Goal: Task Accomplishment & Management: Manage account settings

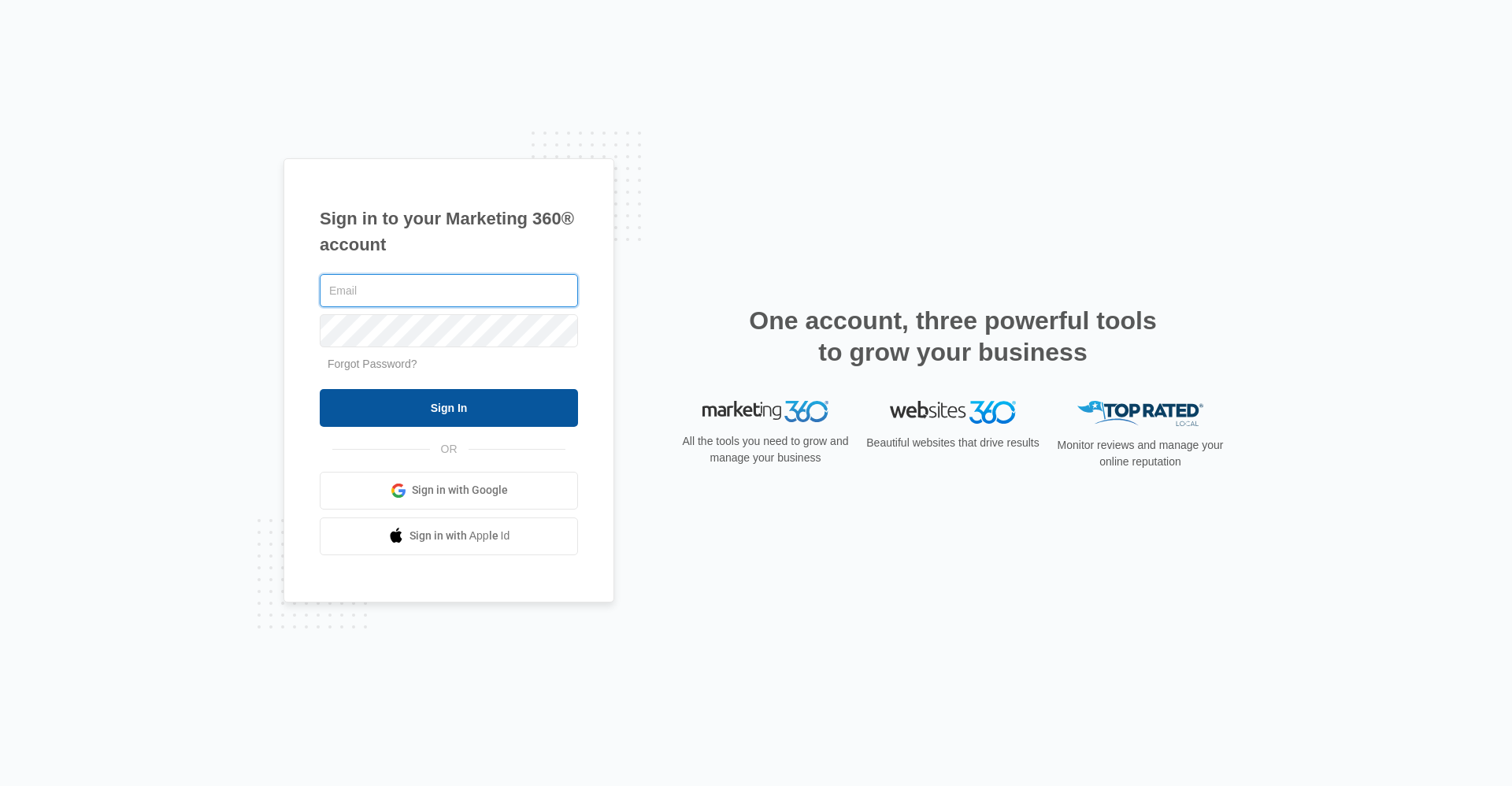
type input "[EMAIL_ADDRESS][DOMAIN_NAME]"
click at [476, 404] on input "Sign In" at bounding box center [449, 407] width 259 height 38
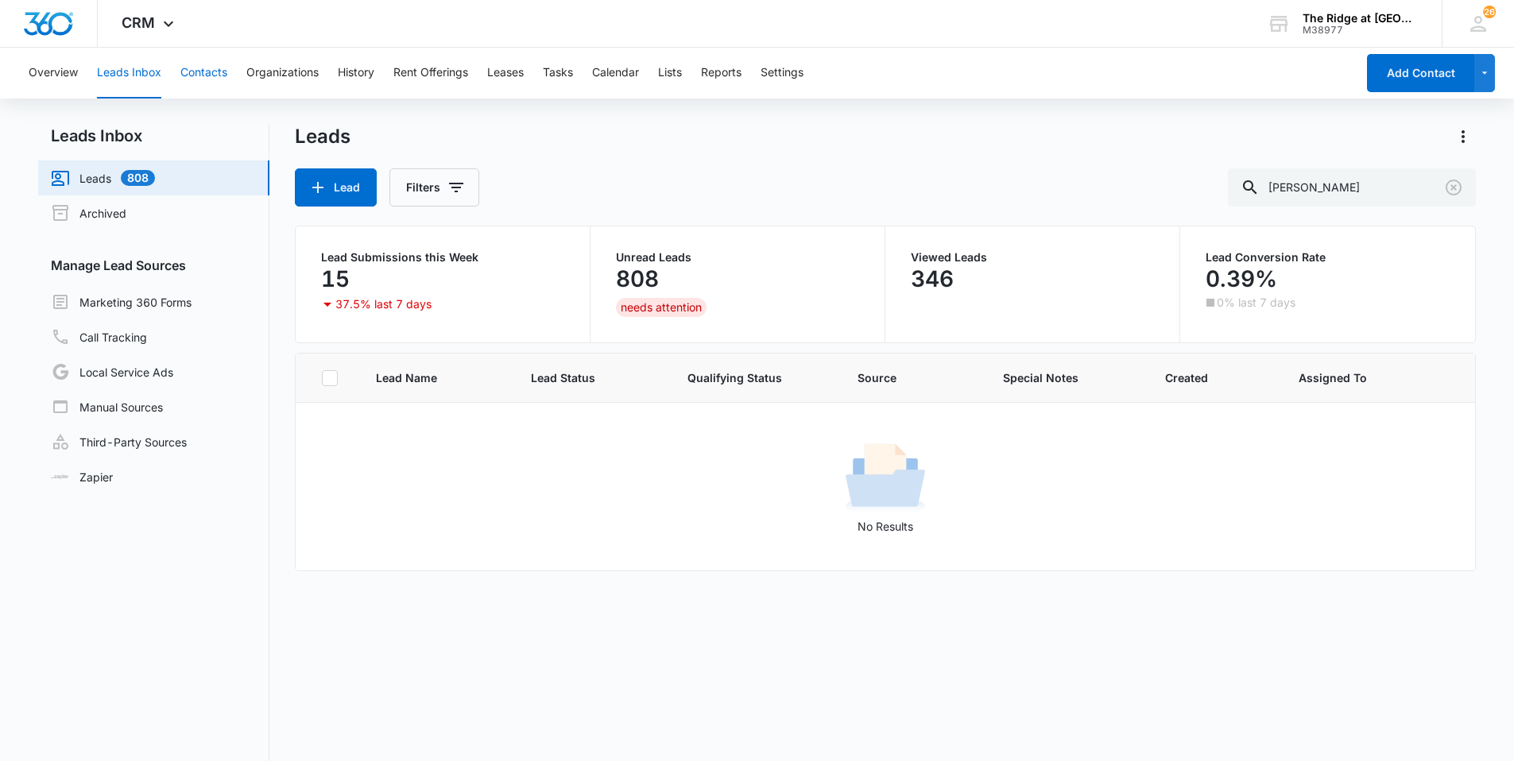
click at [209, 78] on button "Contacts" at bounding box center [203, 73] width 47 height 51
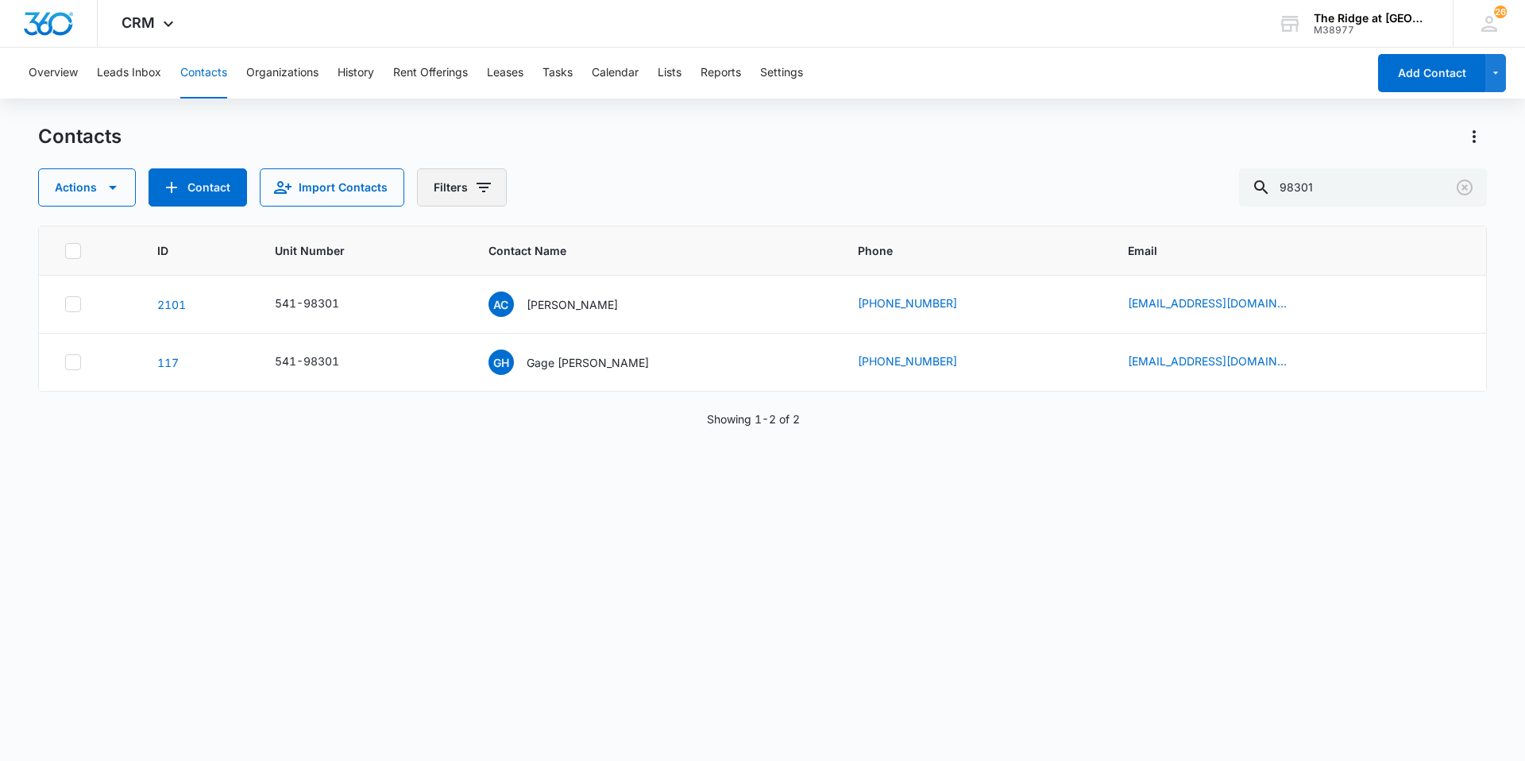
click at [444, 198] on button "Filters" at bounding box center [462, 187] width 90 height 38
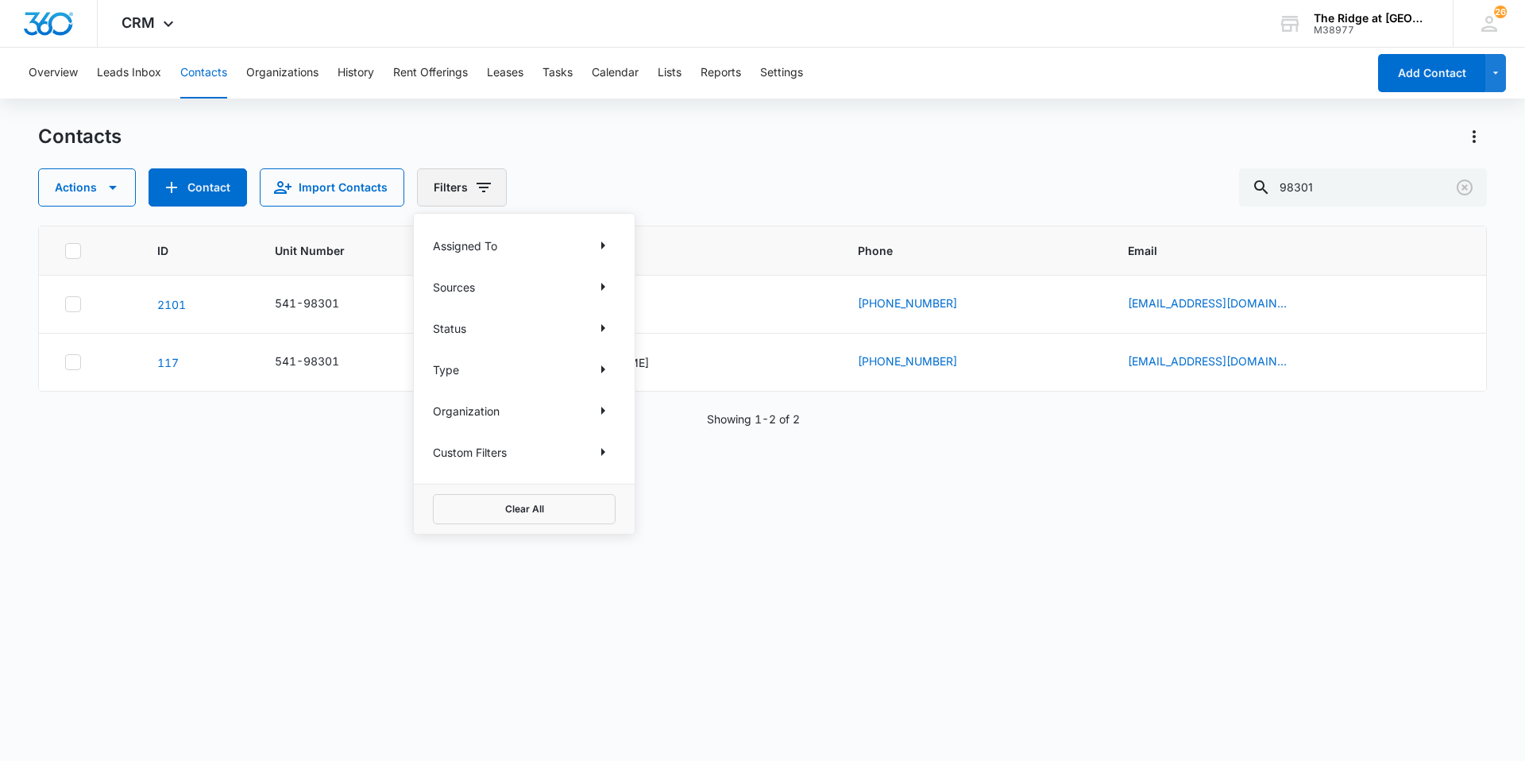
click at [447, 198] on button "Filters" at bounding box center [462, 187] width 90 height 38
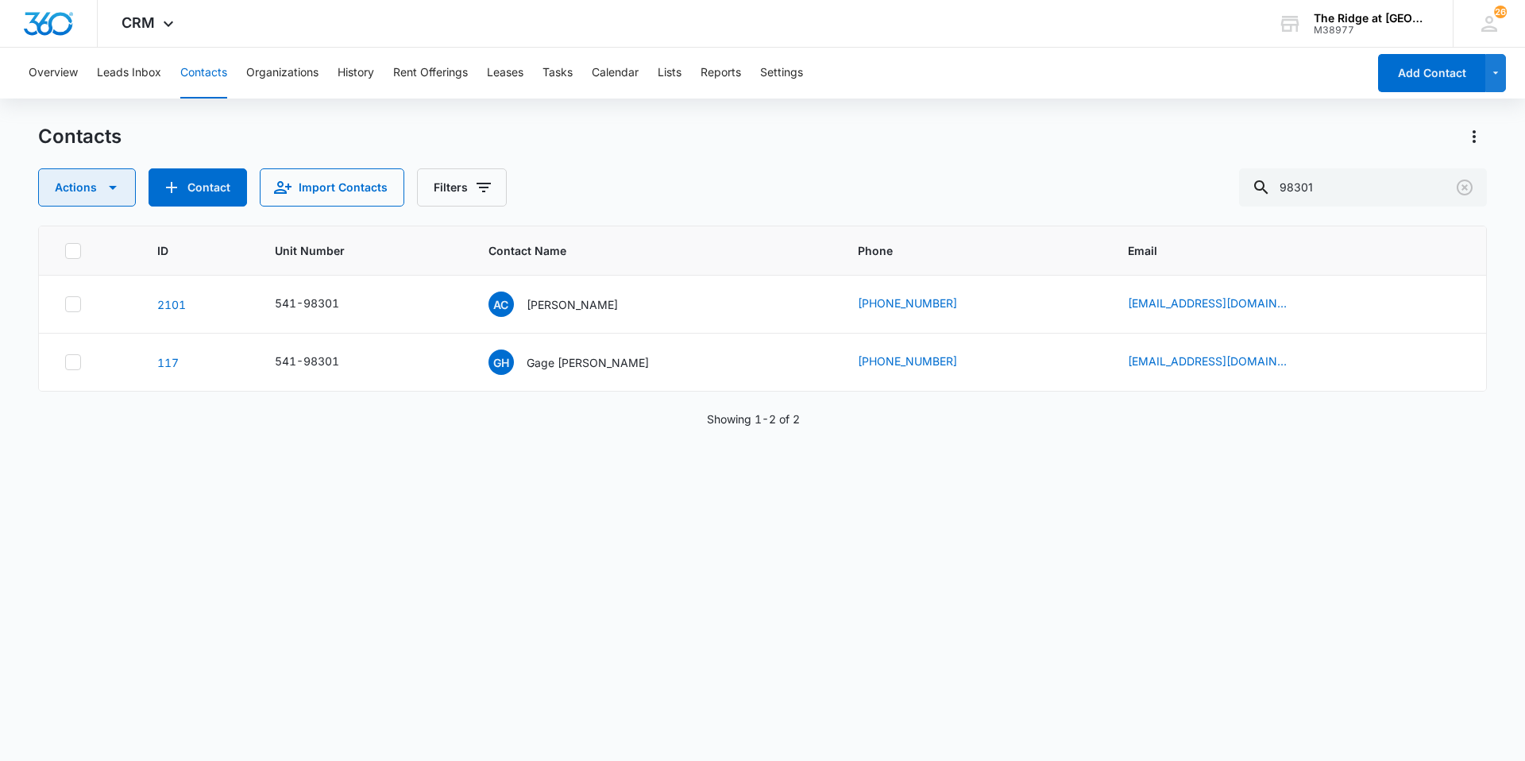
click at [91, 187] on button "Actions" at bounding box center [87, 187] width 98 height 38
click at [92, 191] on button "Actions" at bounding box center [87, 187] width 98 height 38
click at [802, 77] on button "Settings" at bounding box center [781, 73] width 43 height 51
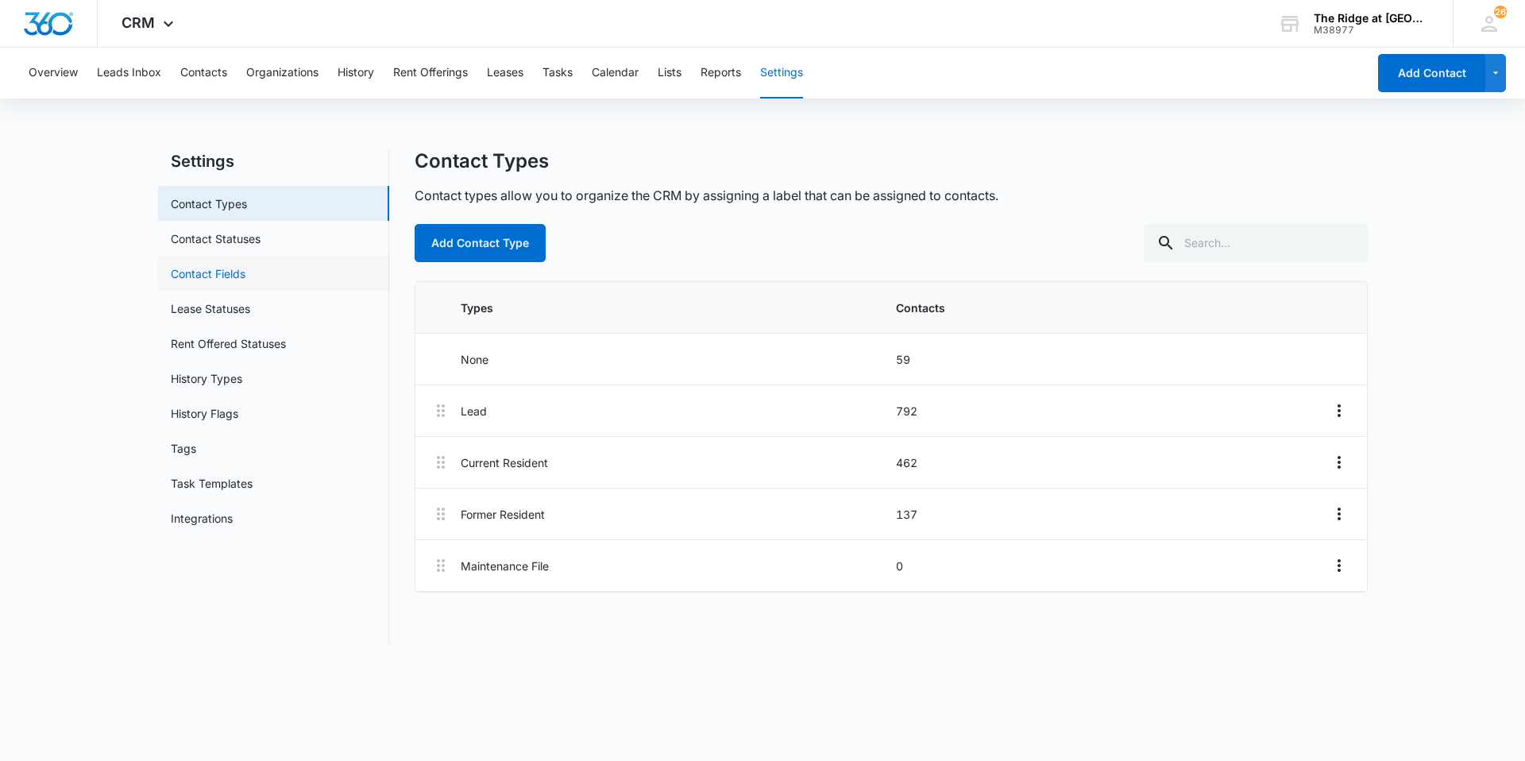
click at [234, 265] on link "Contact Fields" at bounding box center [208, 273] width 75 height 17
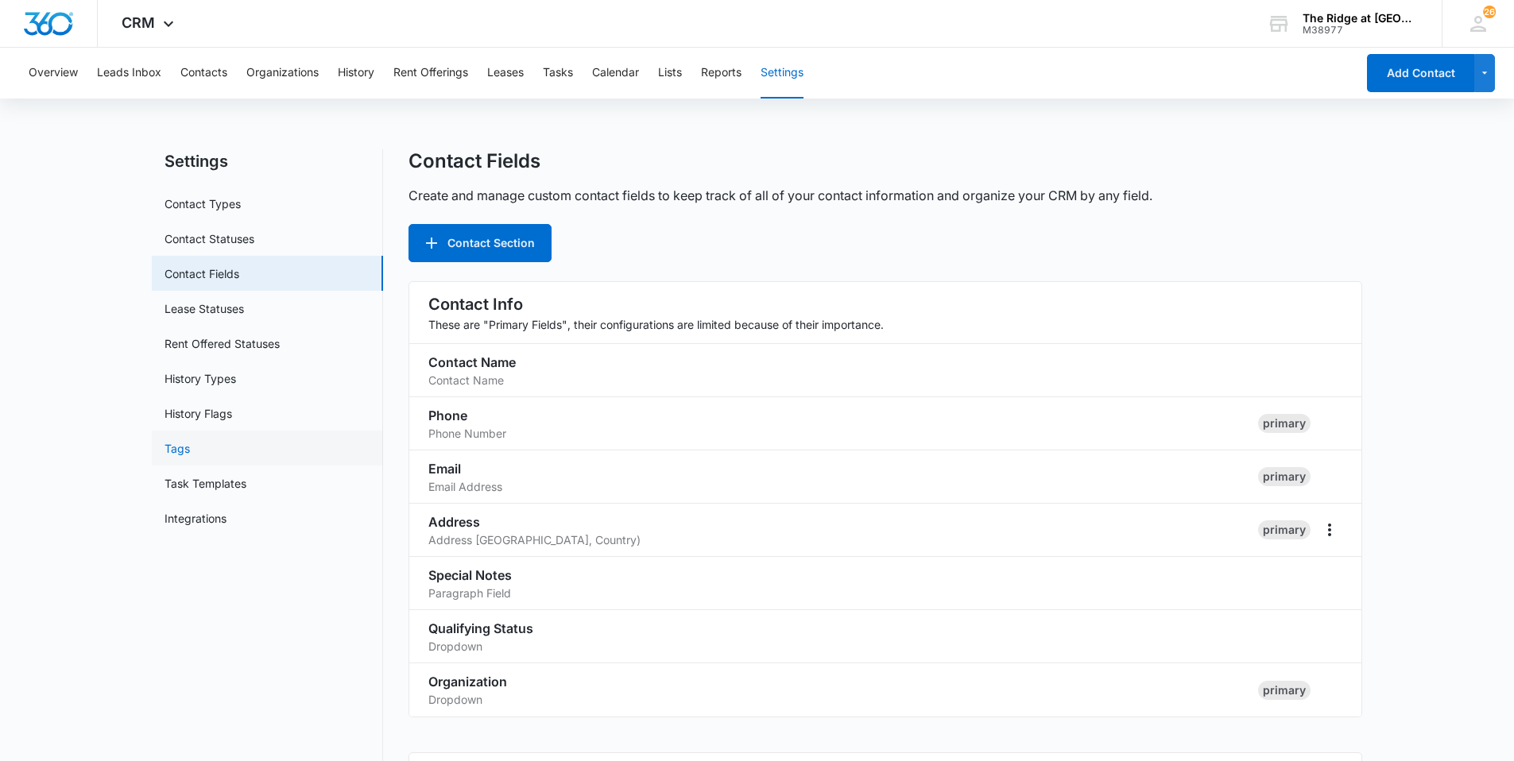
click at [180, 445] on link "Tags" at bounding box center [176, 448] width 25 height 17
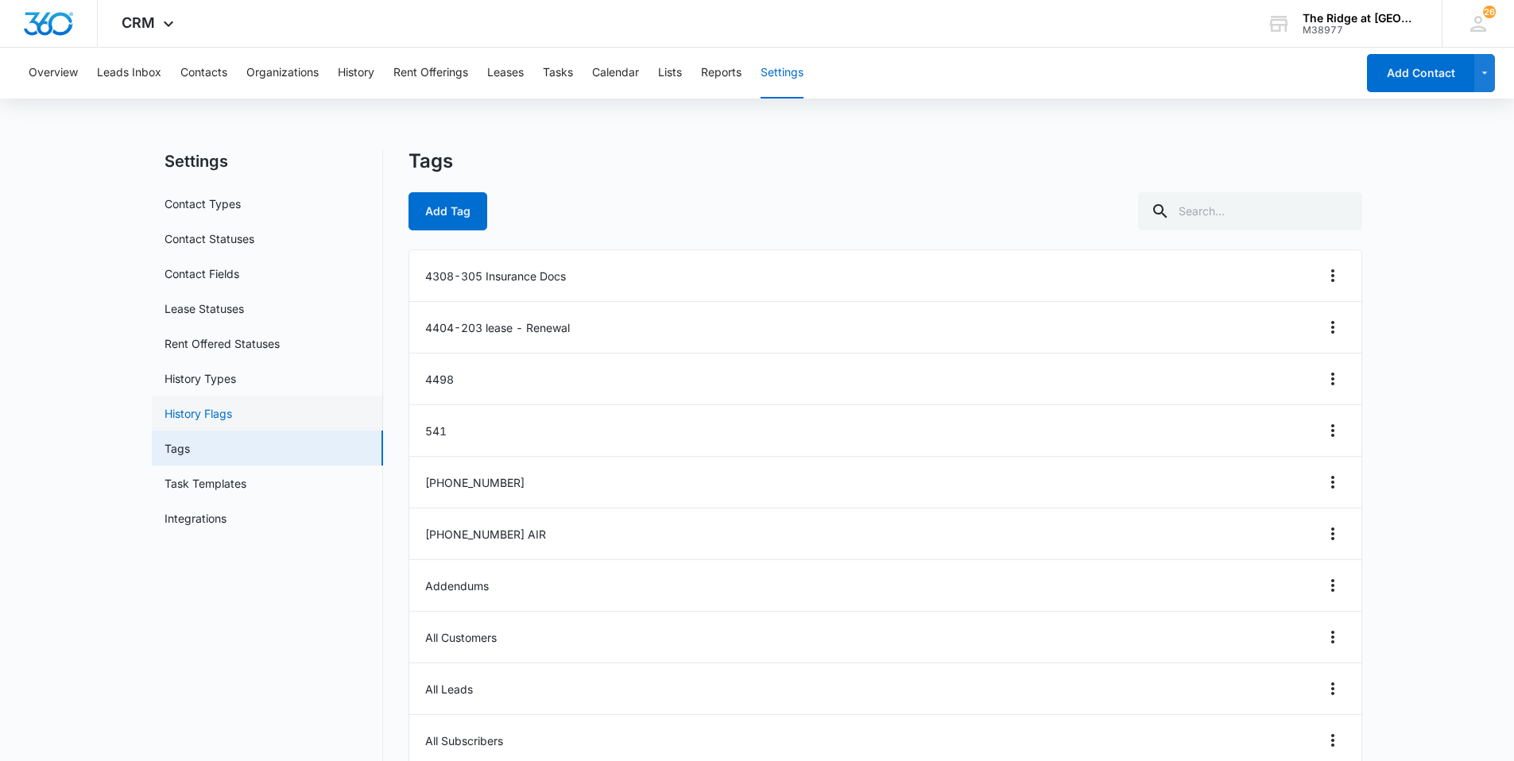
click at [228, 405] on link "History Flags" at bounding box center [198, 413] width 68 height 17
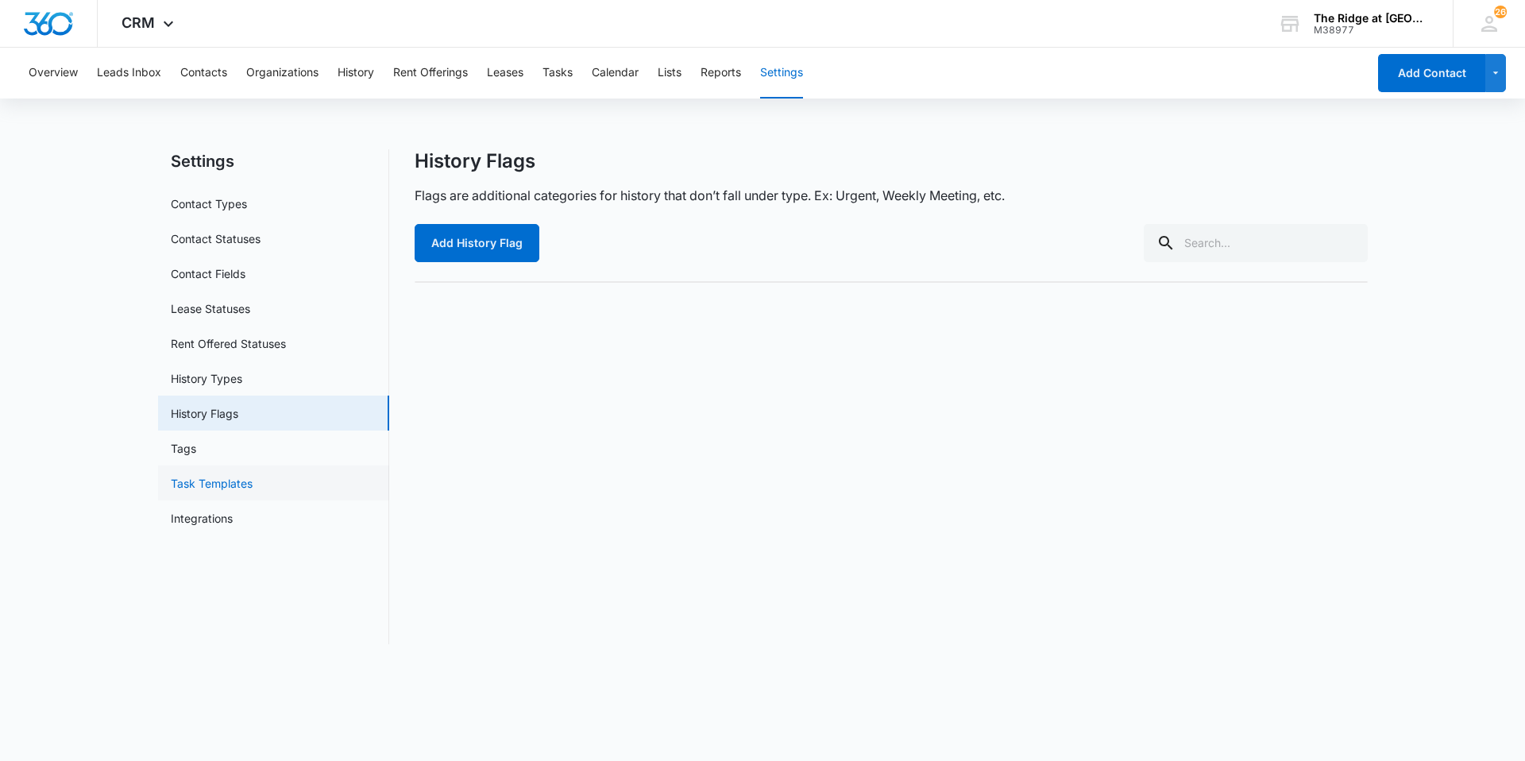
click at [224, 486] on link "Task Templates" at bounding box center [212, 483] width 82 height 17
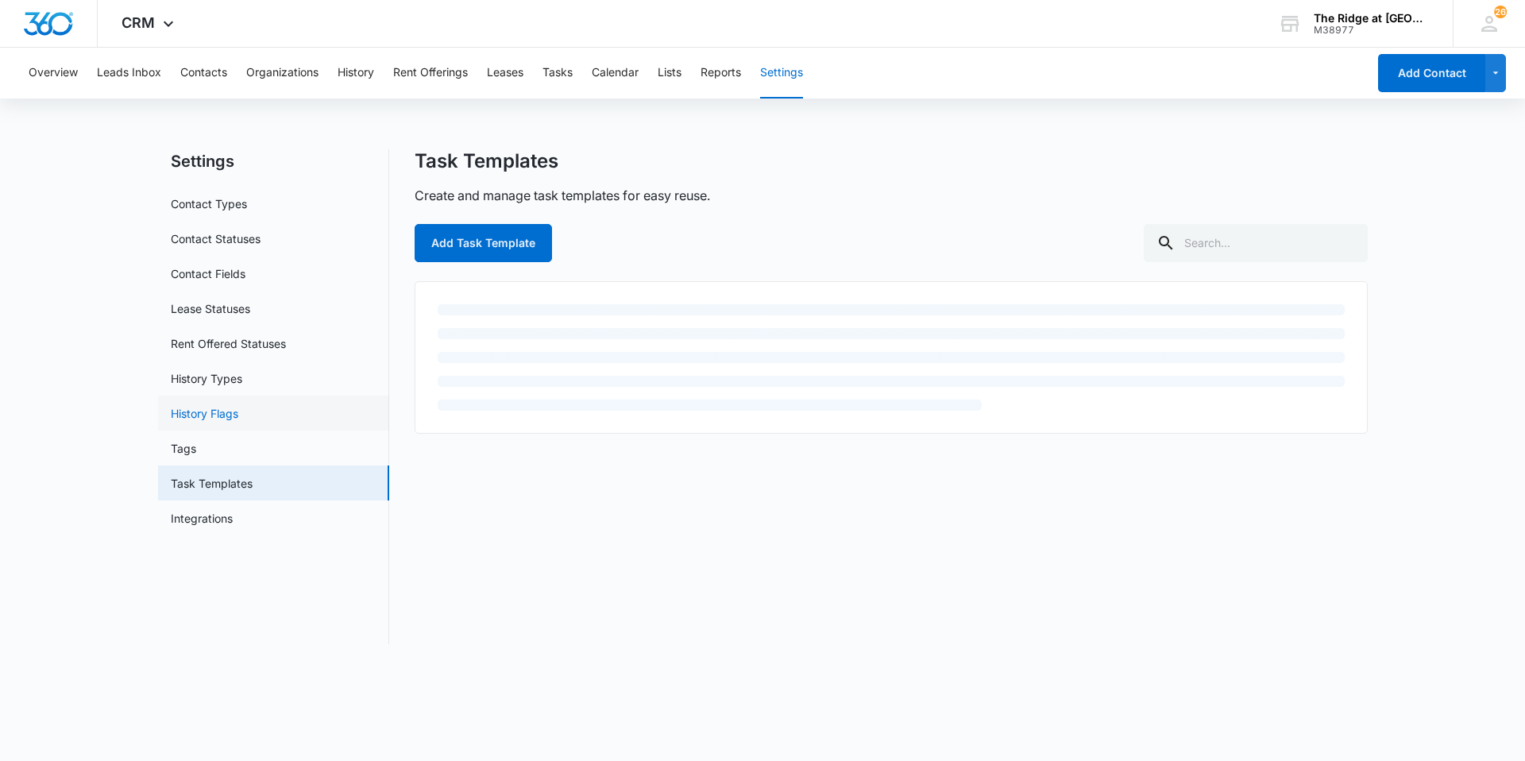
click at [212, 405] on link "History Flags" at bounding box center [205, 413] width 68 height 17
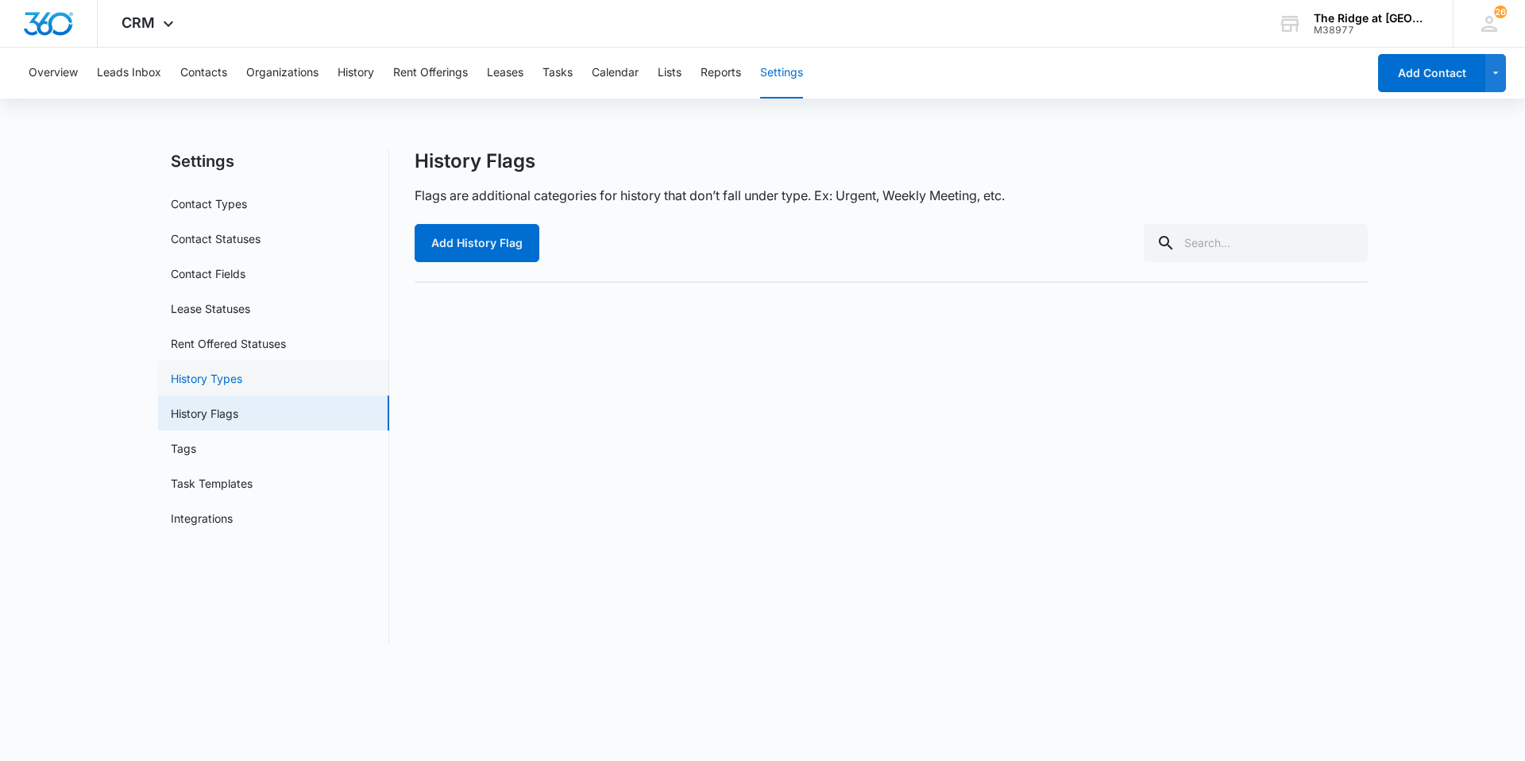
click at [219, 387] on link "History Types" at bounding box center [207, 378] width 72 height 17
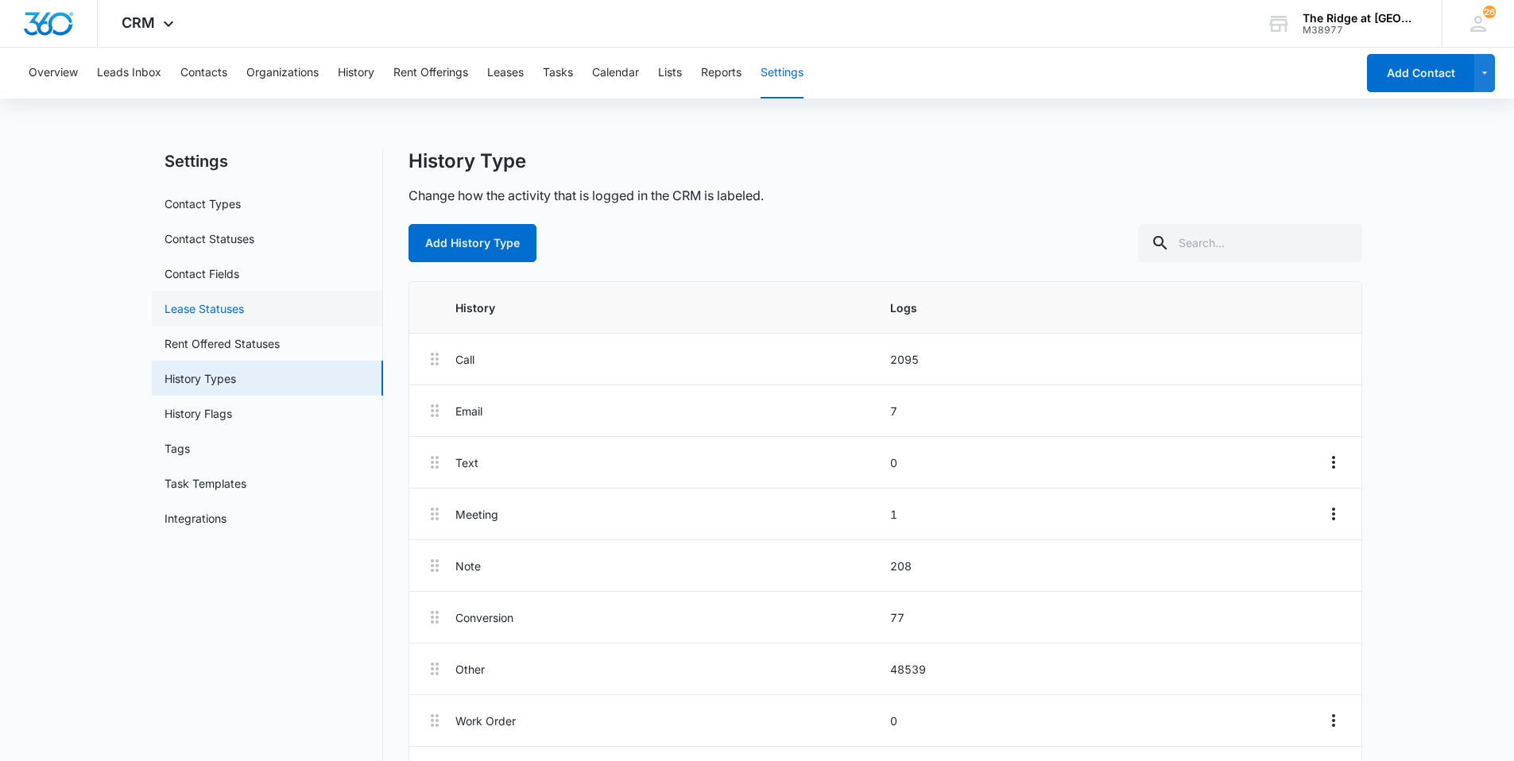
click at [220, 317] on link "Lease Statuses" at bounding box center [203, 308] width 79 height 17
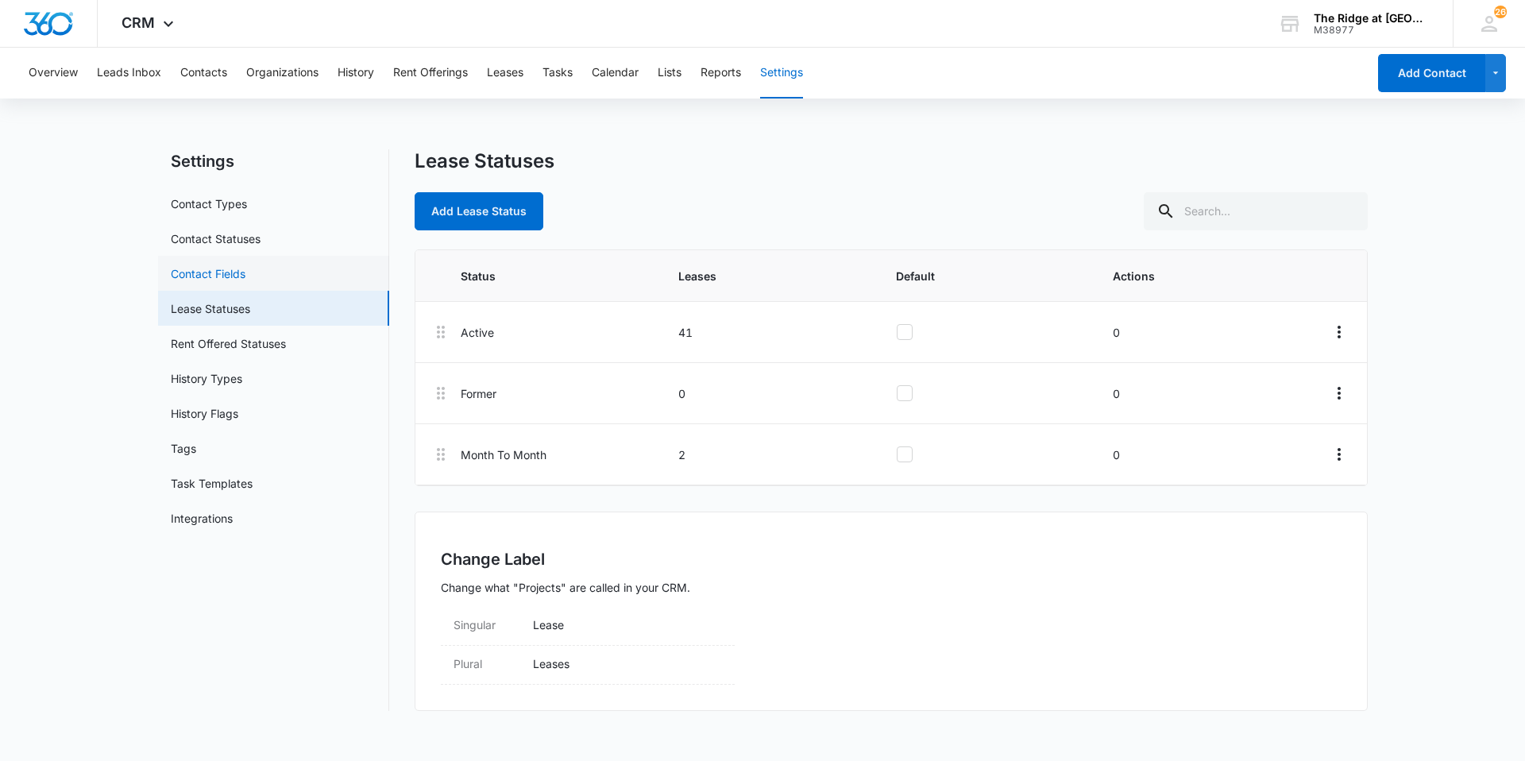
click at [238, 269] on link "Contact Fields" at bounding box center [208, 273] width 75 height 17
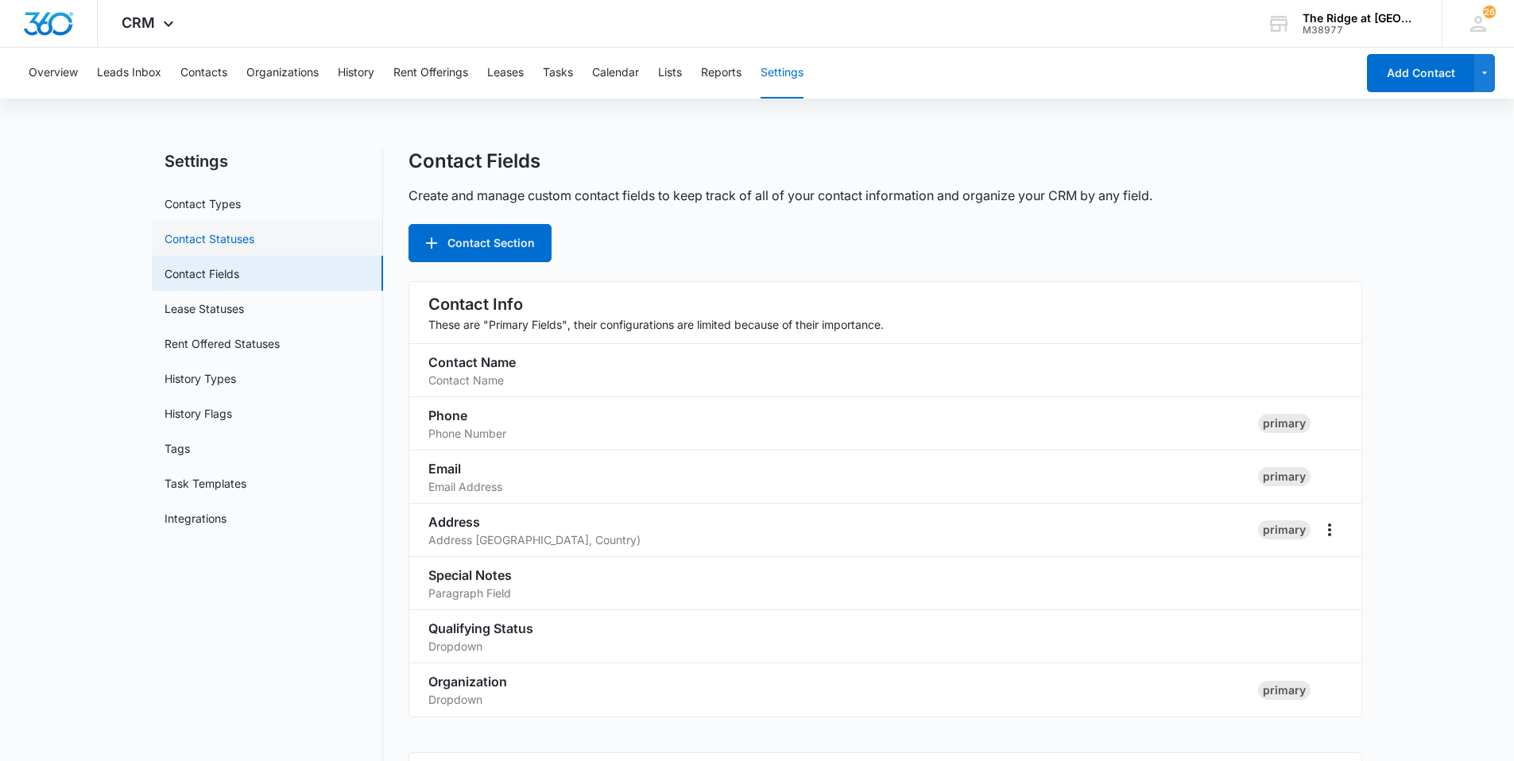
click at [250, 230] on link "Contact Statuses" at bounding box center [209, 238] width 90 height 17
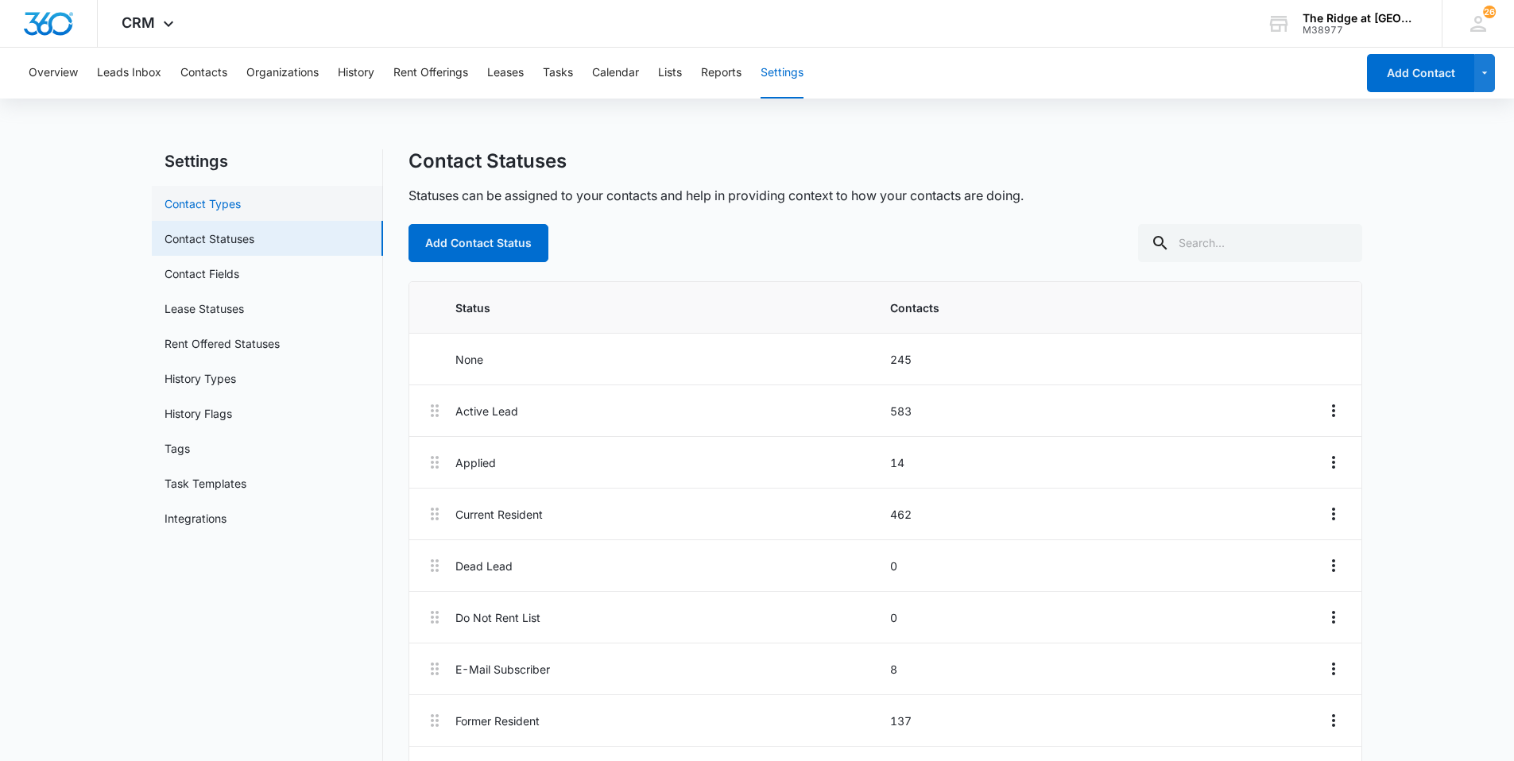
click at [222, 203] on link "Contact Types" at bounding box center [202, 203] width 76 height 17
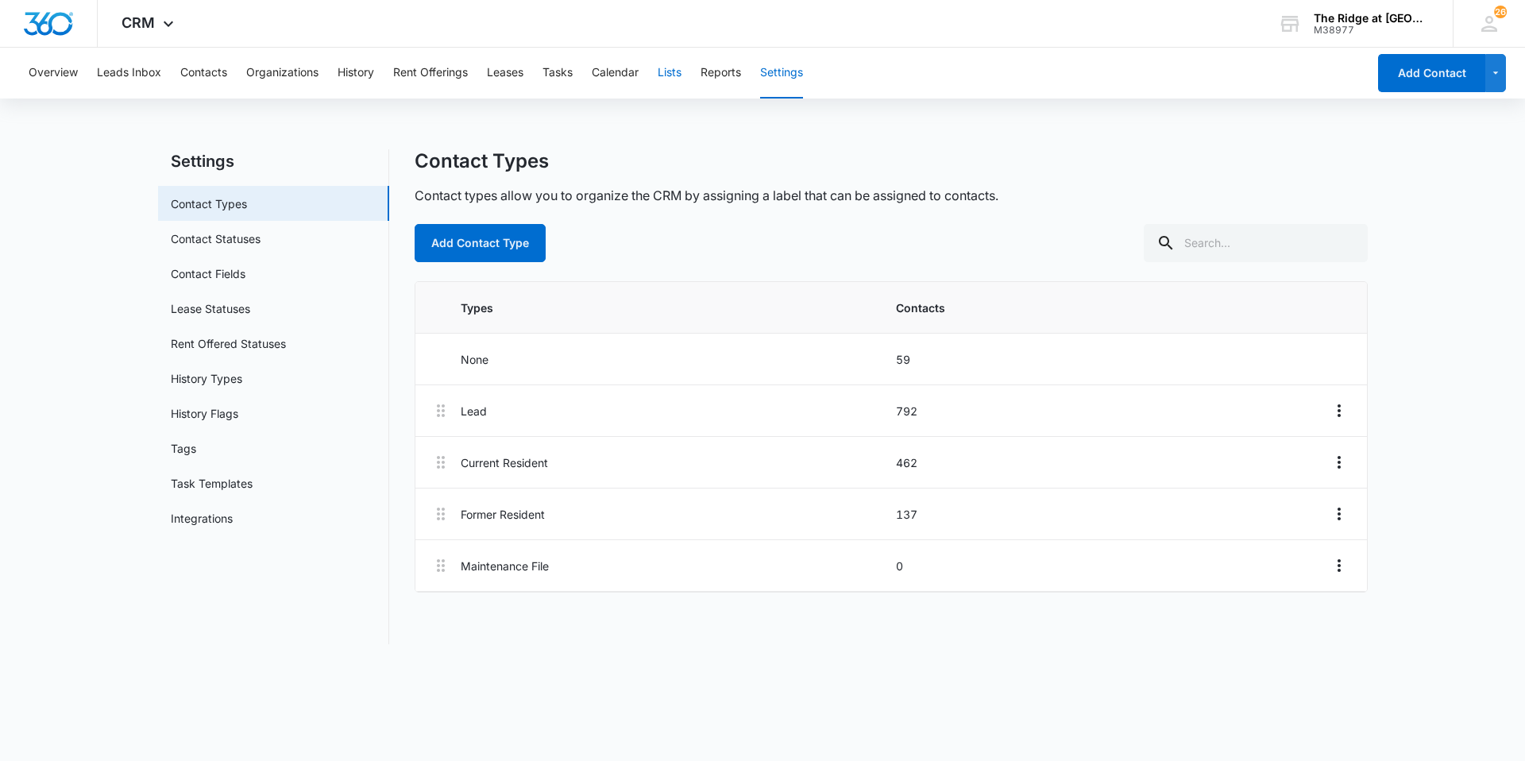
click at [671, 71] on button "Lists" at bounding box center [670, 73] width 24 height 51
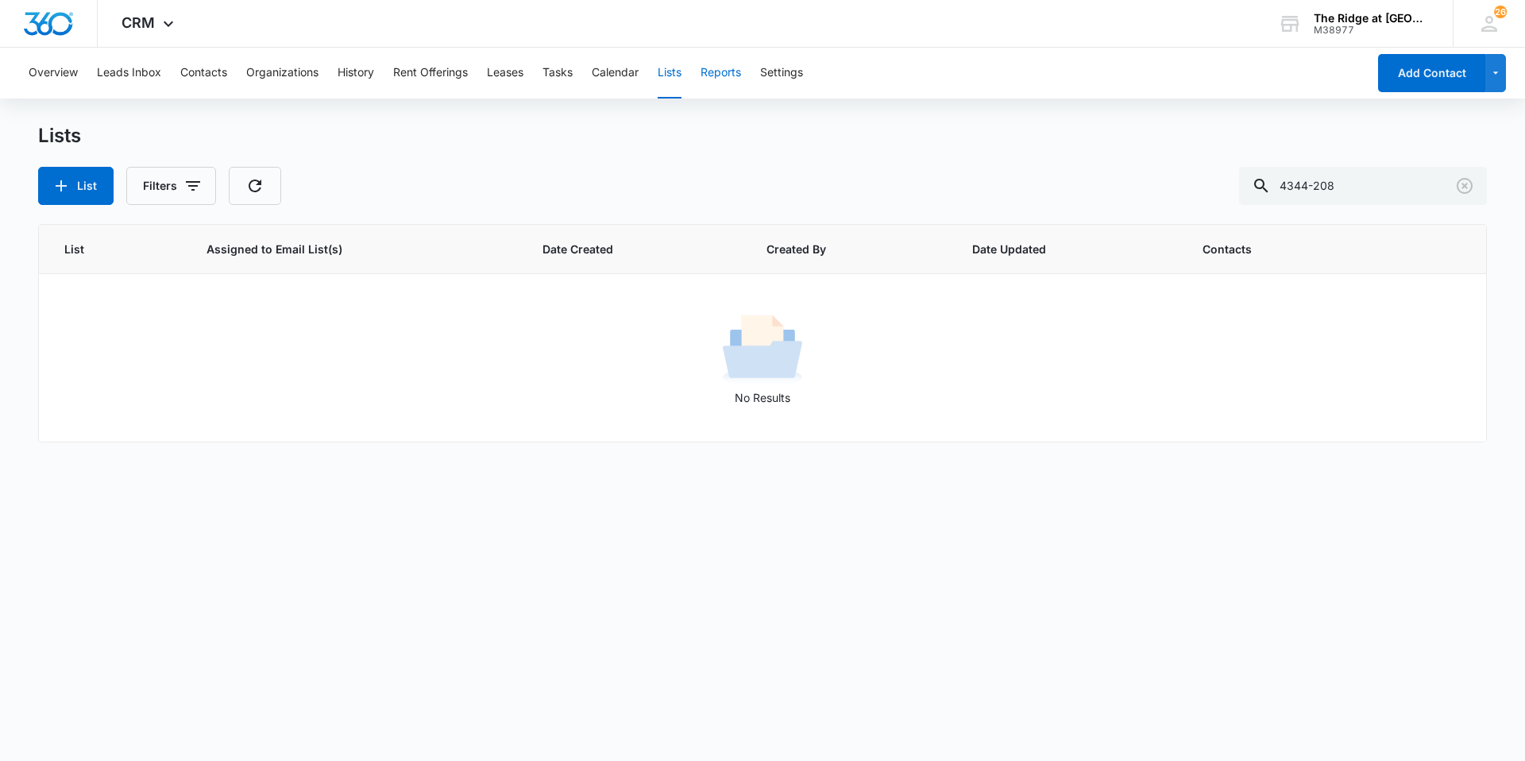
click at [717, 64] on button "Reports" at bounding box center [721, 73] width 41 height 51
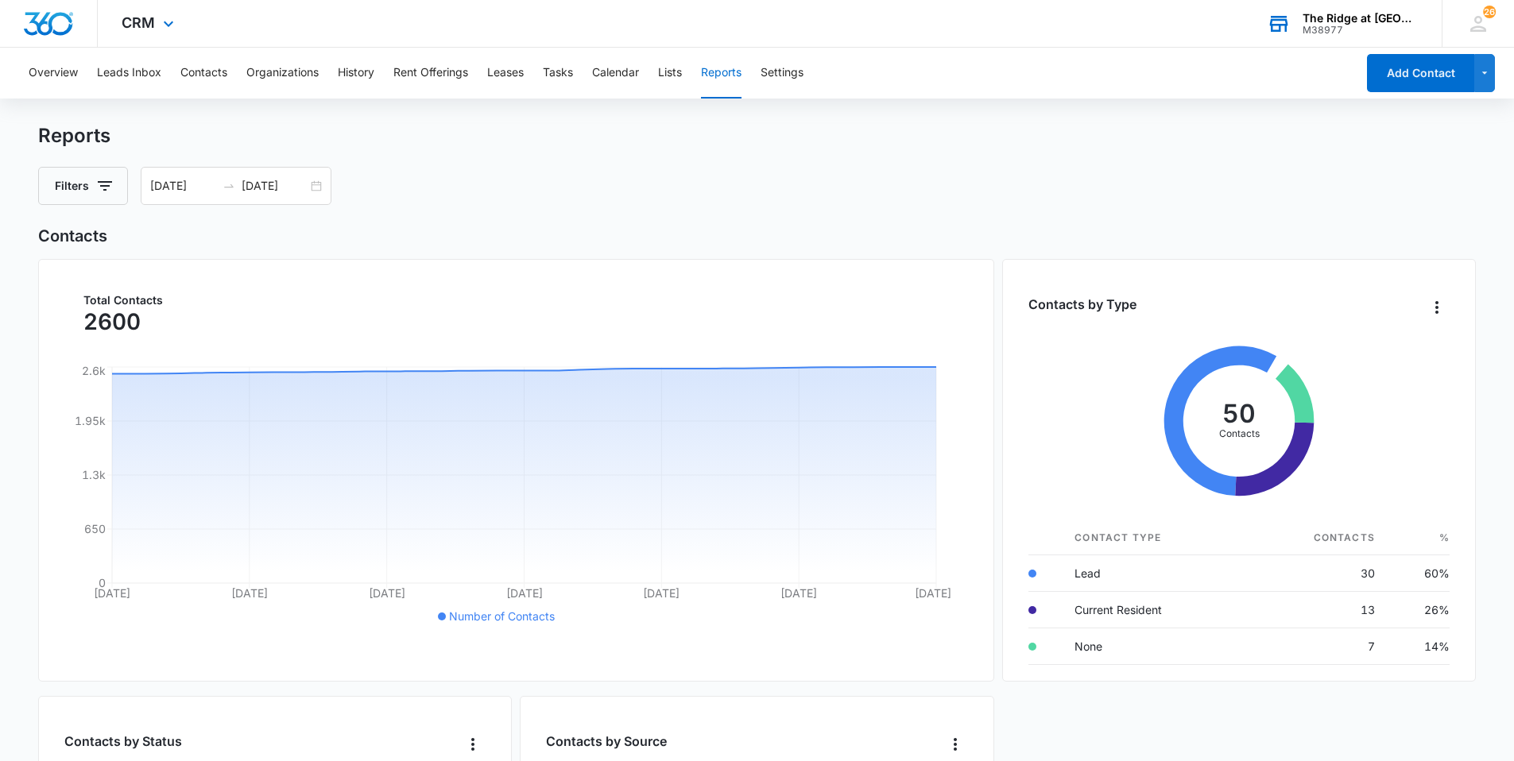
click at [1385, 35] on div "M38977" at bounding box center [1360, 30] width 116 height 11
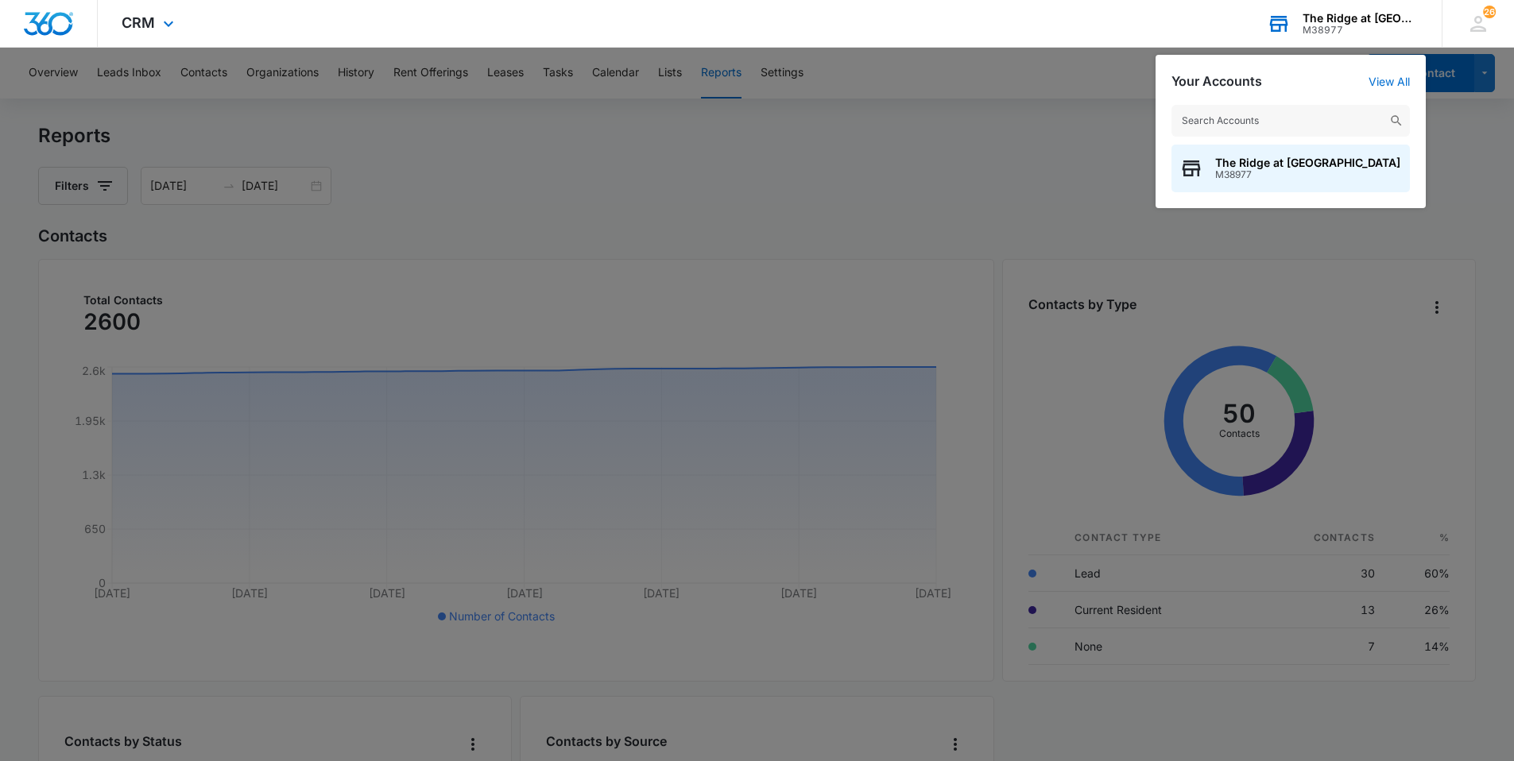
click at [1385, 35] on div "M38977" at bounding box center [1360, 30] width 116 height 11
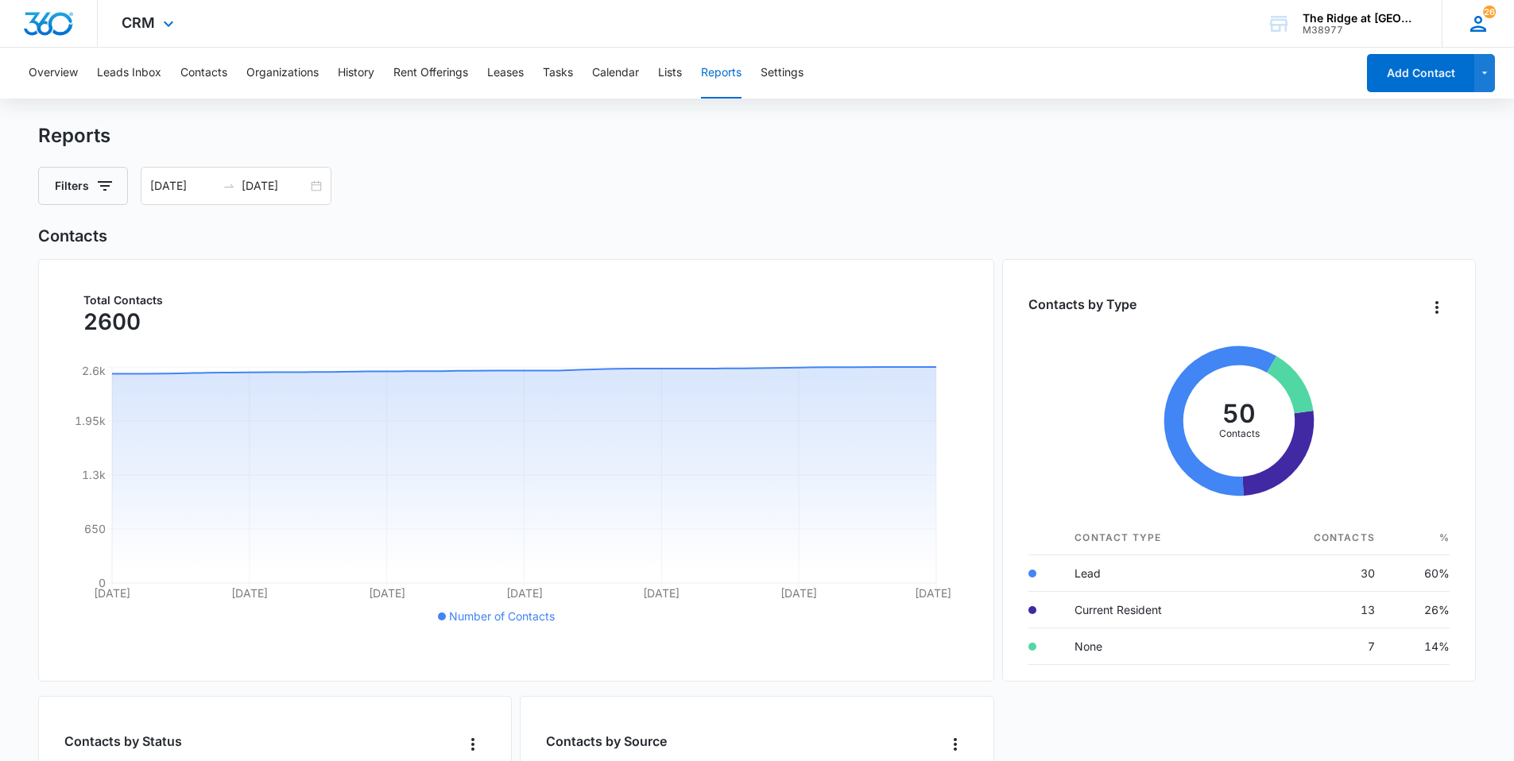
click at [1470, 25] on div "26" at bounding box center [1478, 24] width 24 height 24
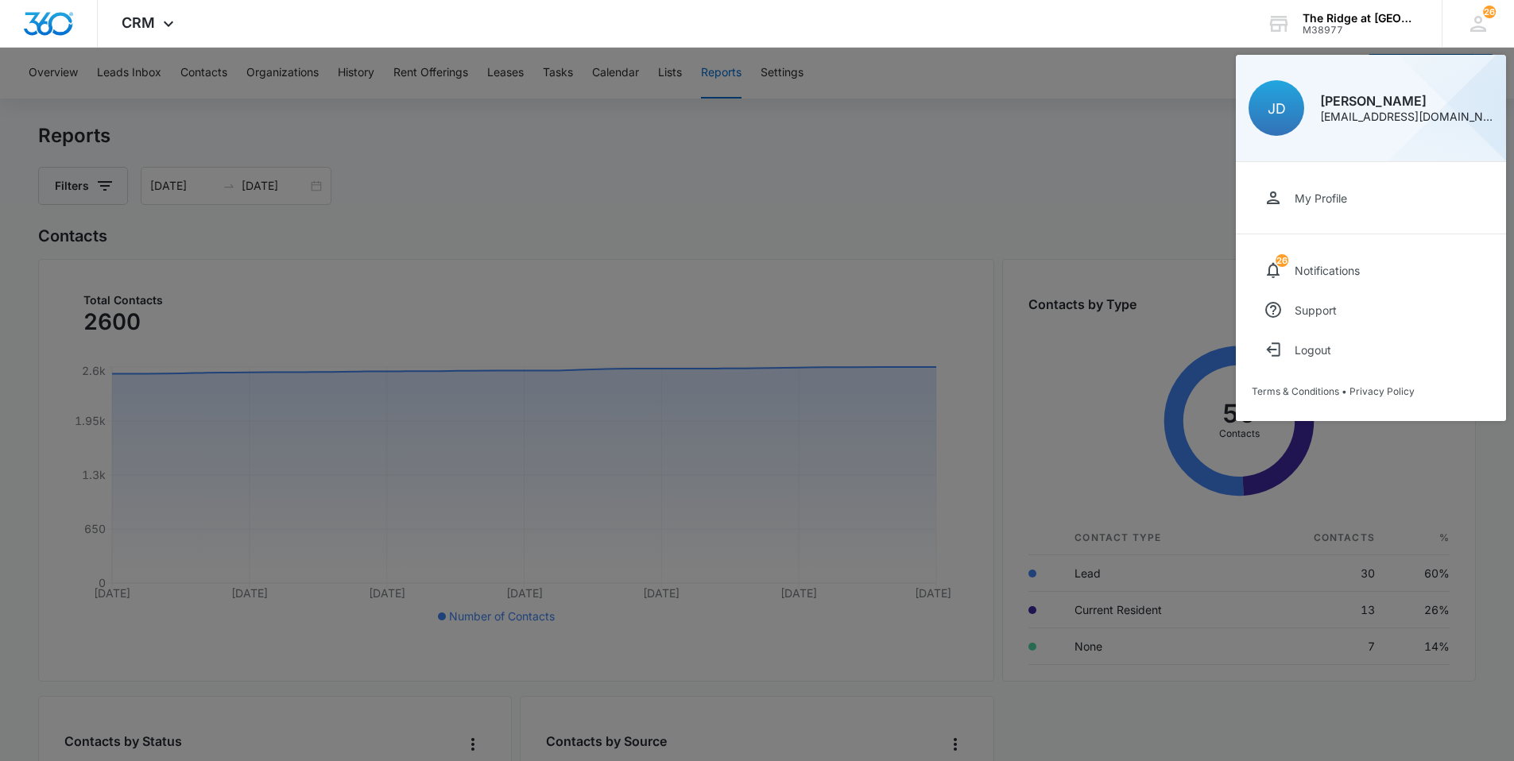
click at [998, 56] on div at bounding box center [757, 380] width 1514 height 761
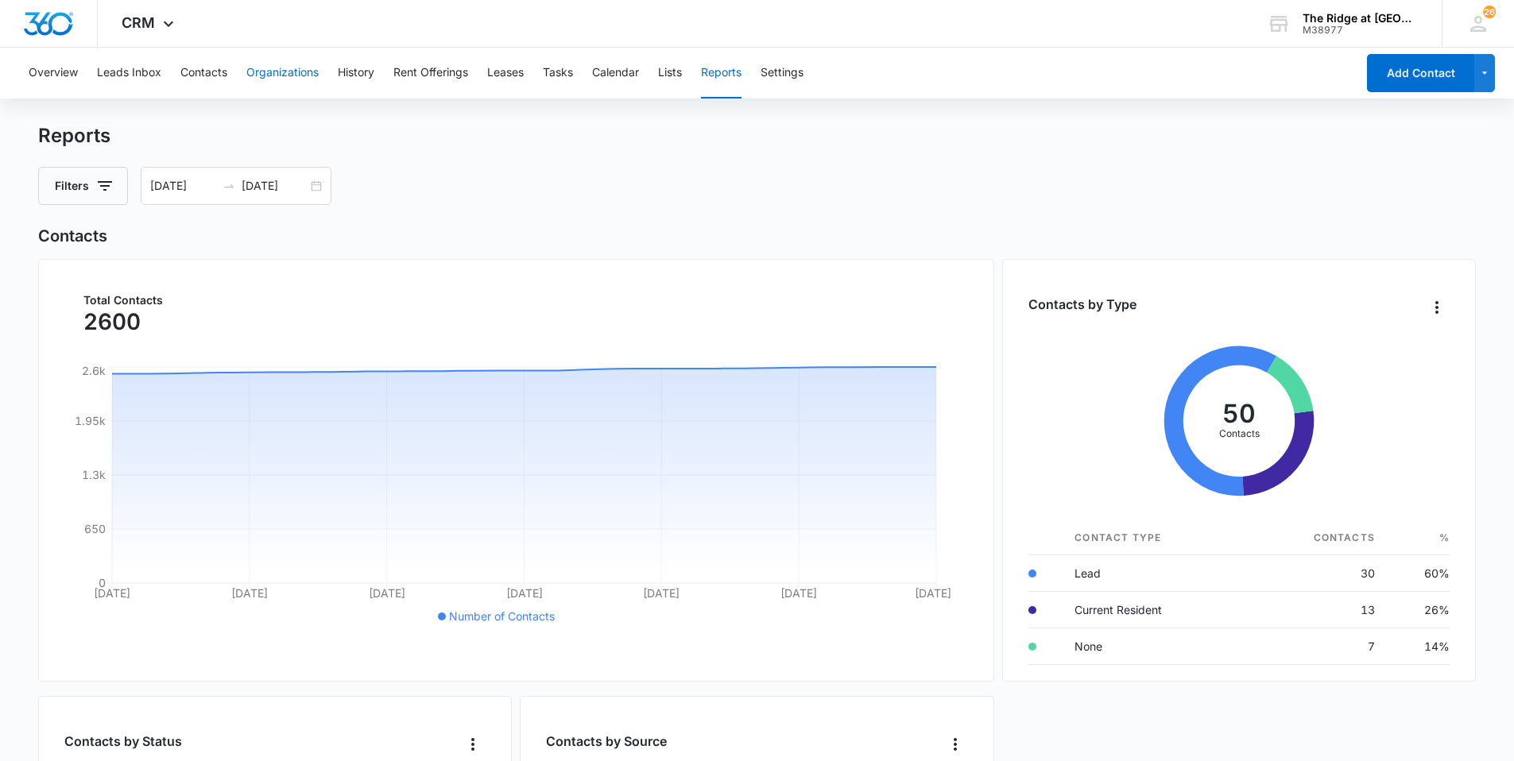
click at [249, 64] on button "Organizations" at bounding box center [282, 73] width 72 height 51
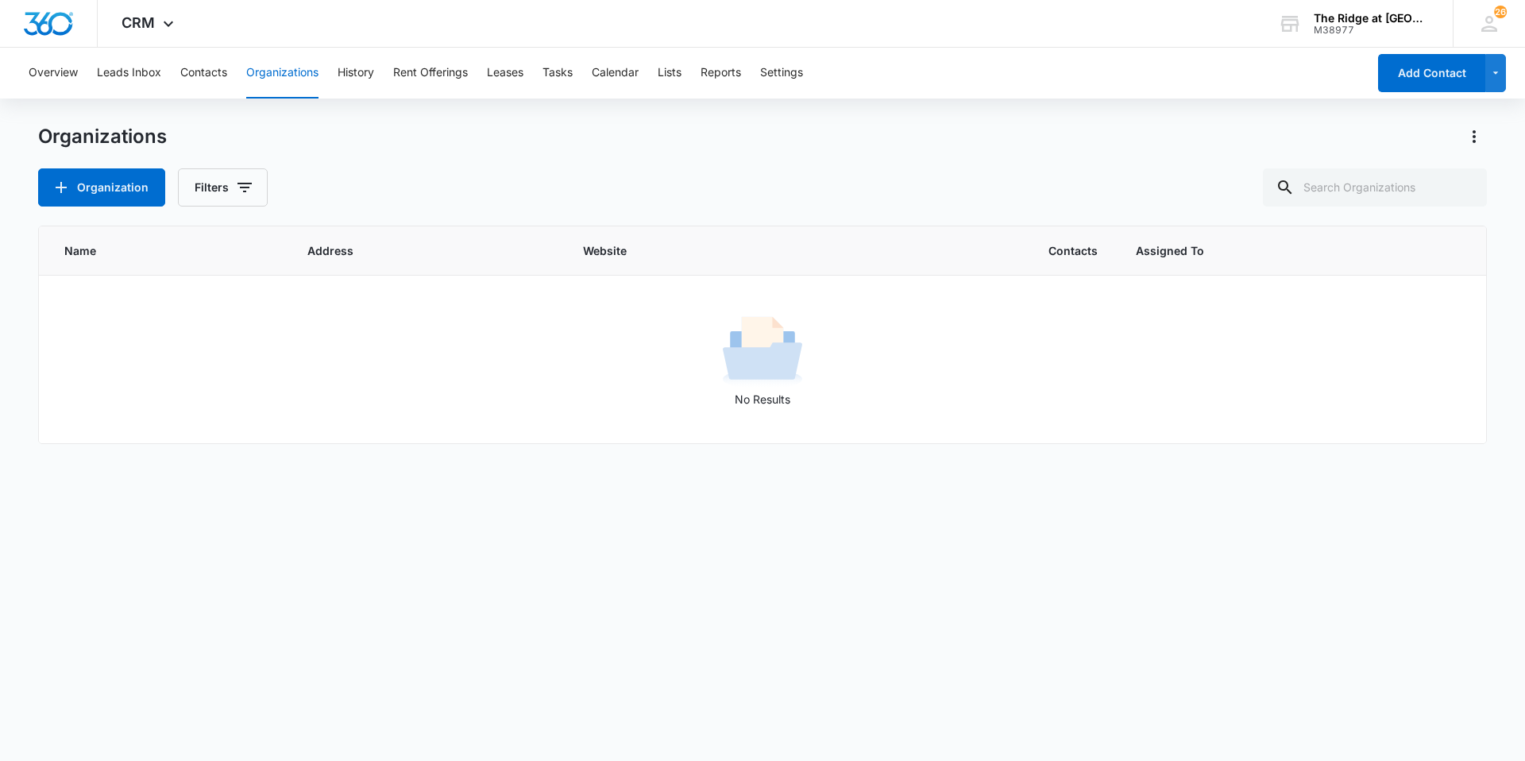
click at [578, 63] on div "Overview Leads Inbox Contacts Organizations History Rent Offerings Leases Tasks…" at bounding box center [693, 73] width 1348 height 51
click at [570, 69] on button "Tasks" at bounding box center [558, 73] width 30 height 51
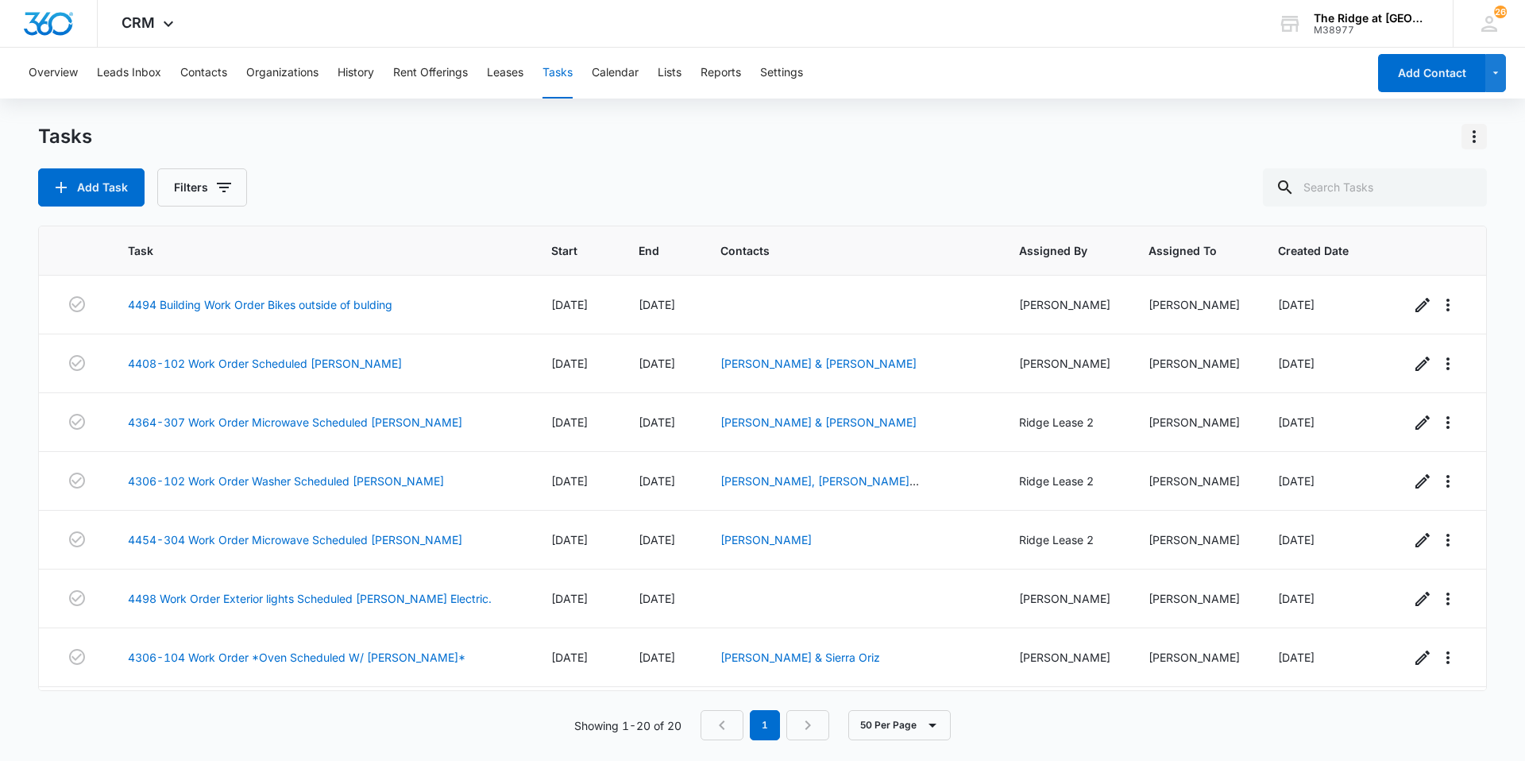
click at [1476, 138] on icon "Actions" at bounding box center [1474, 136] width 19 height 19
click at [1406, 181] on div "Import Tasks" at bounding box center [1408, 181] width 82 height 11
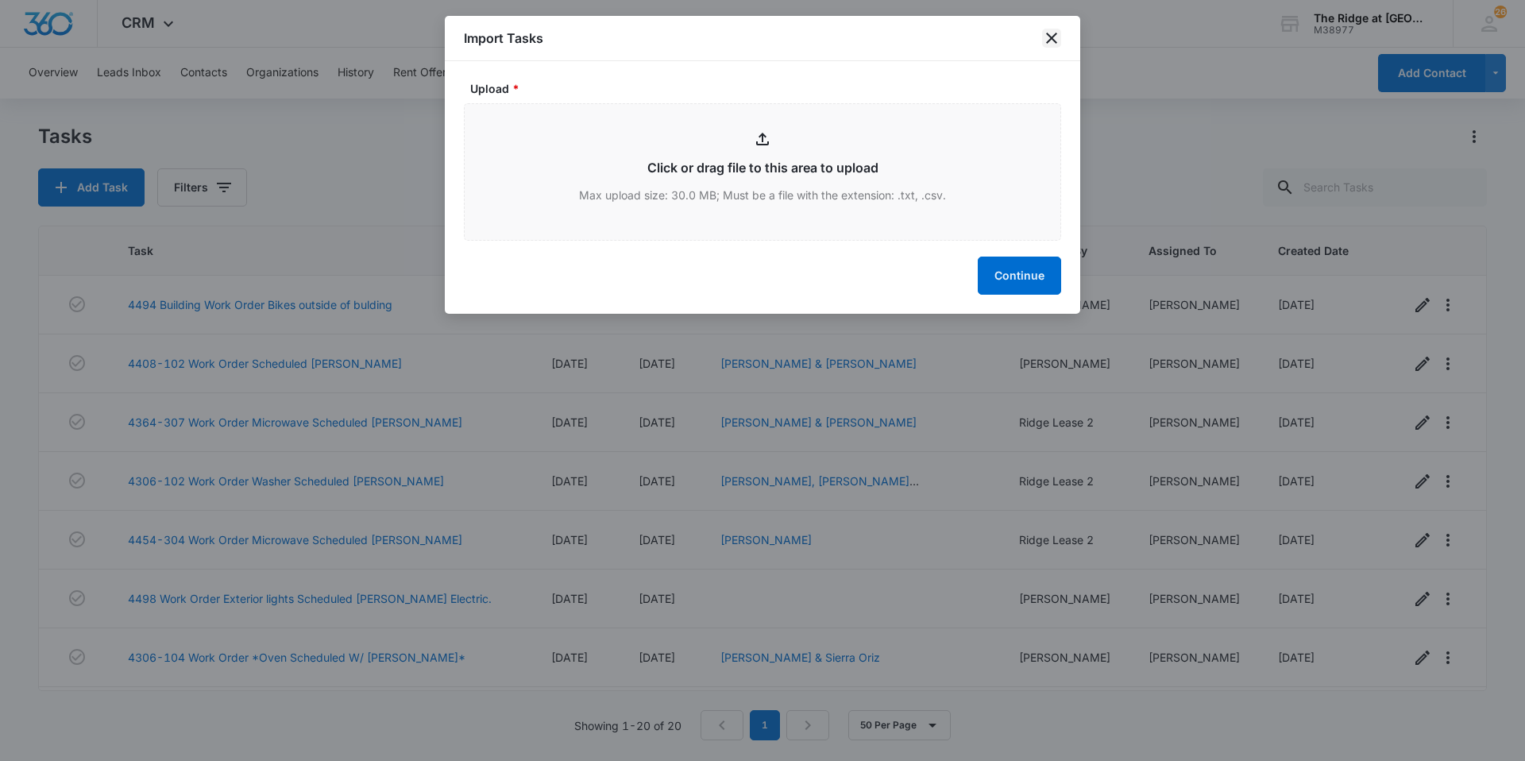
click at [1043, 38] on icon "close" at bounding box center [1051, 38] width 19 height 19
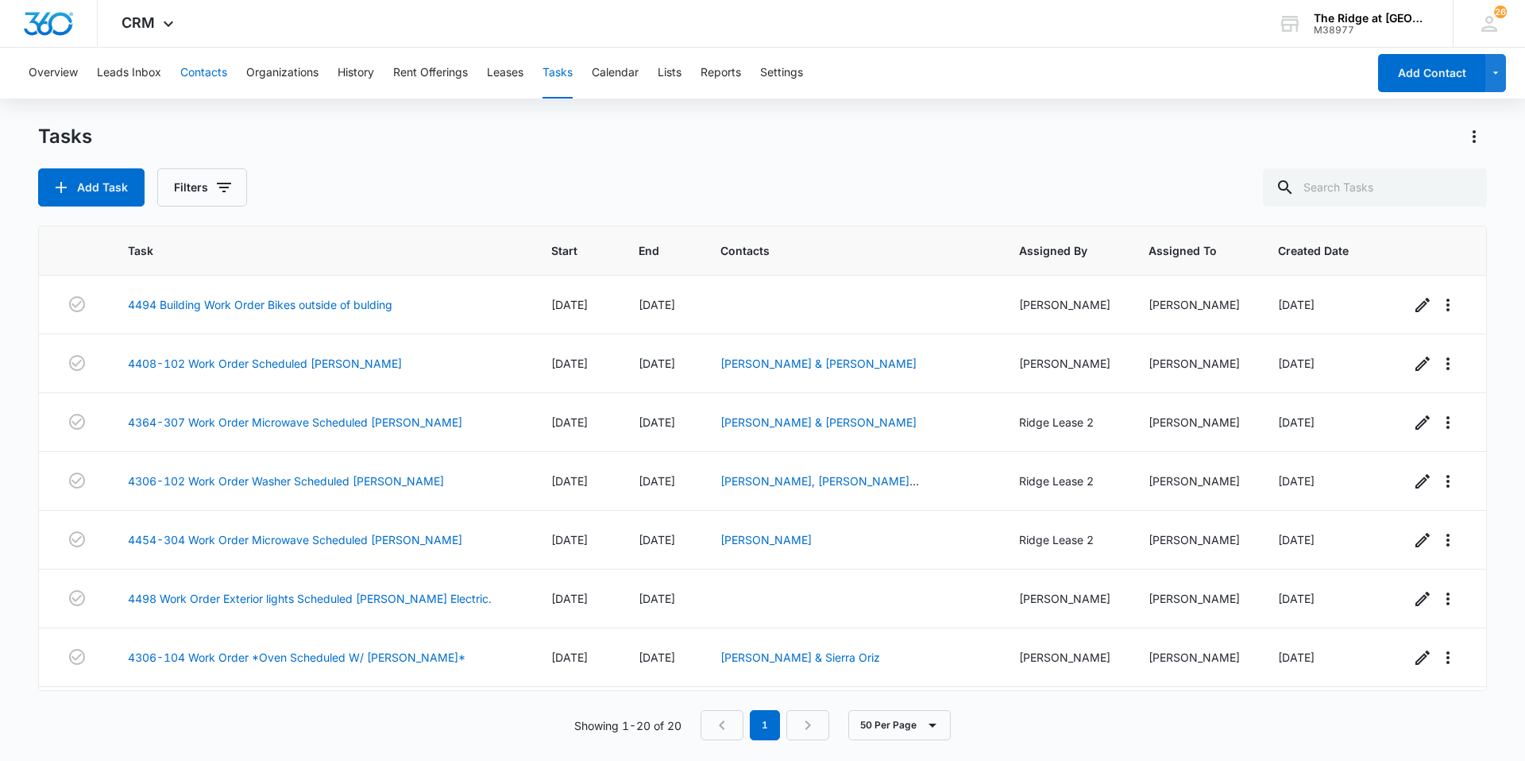
click at [201, 69] on button "Contacts" at bounding box center [203, 73] width 47 height 51
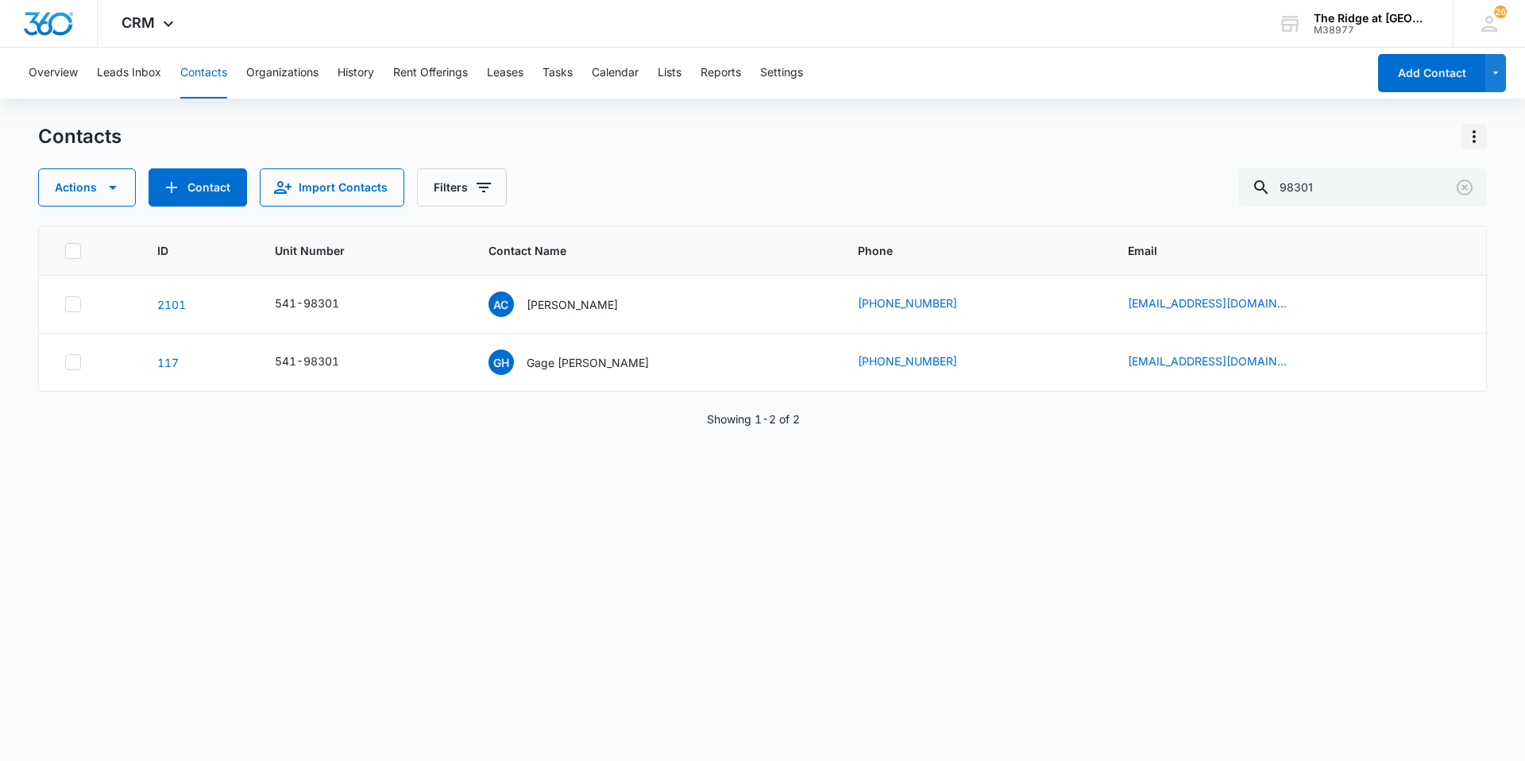
click at [1473, 137] on icon "Actions" at bounding box center [1474, 136] width 19 height 19
click at [1416, 180] on div "Choose Columns" at bounding box center [1396, 181] width 105 height 11
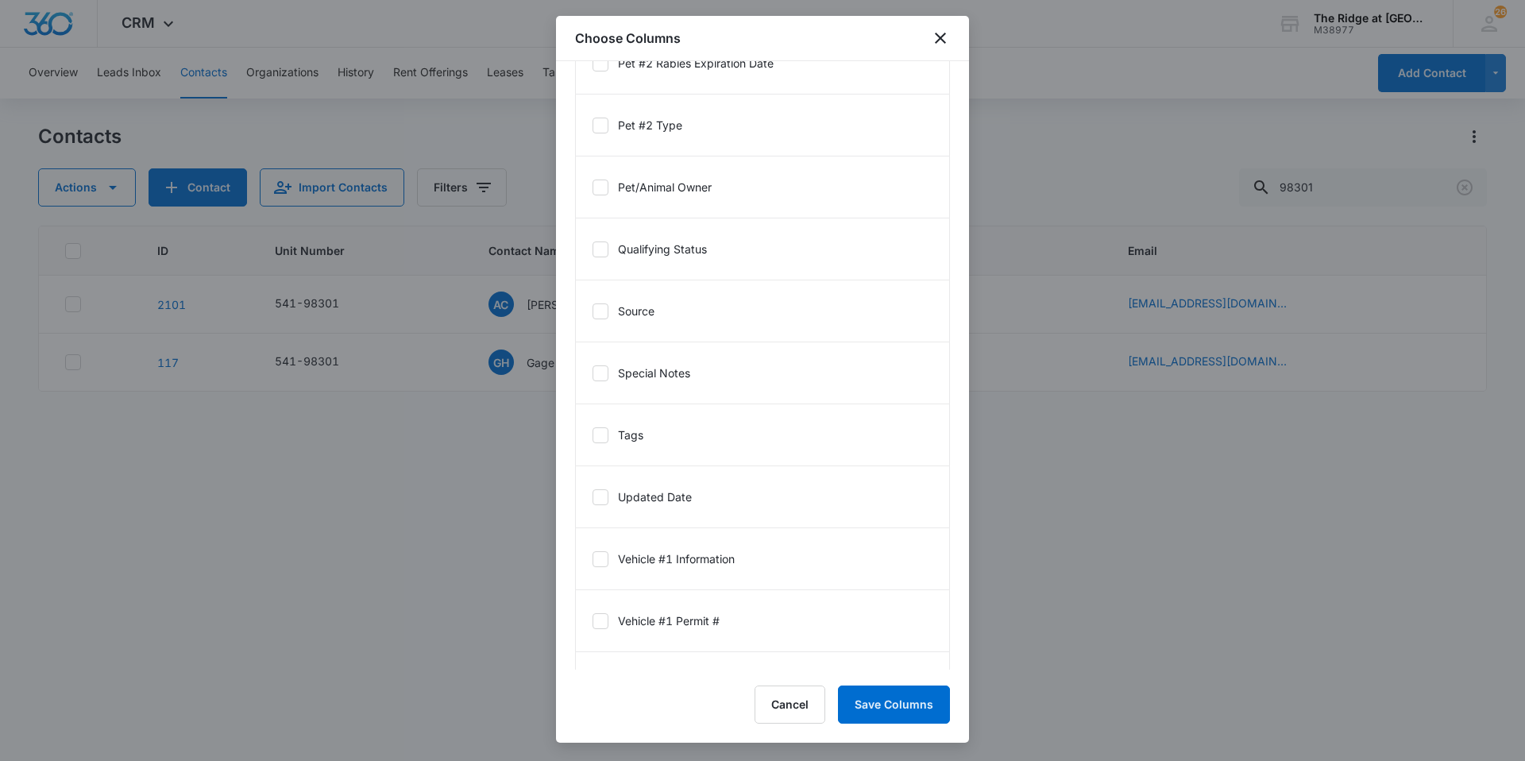
scroll to position [2972, 0]
click at [603, 441] on icon at bounding box center [601, 440] width 14 height 14
click at [593, 440] on input "Tags" at bounding box center [592, 439] width 1 height 1
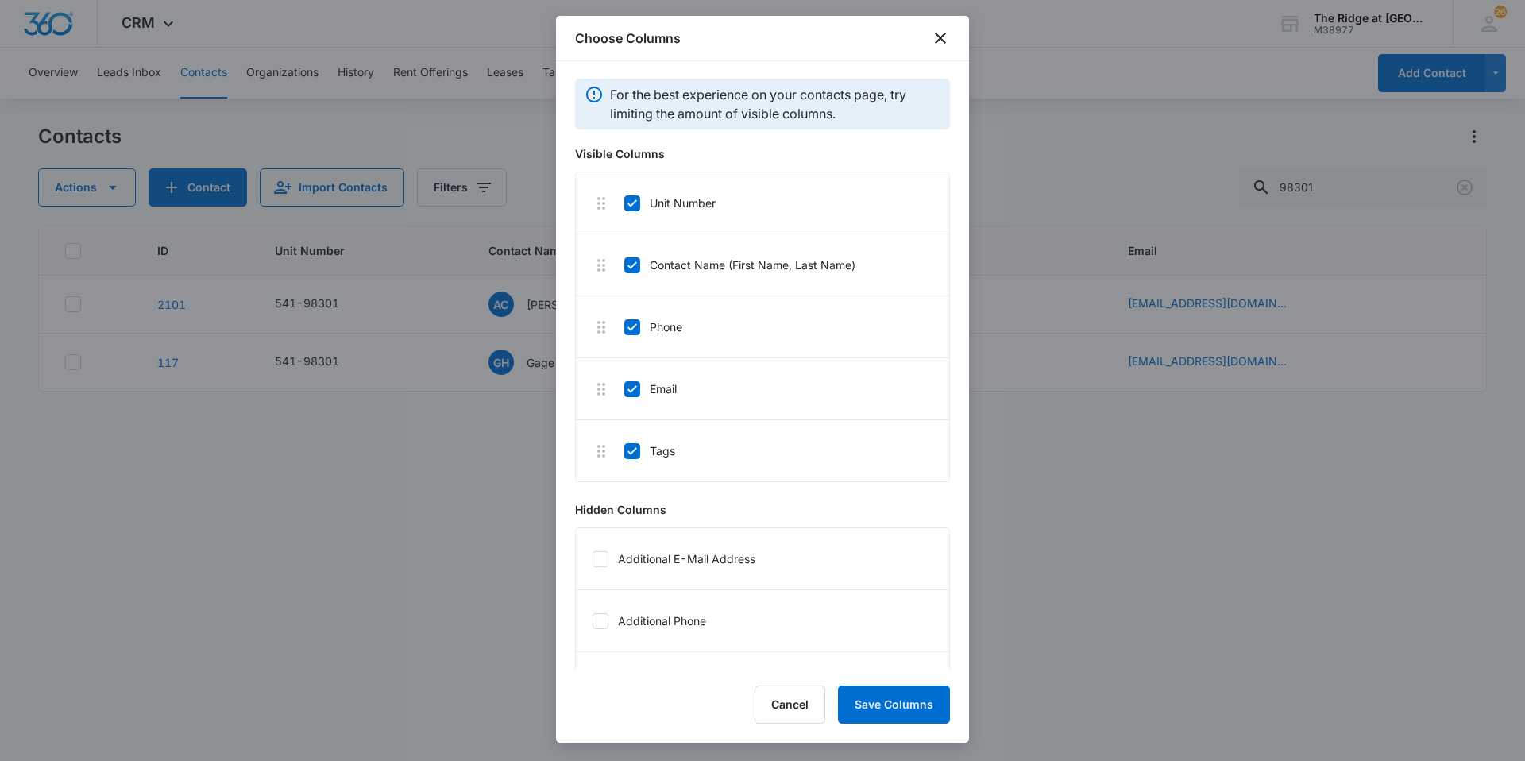
scroll to position [0, 0]
click at [907, 697] on button "Save Columns" at bounding box center [894, 705] width 112 height 38
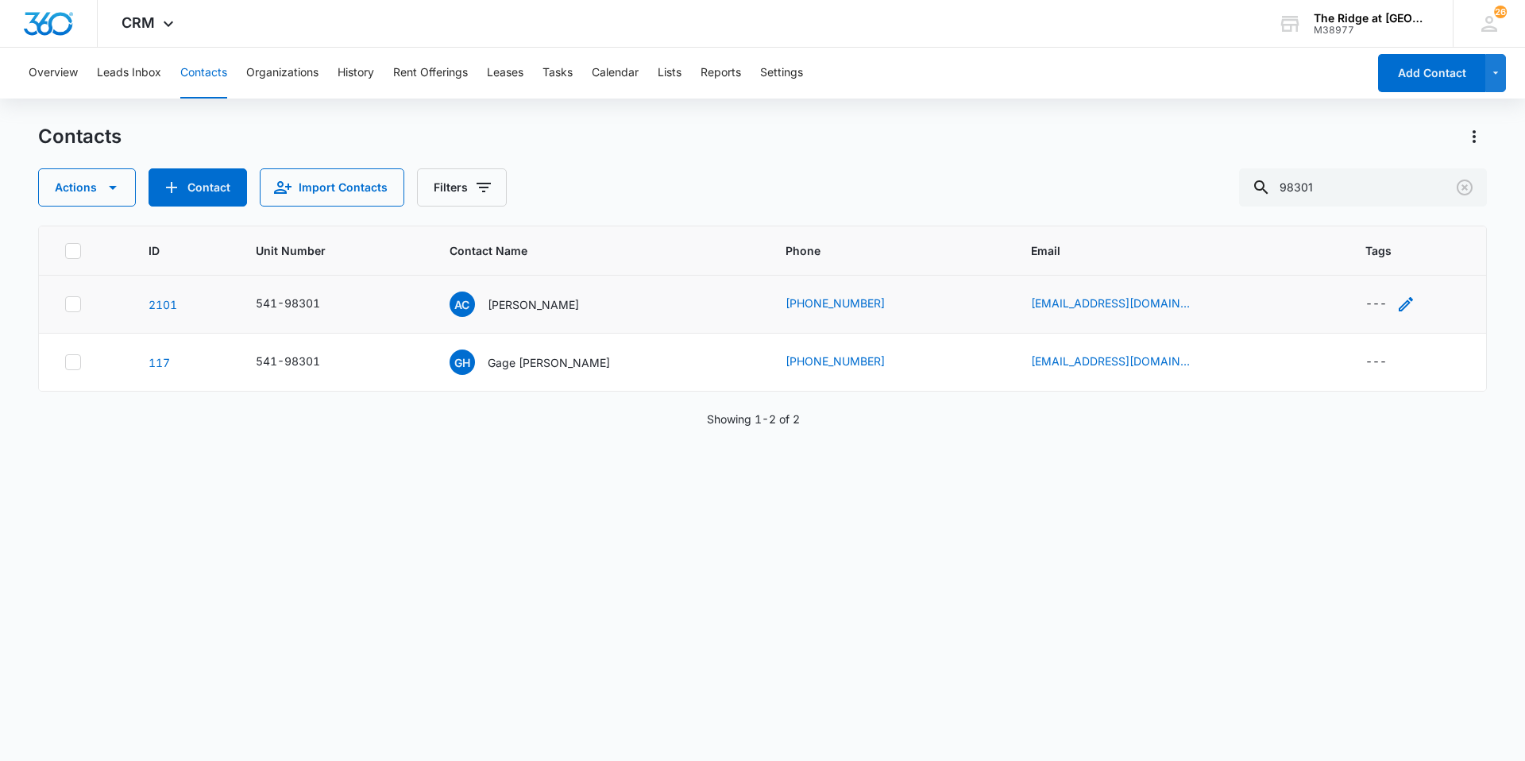
click at [1397, 303] on icon "Tags - - Select to Edit Field" at bounding box center [1406, 304] width 19 height 19
click at [1337, 256] on button "Cancel" at bounding box center [1344, 253] width 56 height 30
click at [1474, 128] on icon "Actions" at bounding box center [1474, 136] width 19 height 19
click at [1409, 180] on div "Choose Columns" at bounding box center [1396, 181] width 105 height 11
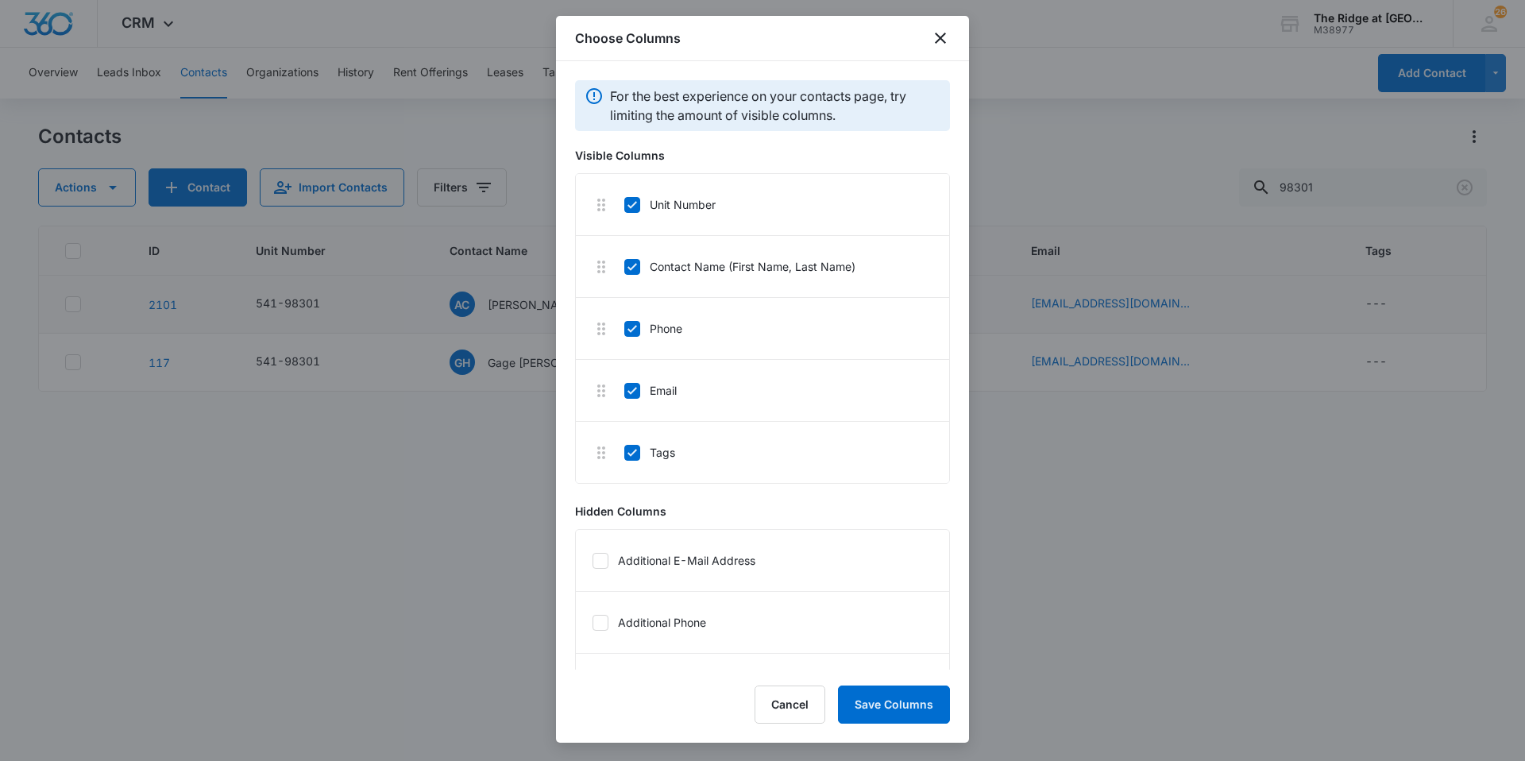
click at [637, 459] on icon at bounding box center [632, 453] width 14 height 14
click at [625, 453] on input "Tags" at bounding box center [624, 452] width 1 height 1
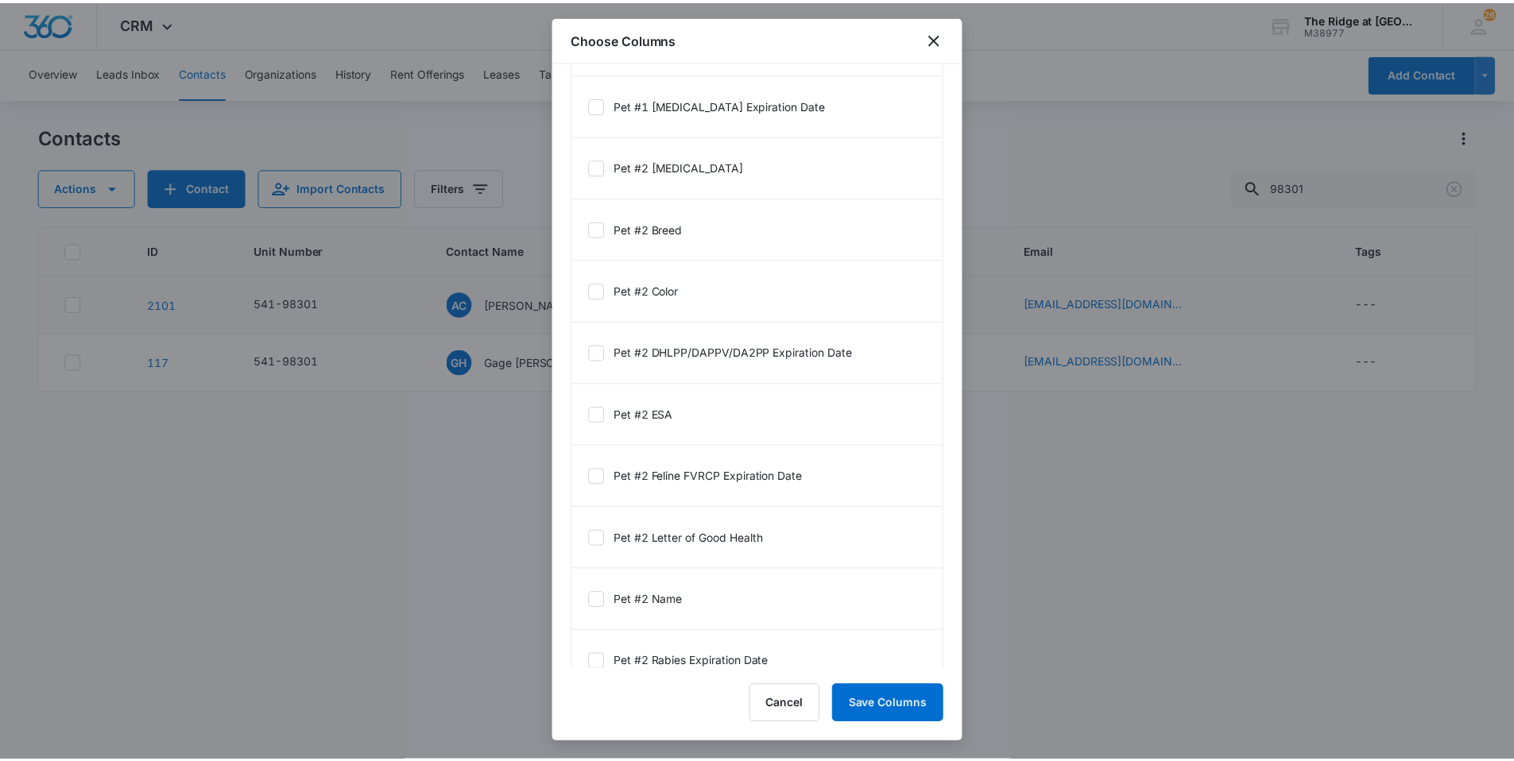
scroll to position [3369, 0]
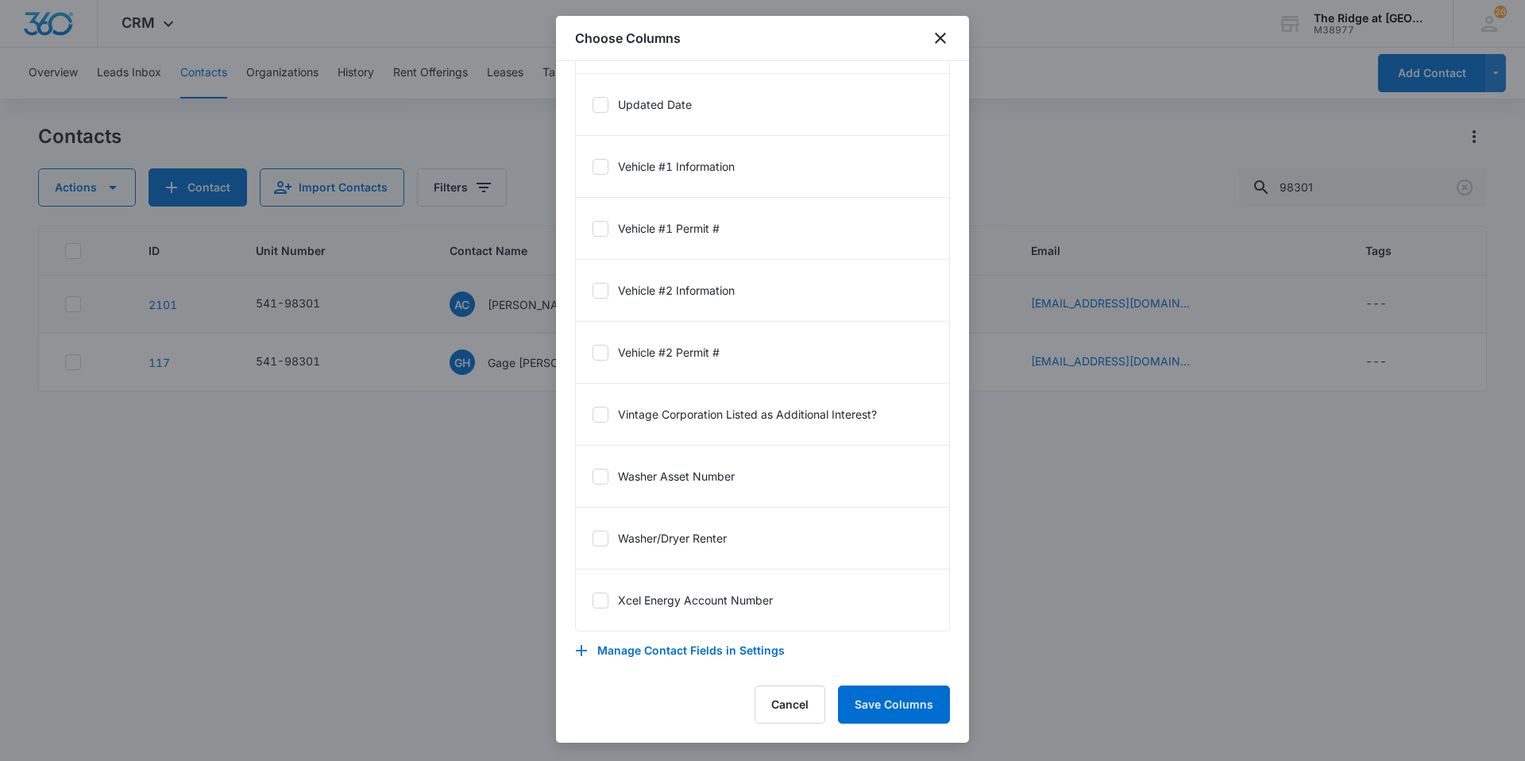
click at [625, 640] on button "Manage Contact Fields in Settings" at bounding box center [680, 651] width 210 height 38
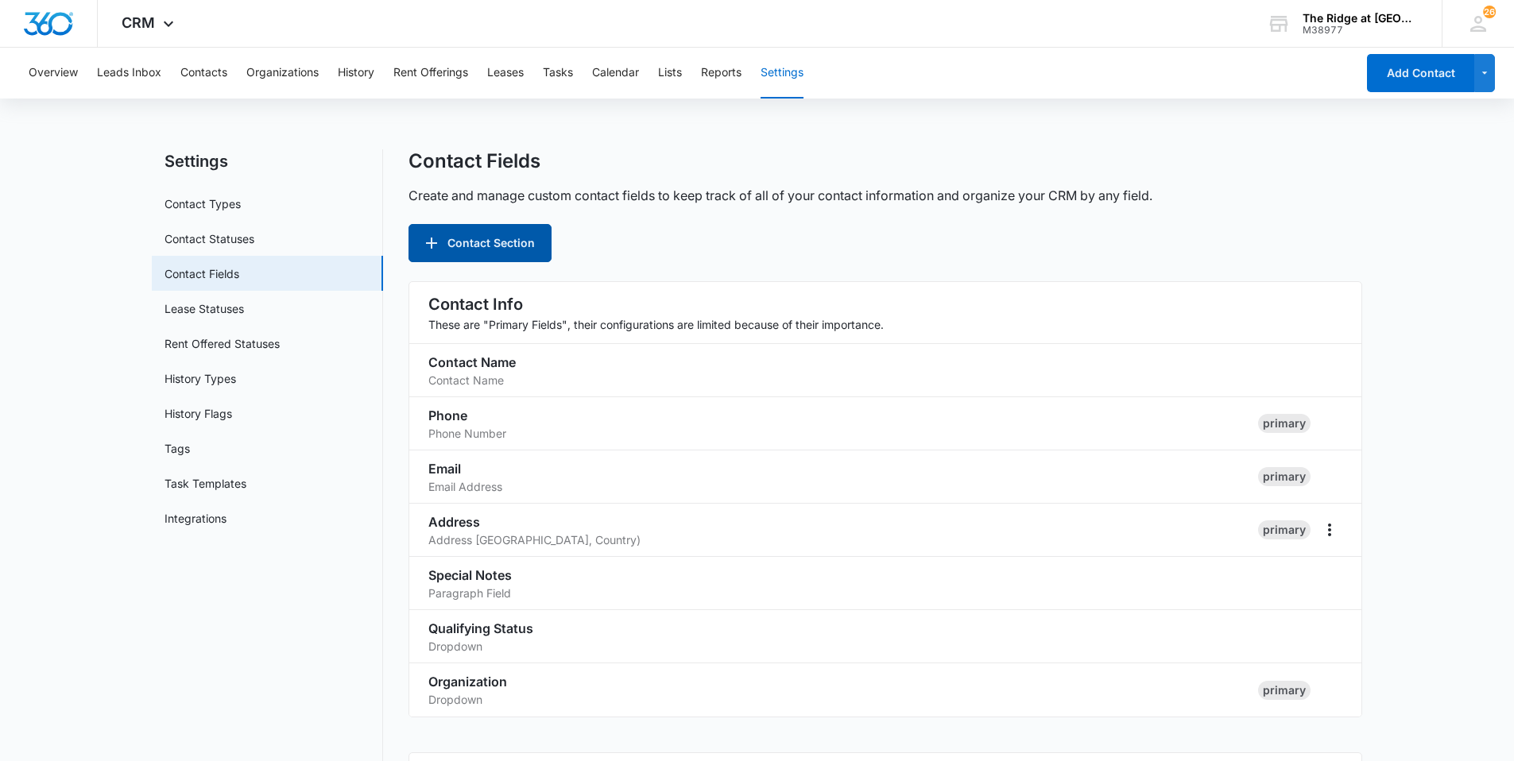
click at [487, 242] on button "Contact Section" at bounding box center [479, 243] width 143 height 38
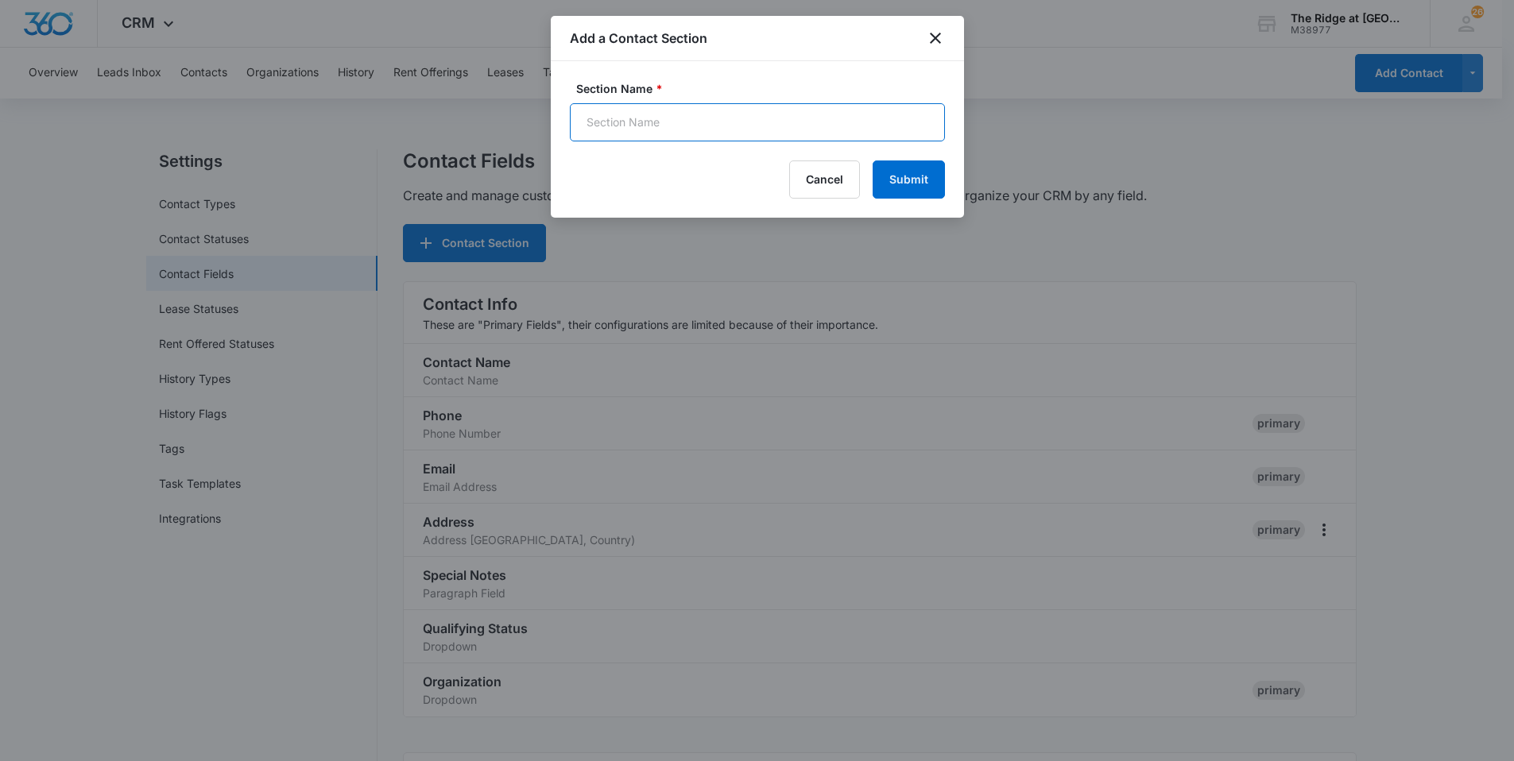
click at [672, 118] on input "Section Name *" at bounding box center [757, 122] width 375 height 38
type input "Tasks"
click at [908, 181] on button "Submit" at bounding box center [908, 179] width 72 height 38
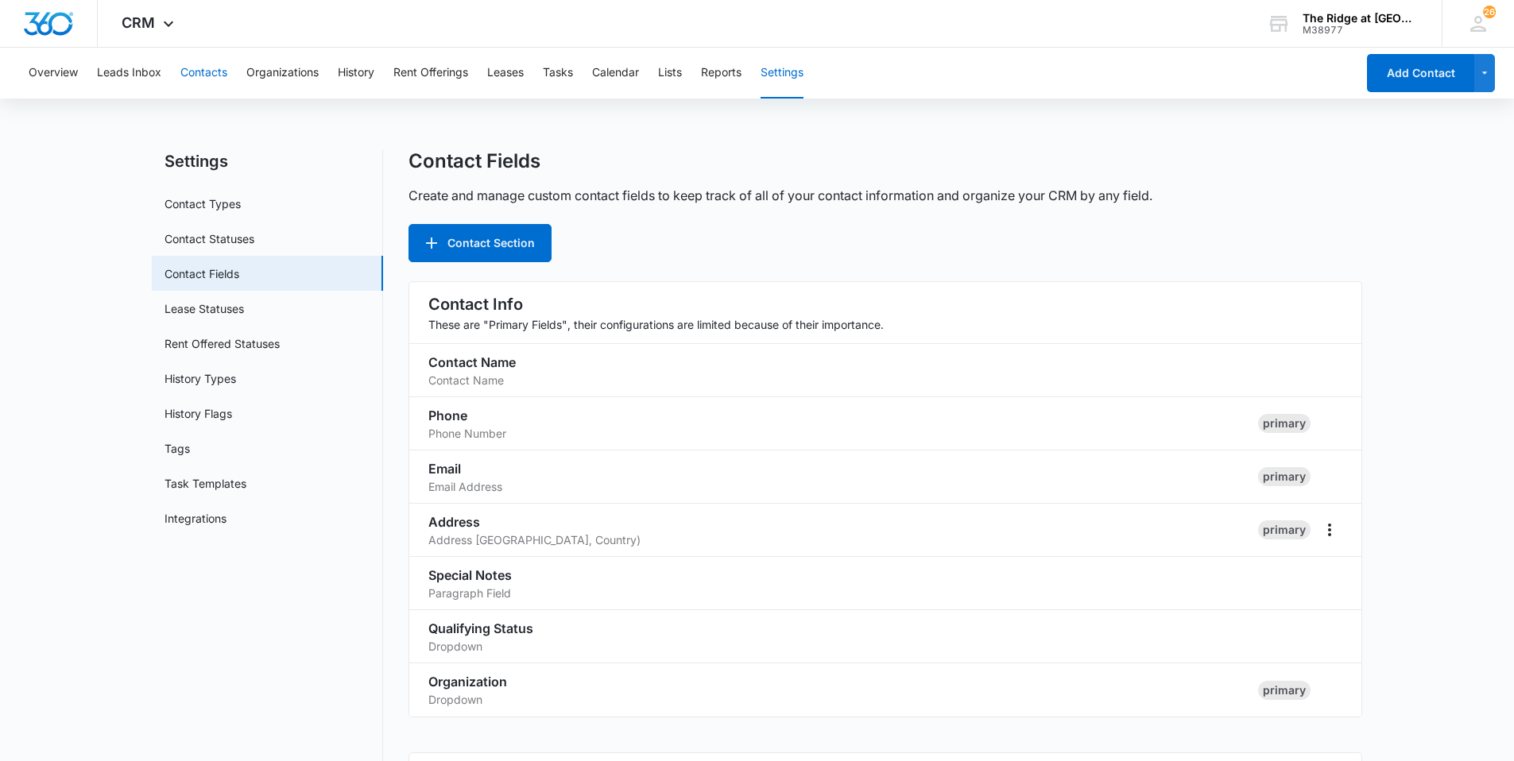
click at [212, 72] on button "Contacts" at bounding box center [203, 73] width 47 height 51
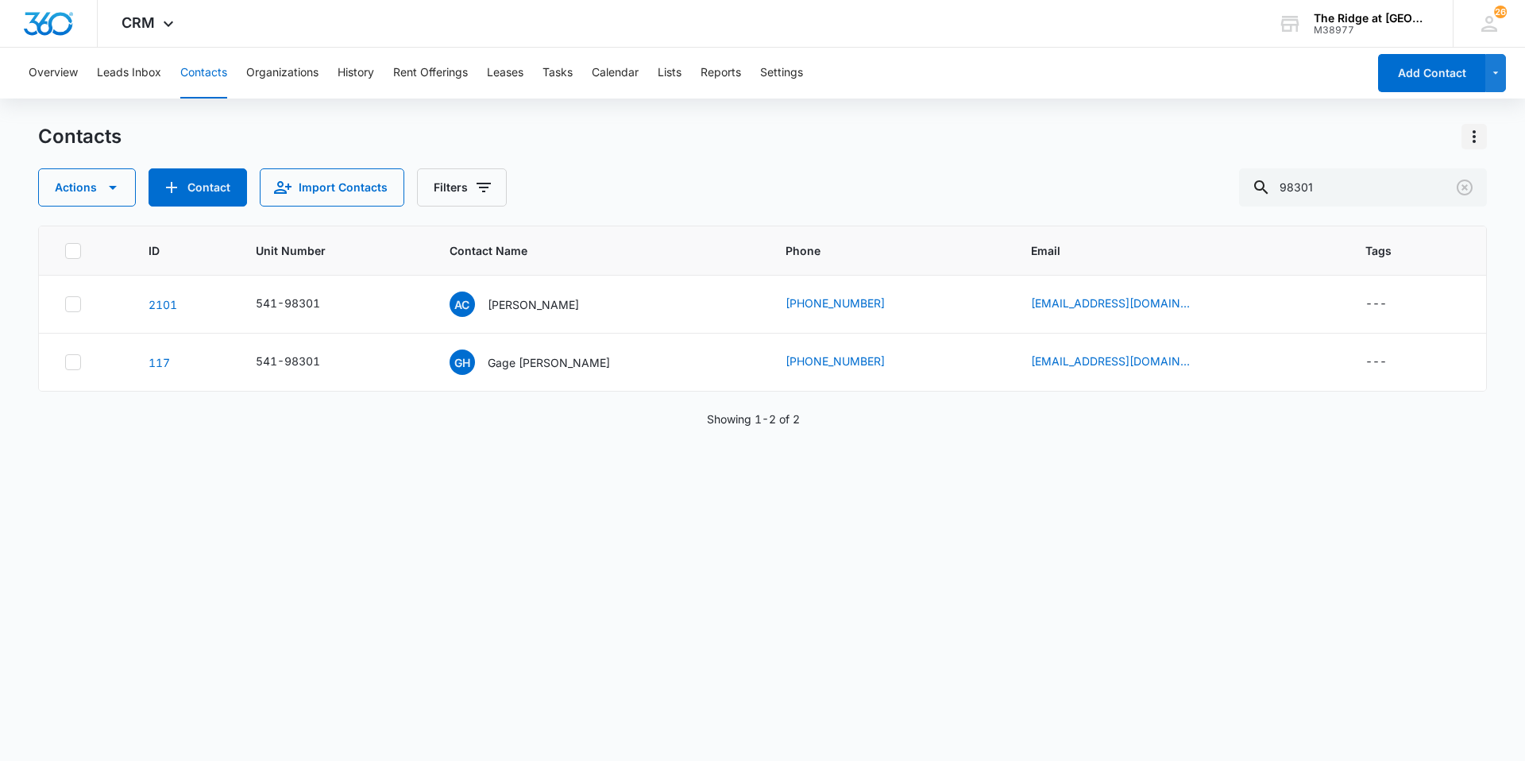
click at [1470, 133] on icon "Actions" at bounding box center [1474, 136] width 19 height 19
click at [1383, 181] on div "Choose Columns" at bounding box center [1396, 181] width 105 height 11
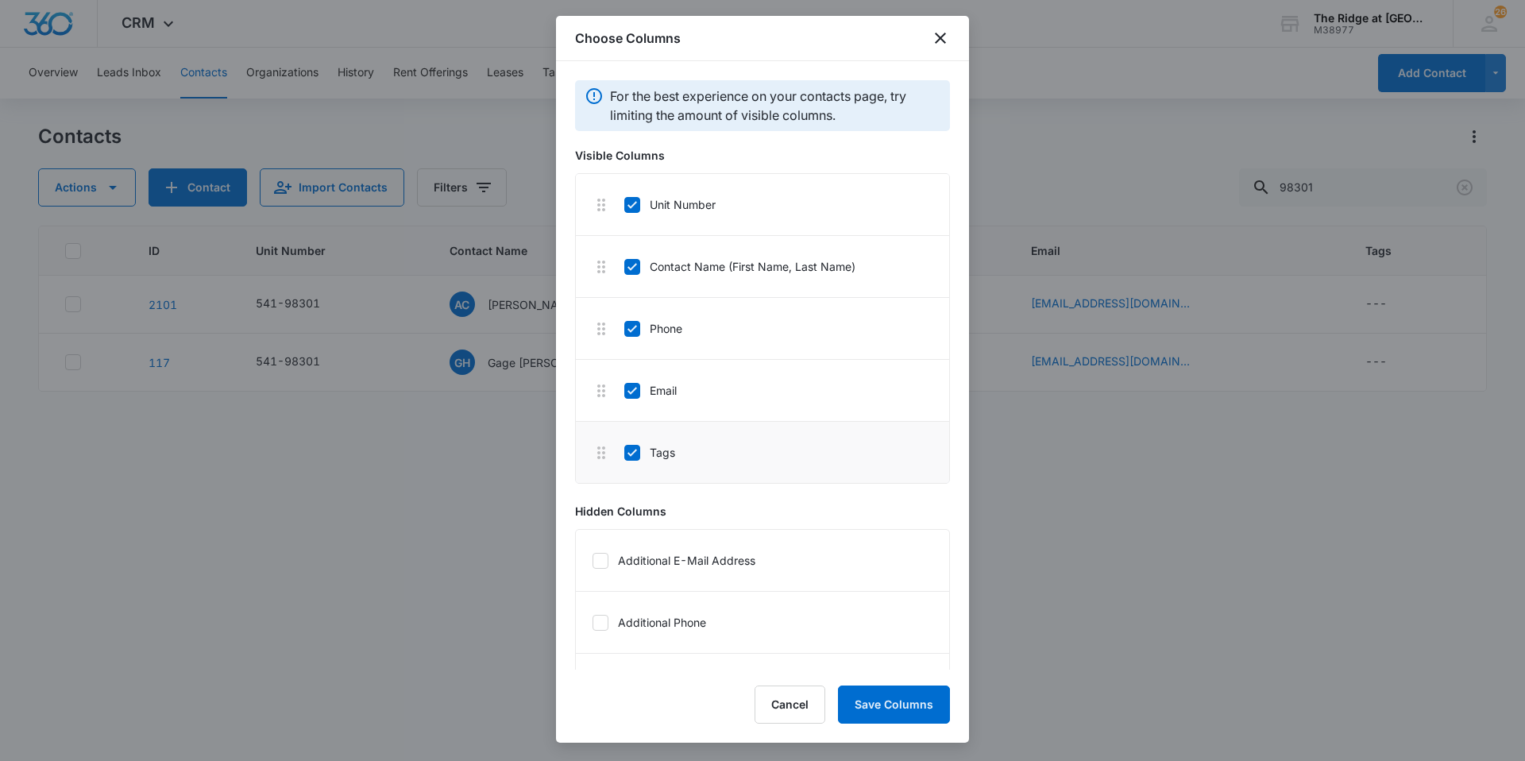
click at [632, 465] on li "Tags" at bounding box center [762, 452] width 373 height 61
click at [632, 454] on icon at bounding box center [633, 452] width 10 height 7
click at [625, 453] on input "Tags" at bounding box center [624, 452] width 1 height 1
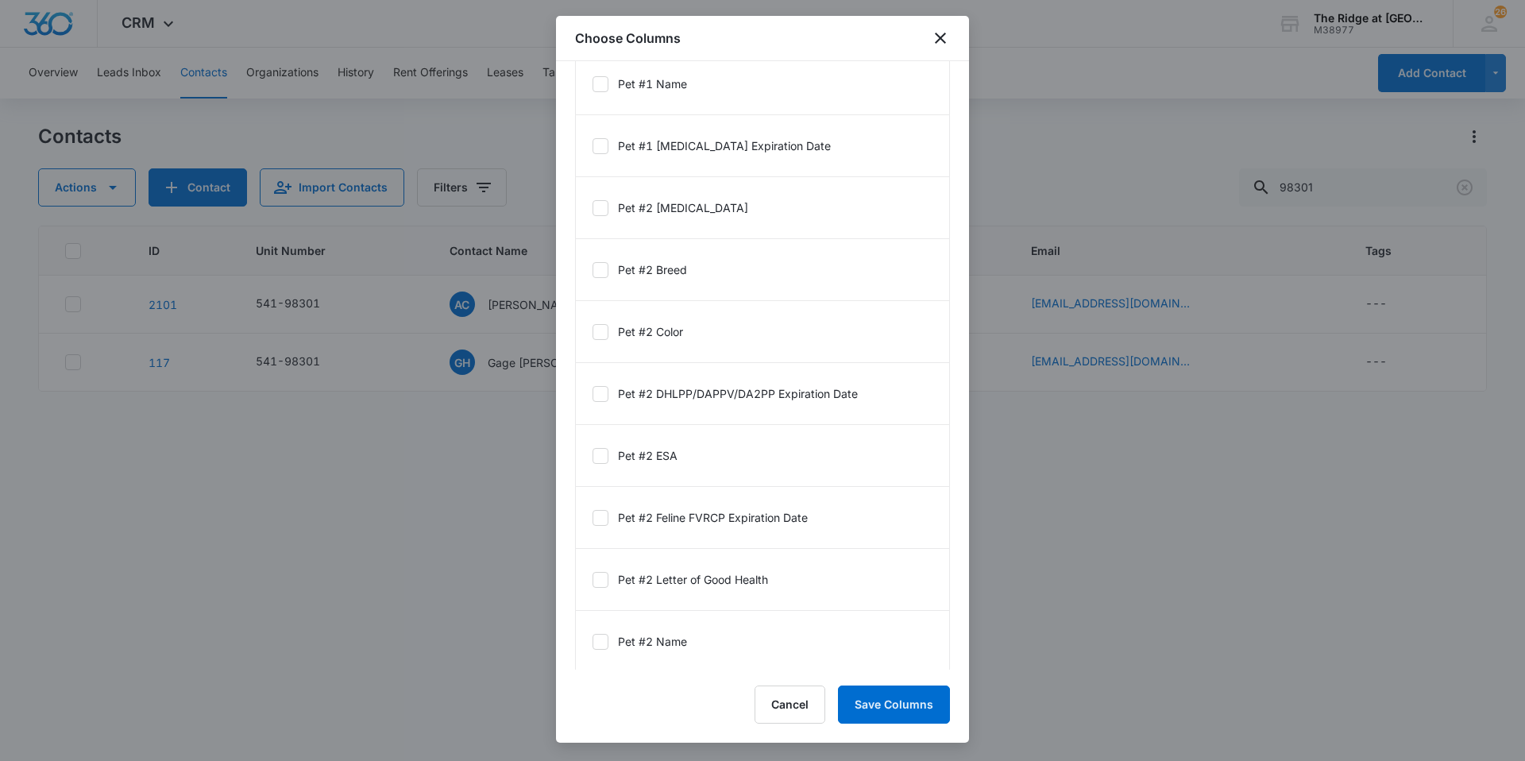
scroll to position [2098, 0]
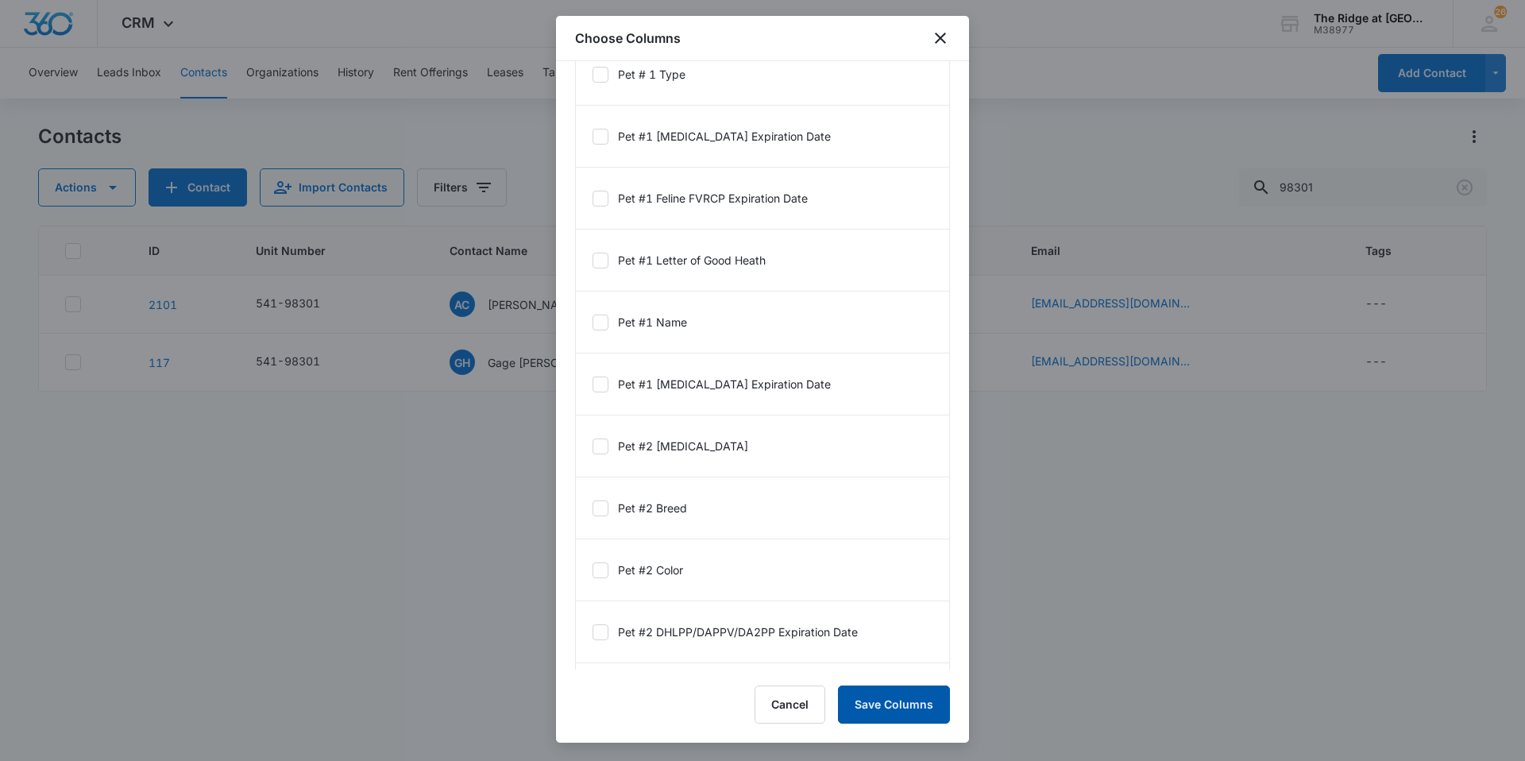
click at [897, 698] on button "Save Columns" at bounding box center [894, 705] width 112 height 38
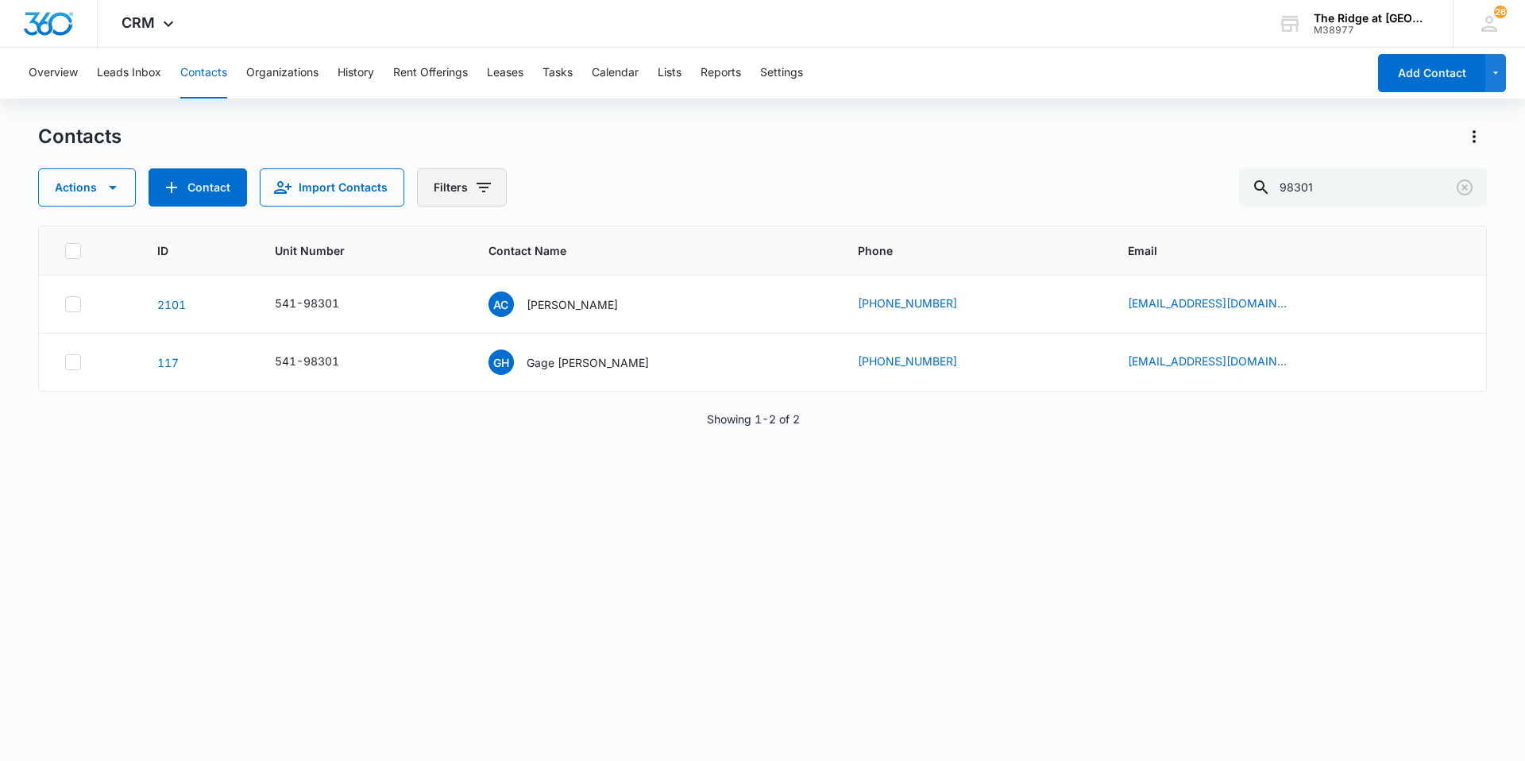
click at [422, 193] on button "Filters" at bounding box center [462, 187] width 90 height 38
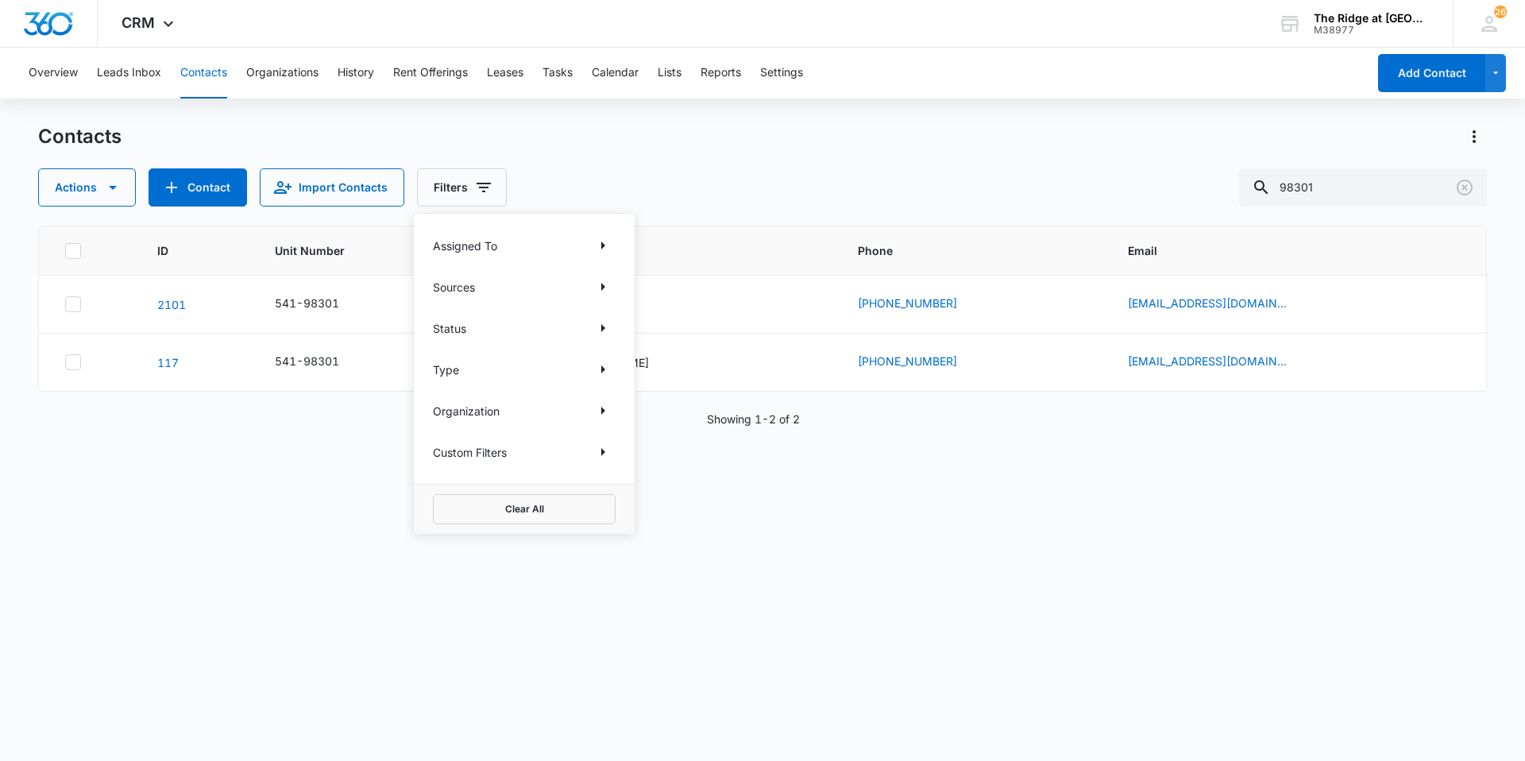
click at [464, 292] on p "Sources" at bounding box center [454, 287] width 42 height 17
click at [605, 292] on icon "Show Sources filters" at bounding box center [603, 286] width 19 height 19
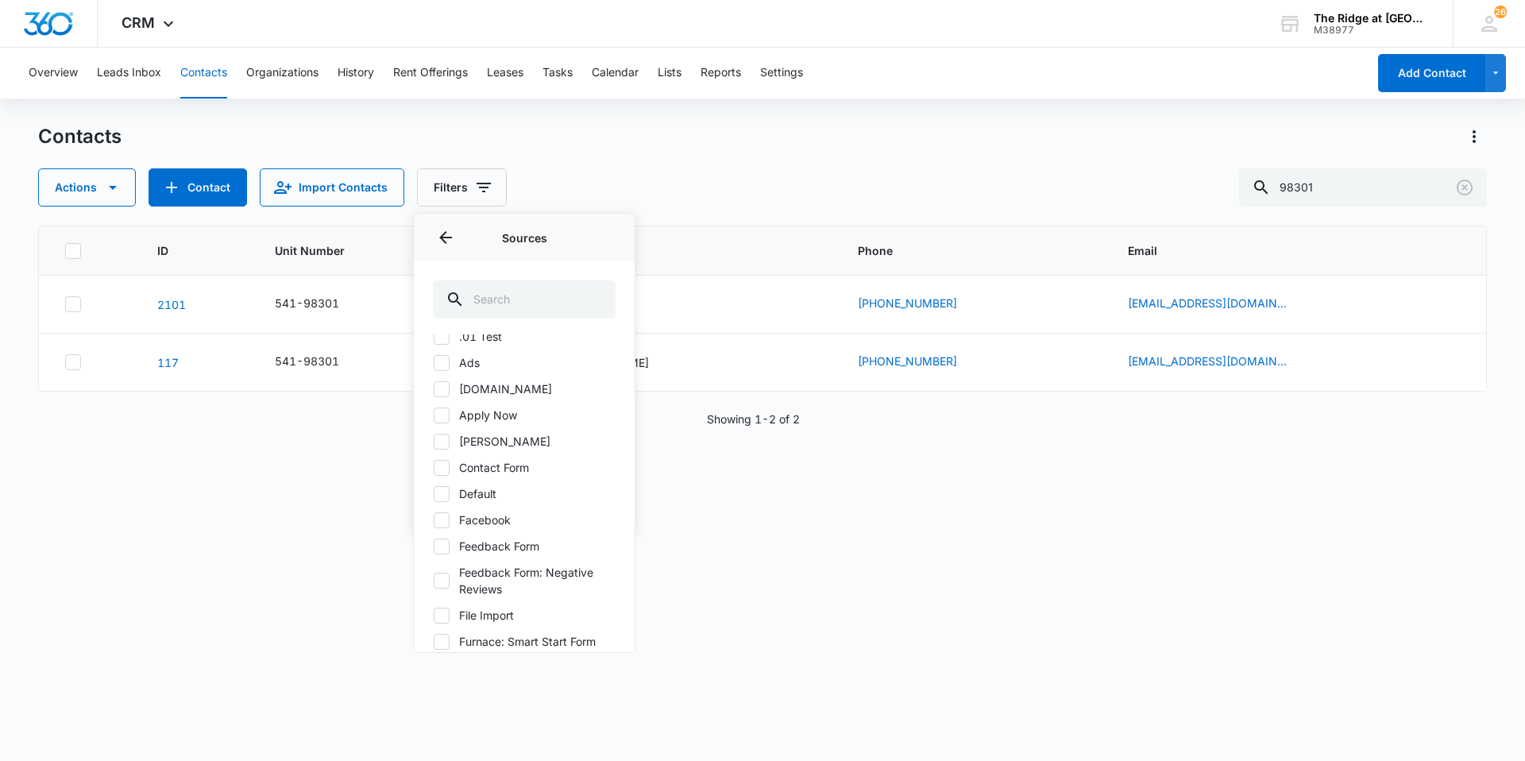
scroll to position [0, 0]
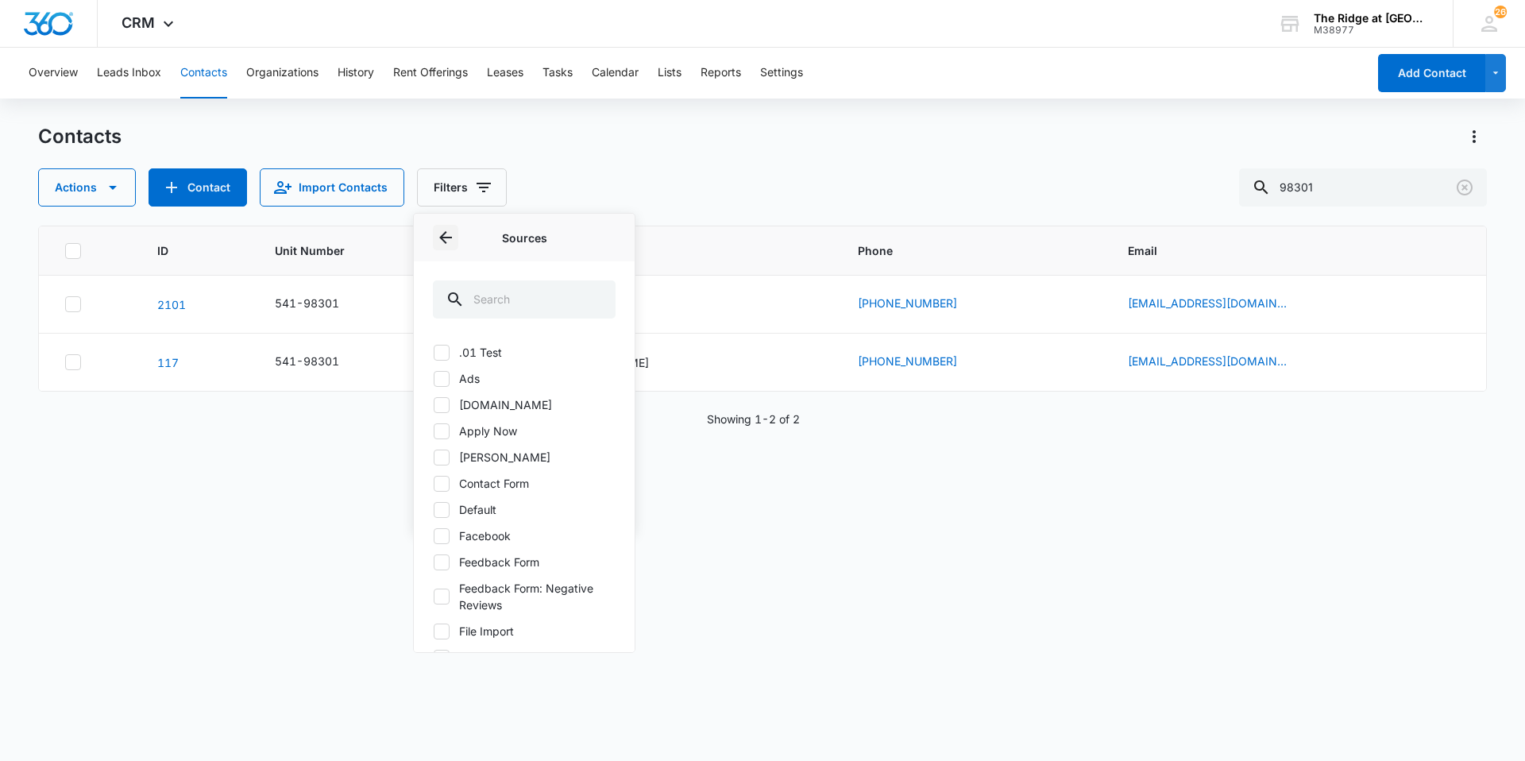
click at [440, 228] on icon "Back" at bounding box center [445, 237] width 19 height 19
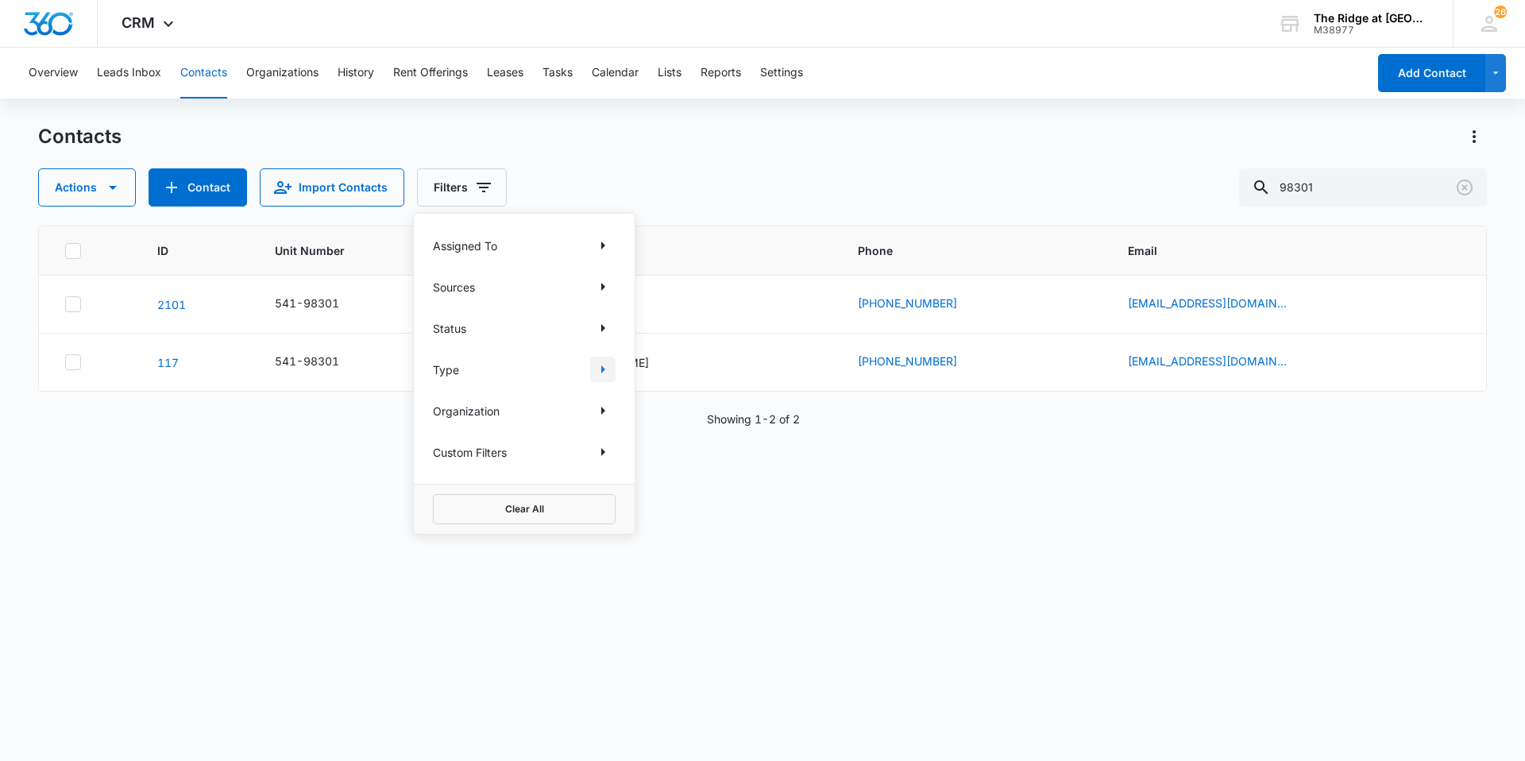
click at [597, 365] on icon "Show Type filters" at bounding box center [603, 369] width 19 height 19
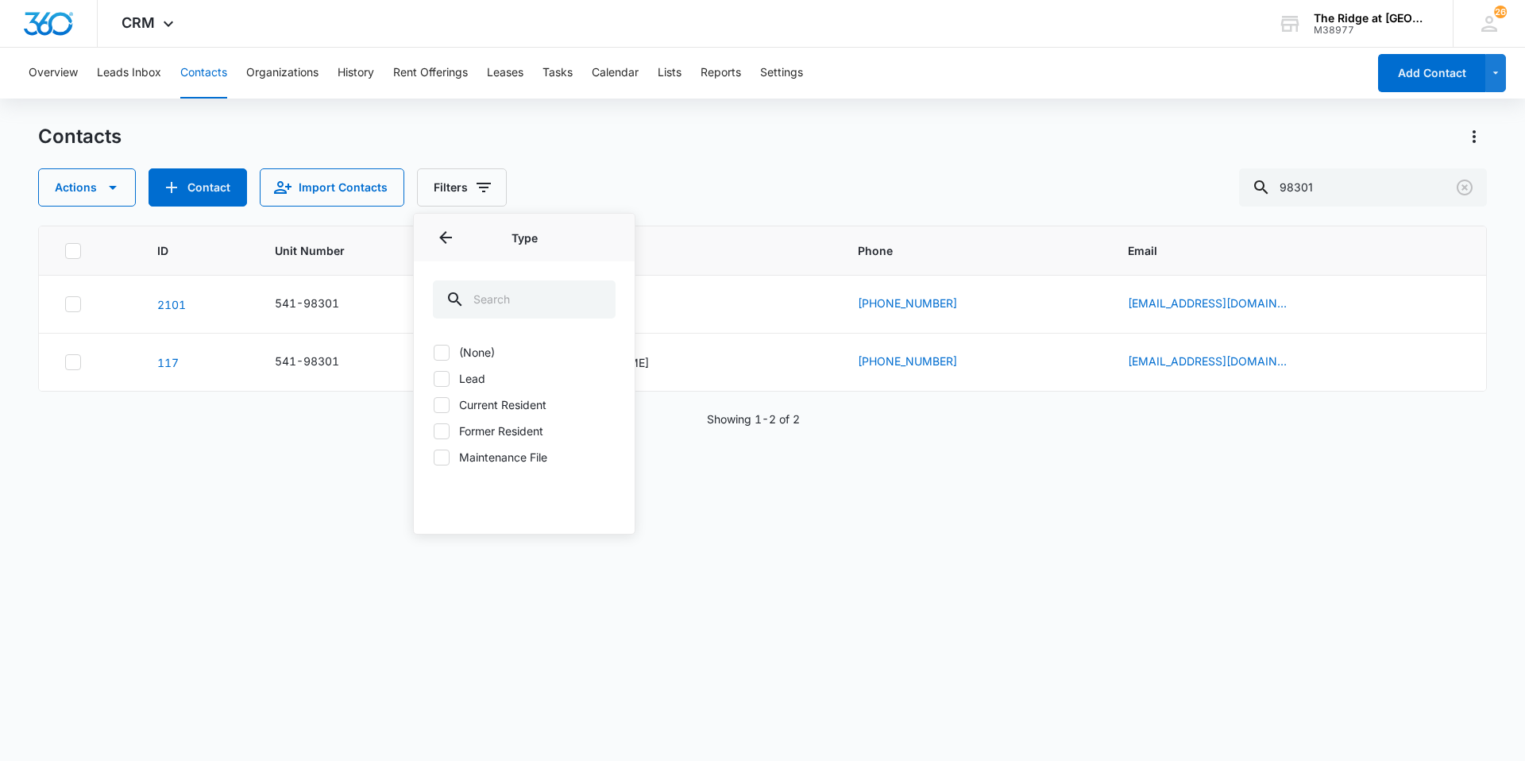
click at [442, 461] on icon at bounding box center [442, 457] width 14 height 14
click at [434, 458] on input "Maintenance File" at bounding box center [433, 457] width 1 height 1
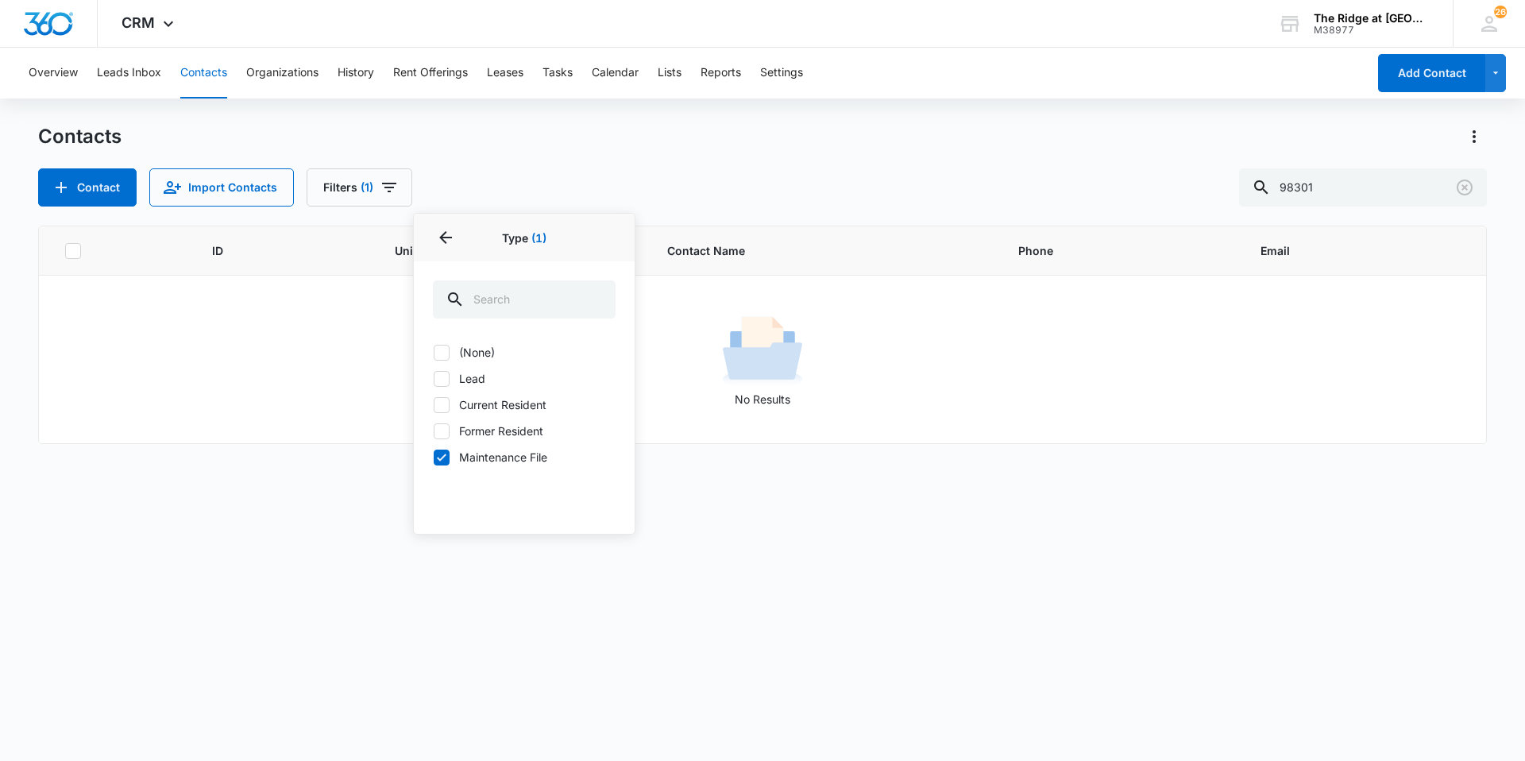
click at [438, 461] on icon at bounding box center [442, 457] width 14 height 14
click at [434, 458] on input "Maintenance File" at bounding box center [433, 457] width 1 height 1
checkbox input "false"
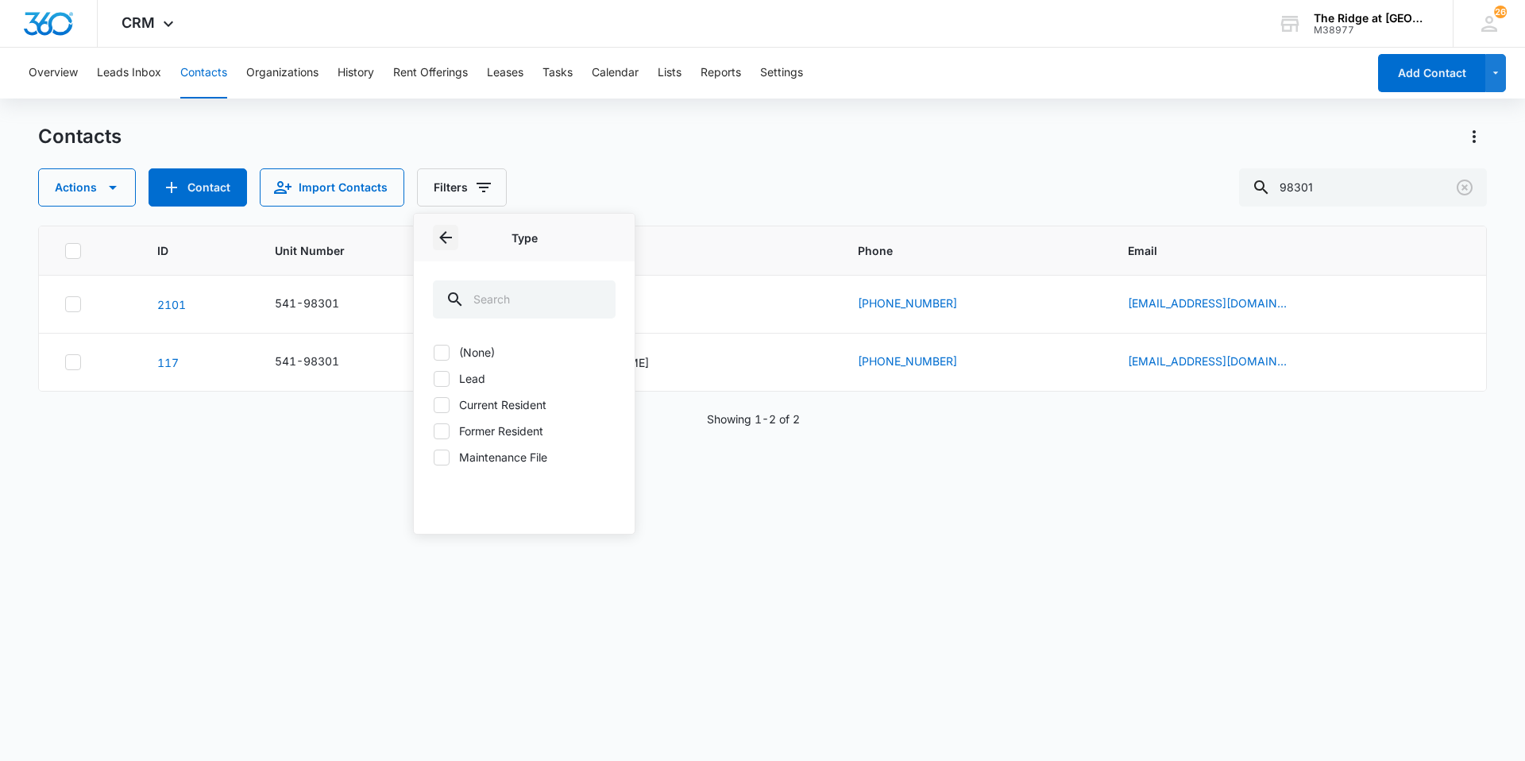
click at [444, 236] on icon "Back" at bounding box center [445, 237] width 19 height 19
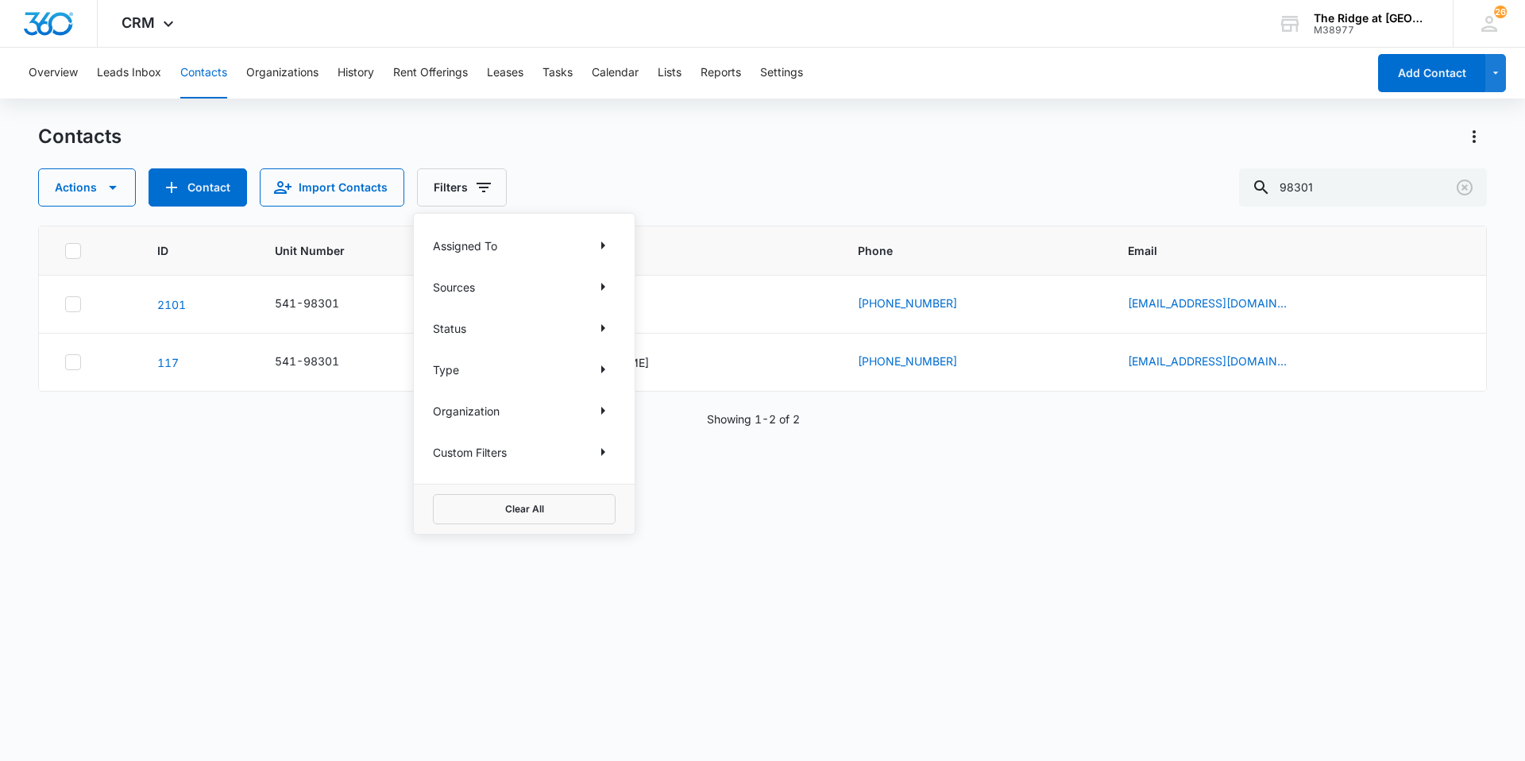
click at [489, 452] on p "Custom Filters" at bounding box center [470, 452] width 74 height 17
click at [595, 454] on icon "Show Custom Filters filters" at bounding box center [603, 452] width 19 height 19
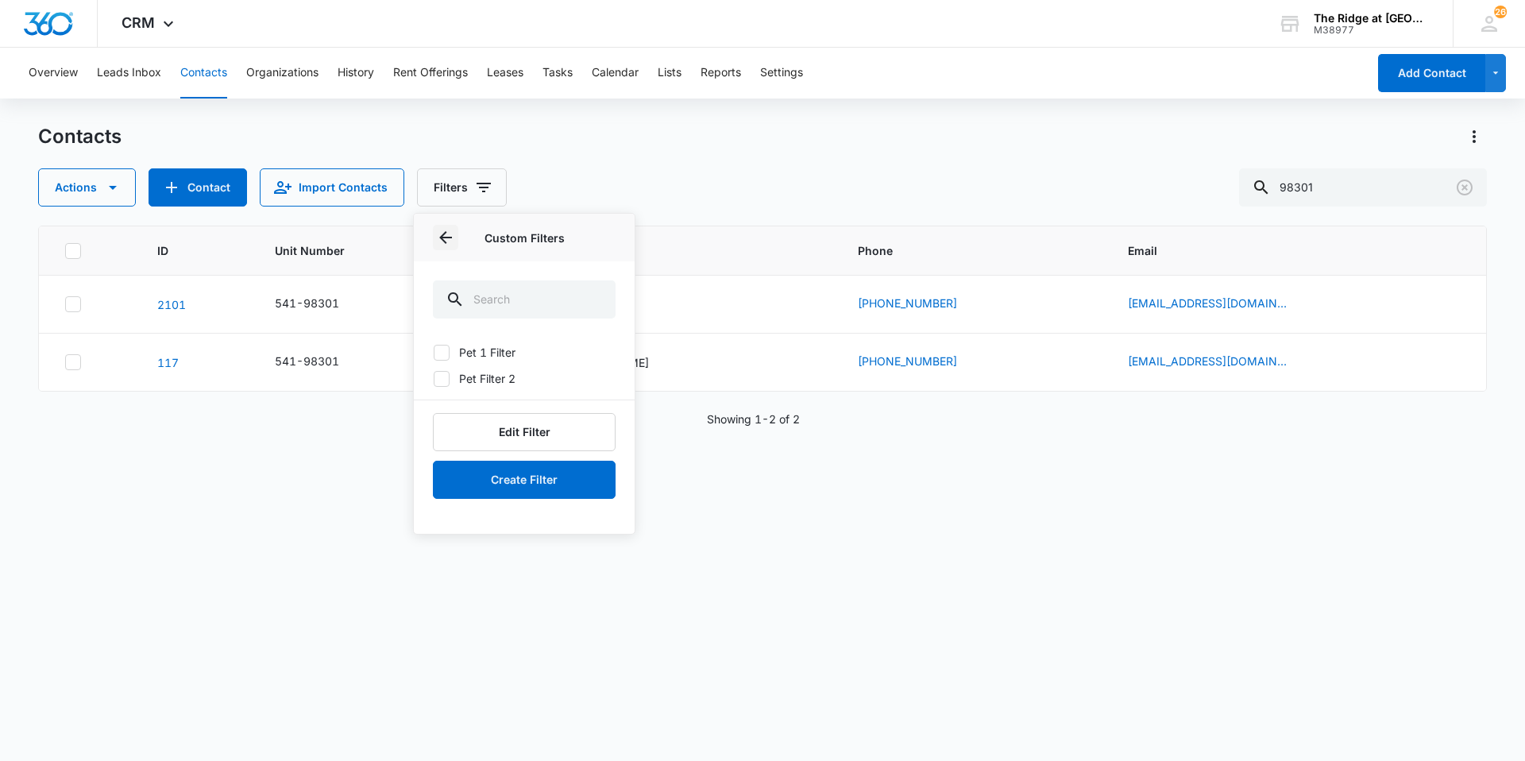
click at [449, 241] on icon "Back" at bounding box center [445, 237] width 19 height 19
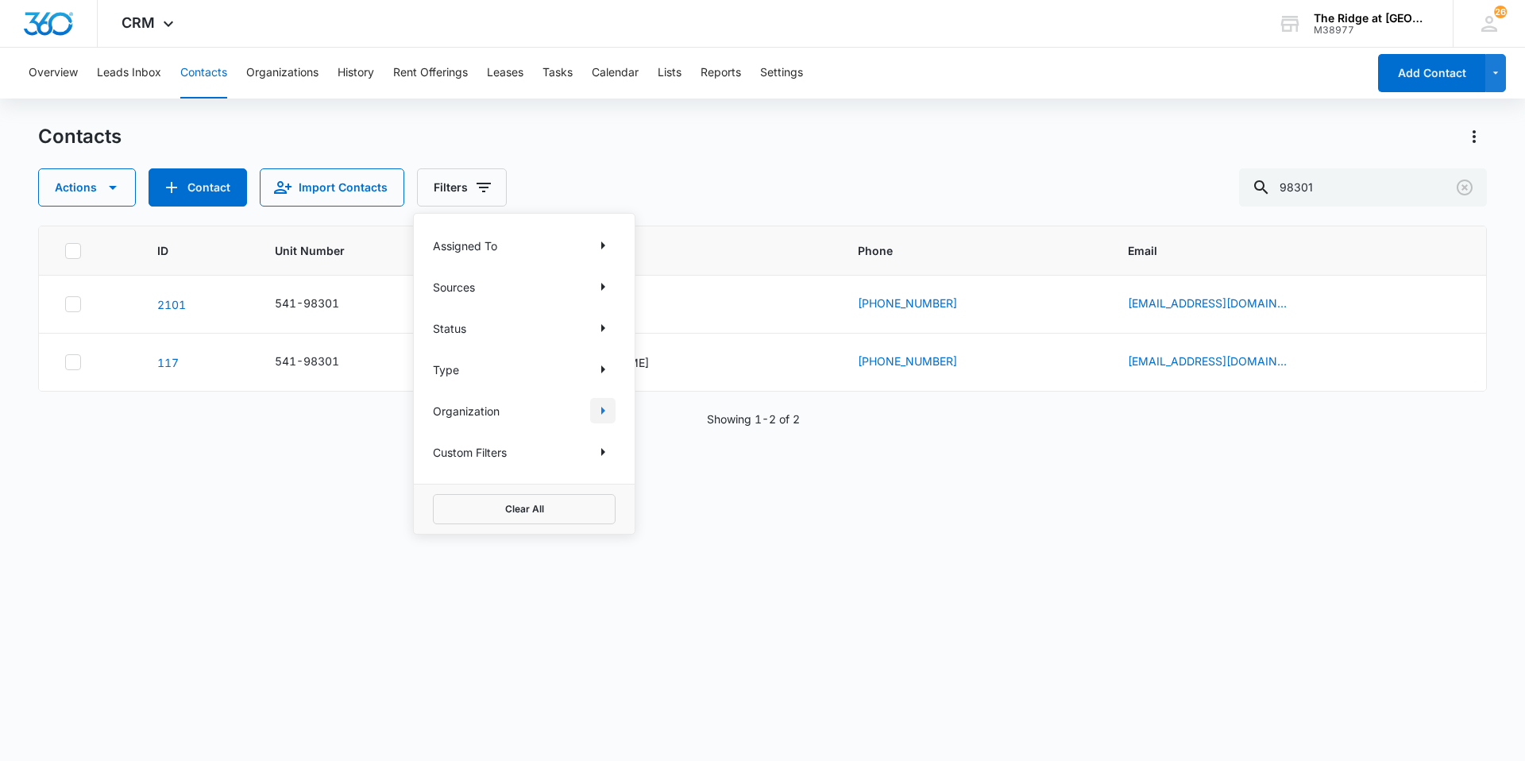
click at [608, 413] on icon "Show Organization filters" at bounding box center [603, 410] width 19 height 19
click at [452, 233] on icon "Back" at bounding box center [445, 237] width 19 height 19
click at [603, 376] on icon "Show Type filters" at bounding box center [603, 369] width 19 height 19
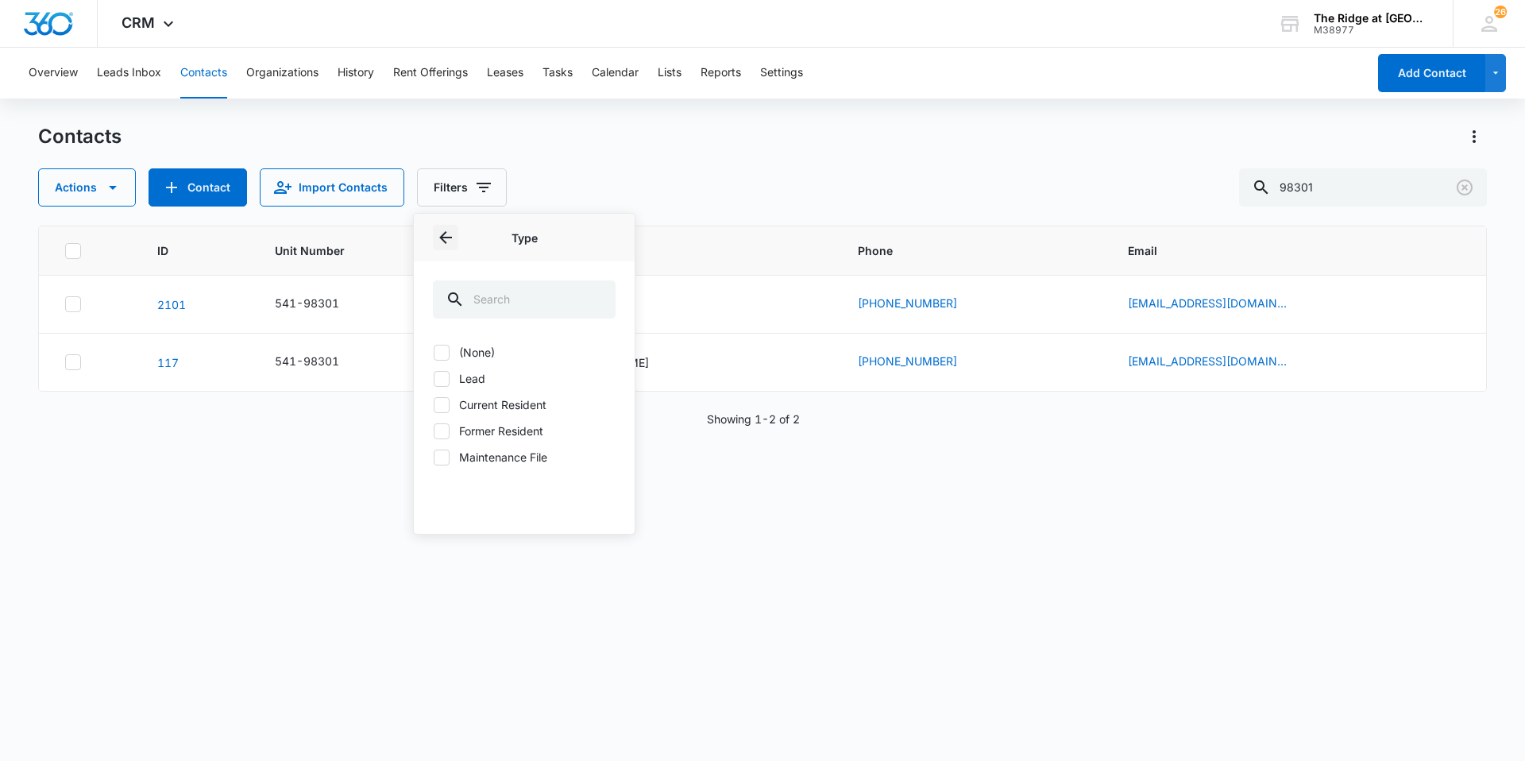
click at [435, 230] on button "Back" at bounding box center [445, 237] width 25 height 25
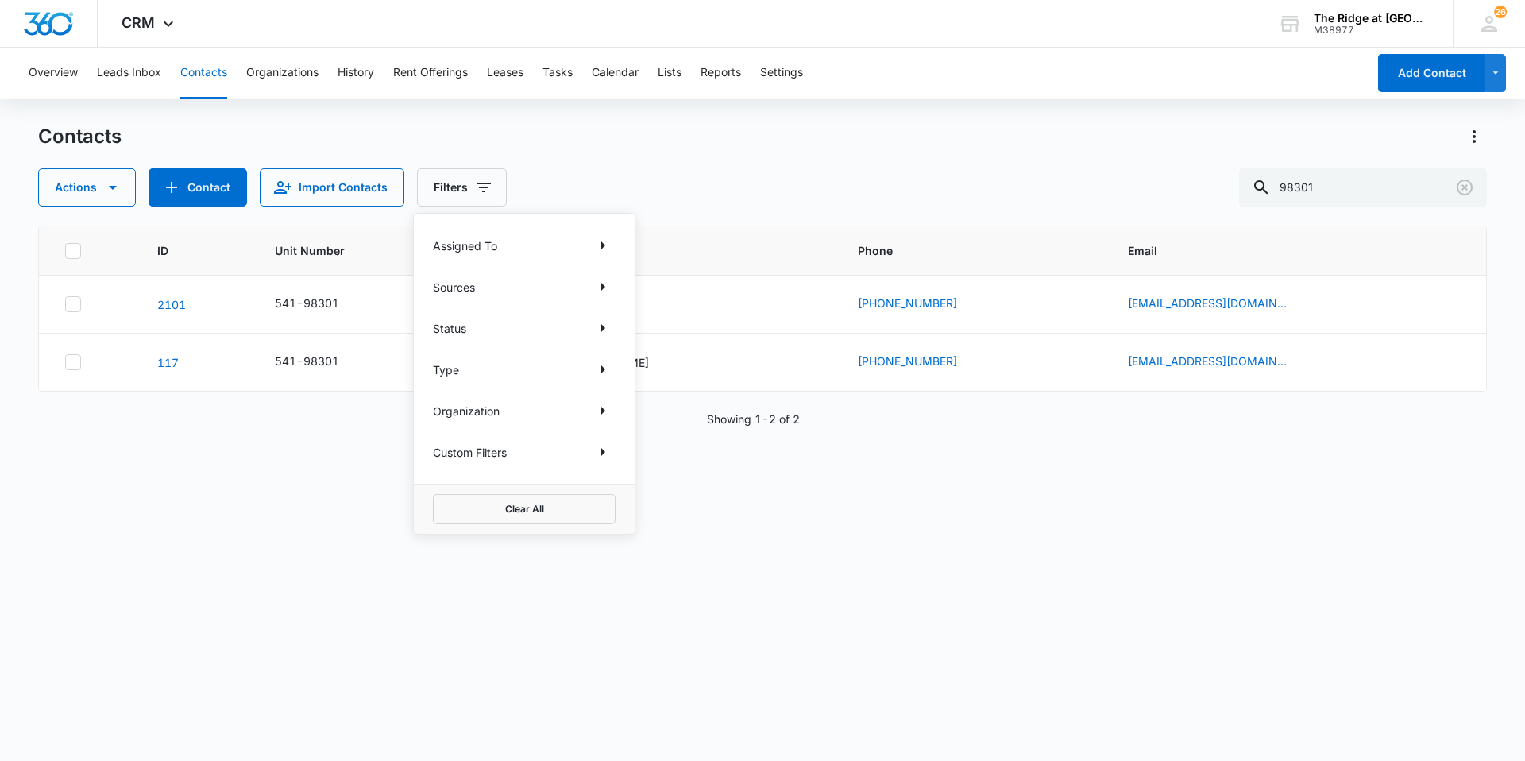
click at [501, 243] on div "Assigned To" at bounding box center [524, 245] width 183 height 25
click at [601, 244] on icon "Show Assigned To filters" at bounding box center [603, 245] width 19 height 19
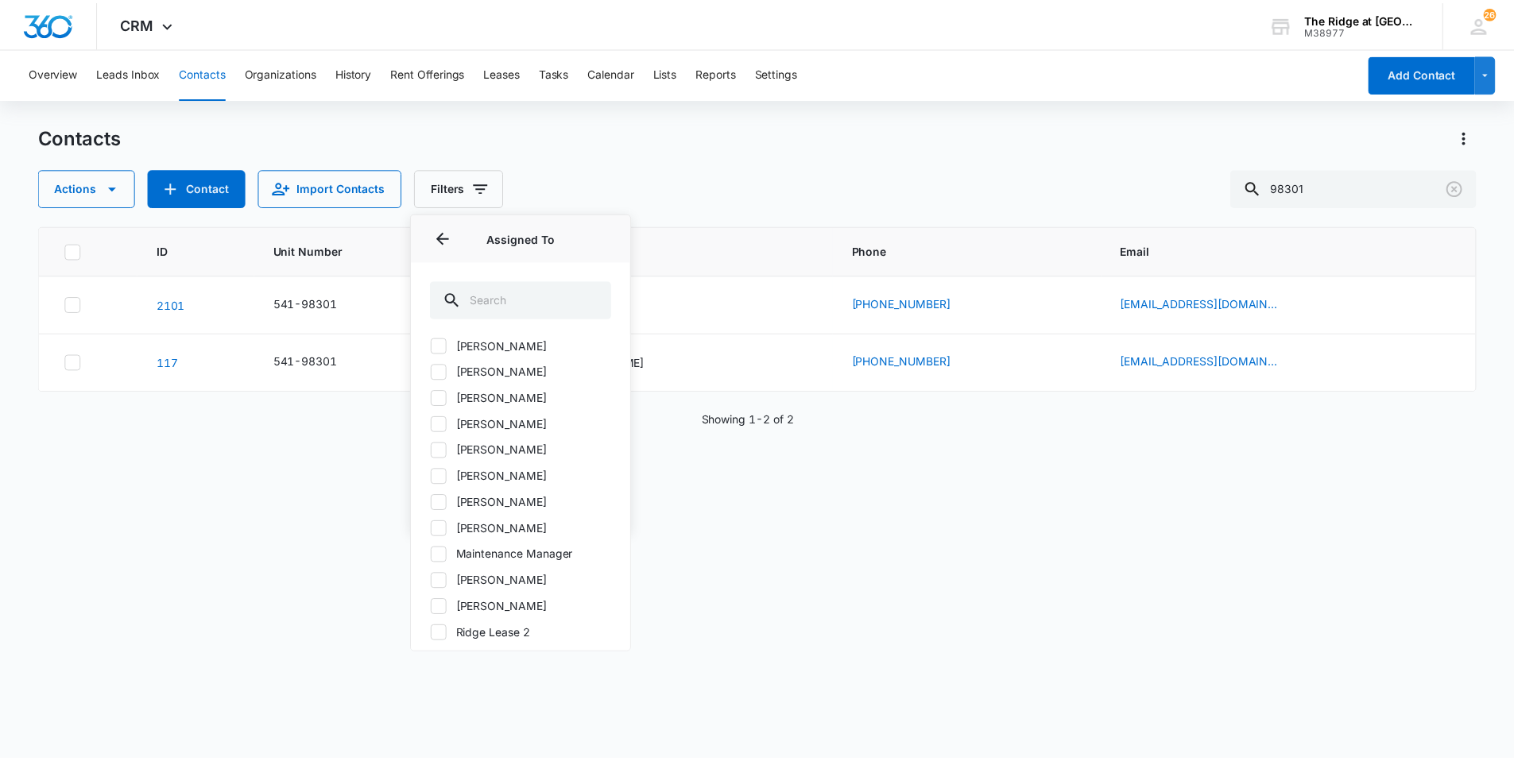
scroll to position [52, 0]
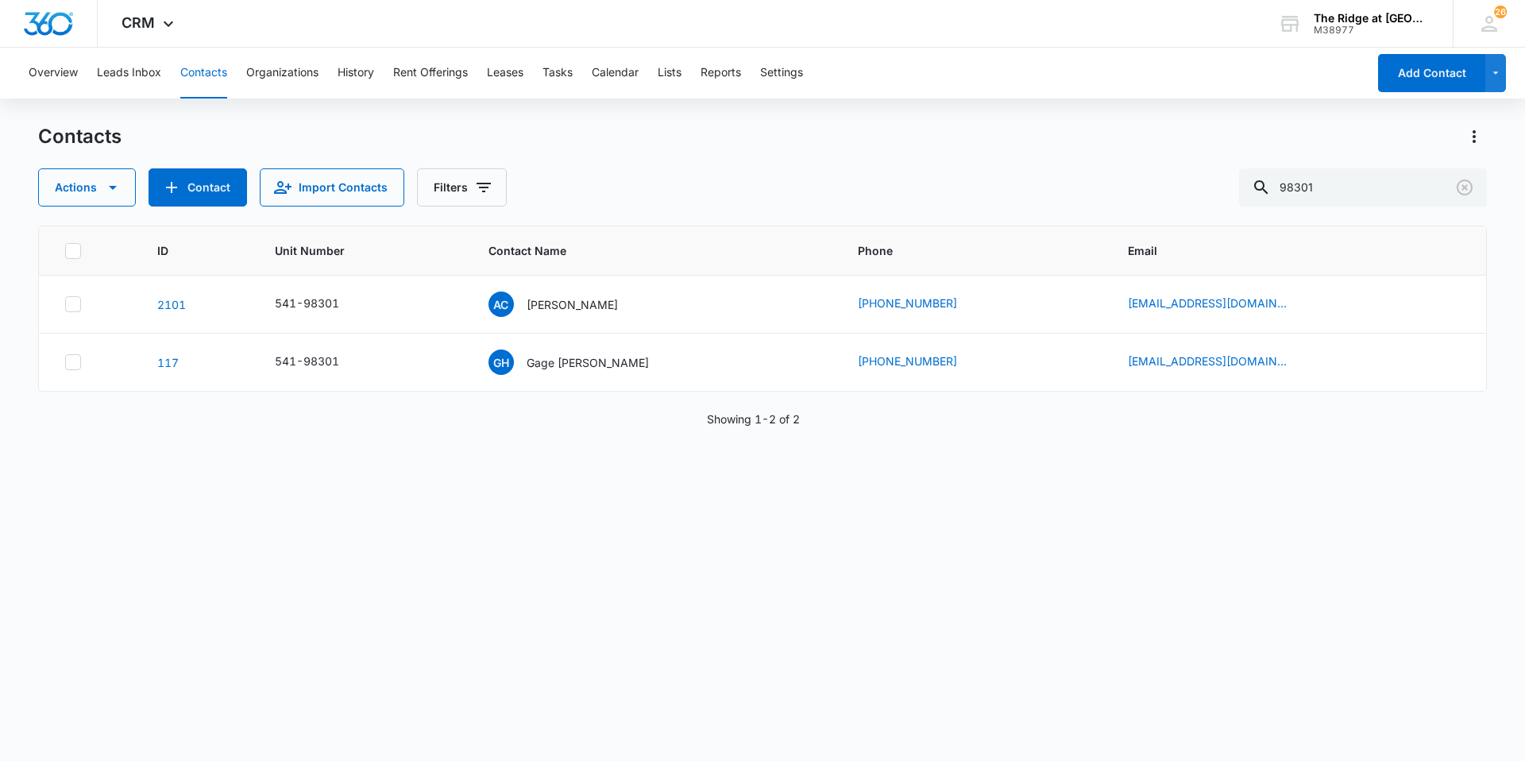
click at [760, 482] on div "ID Unit Number Contact Name Phone Email 2101 541-98301 AC Andrea Cisneroz (720)…" at bounding box center [762, 483] width 1449 height 515
click at [31, 77] on button "Overview" at bounding box center [53, 73] width 49 height 51
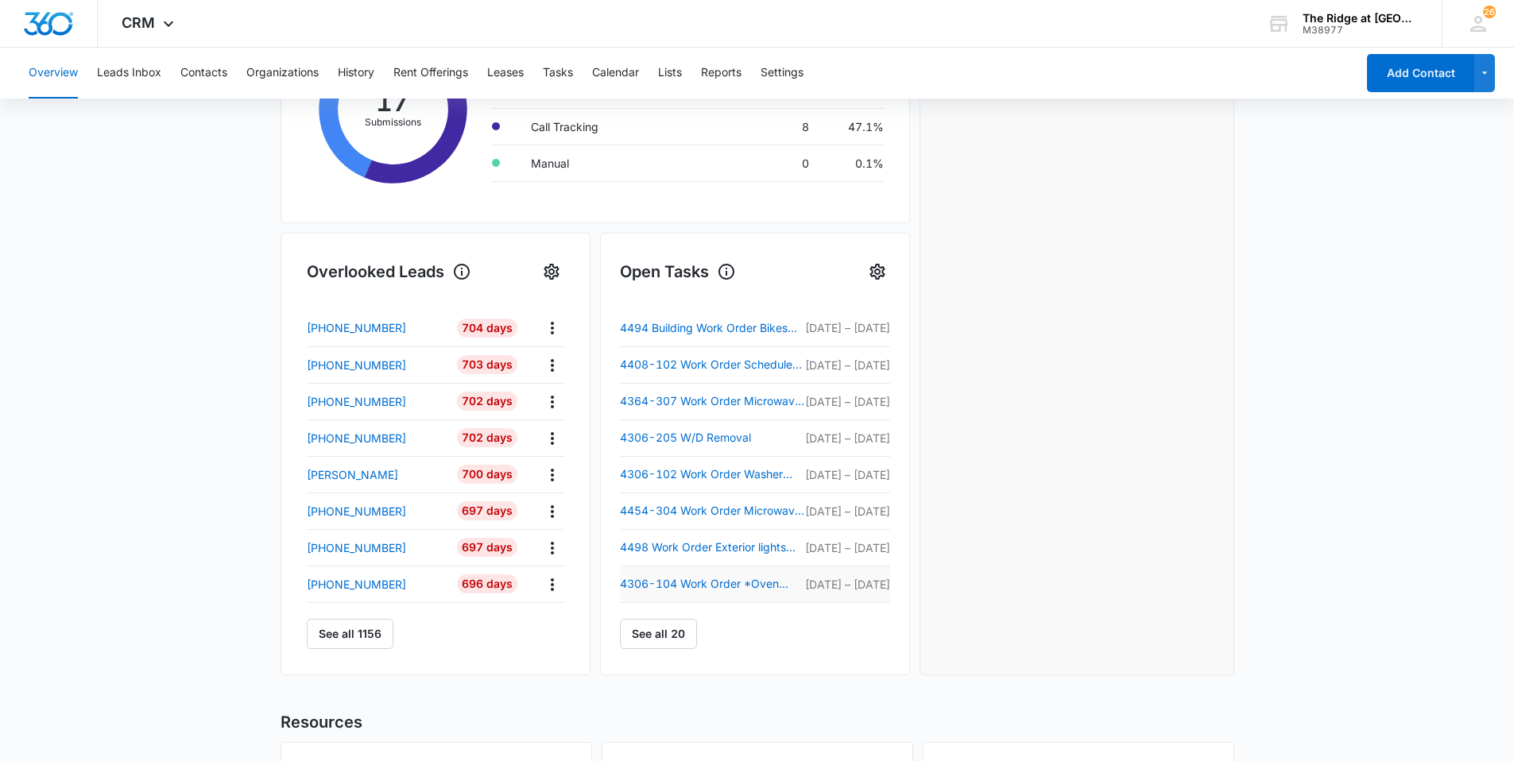
scroll to position [397, 0]
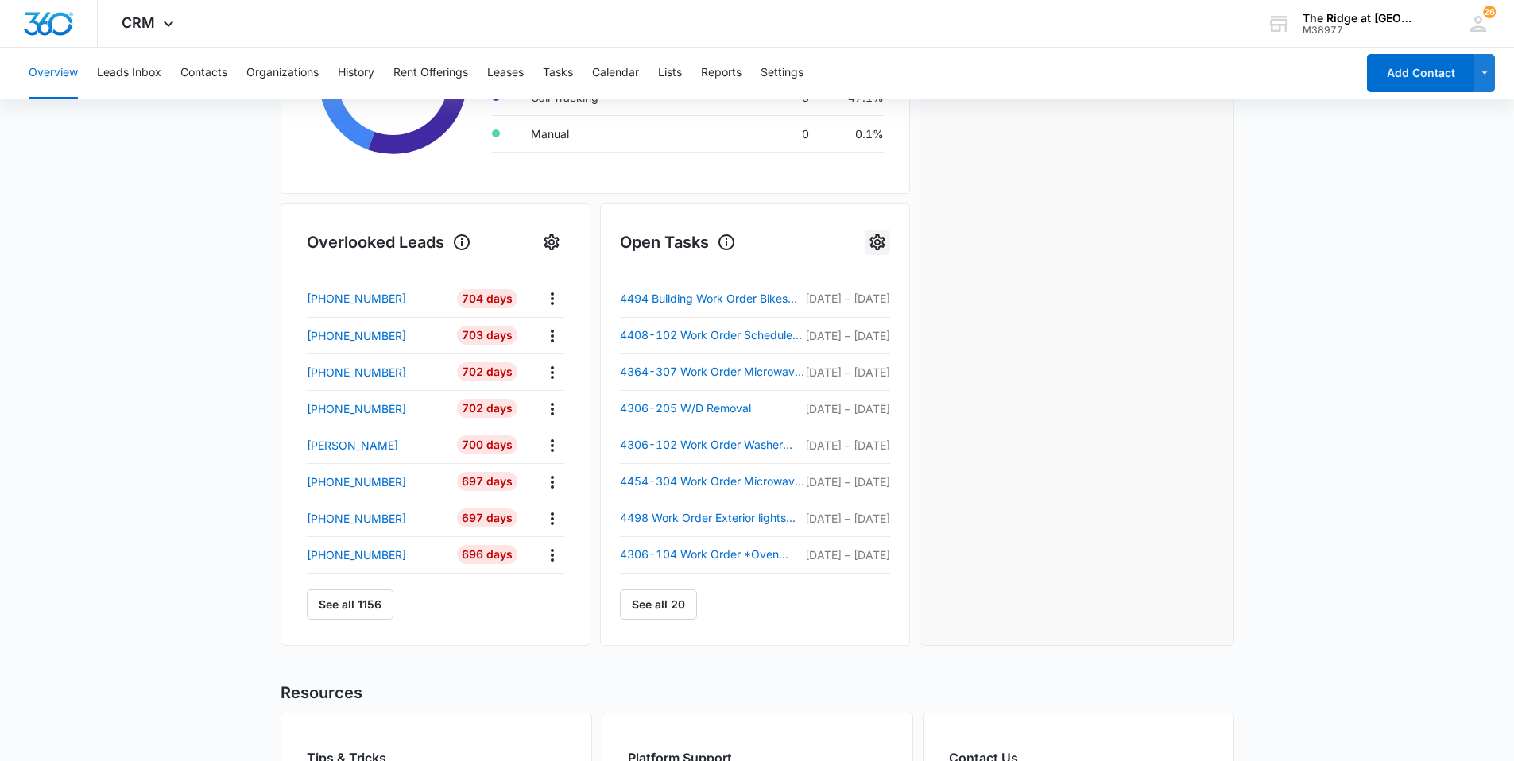
click at [875, 238] on icon "Settings" at bounding box center [876, 242] width 15 height 16
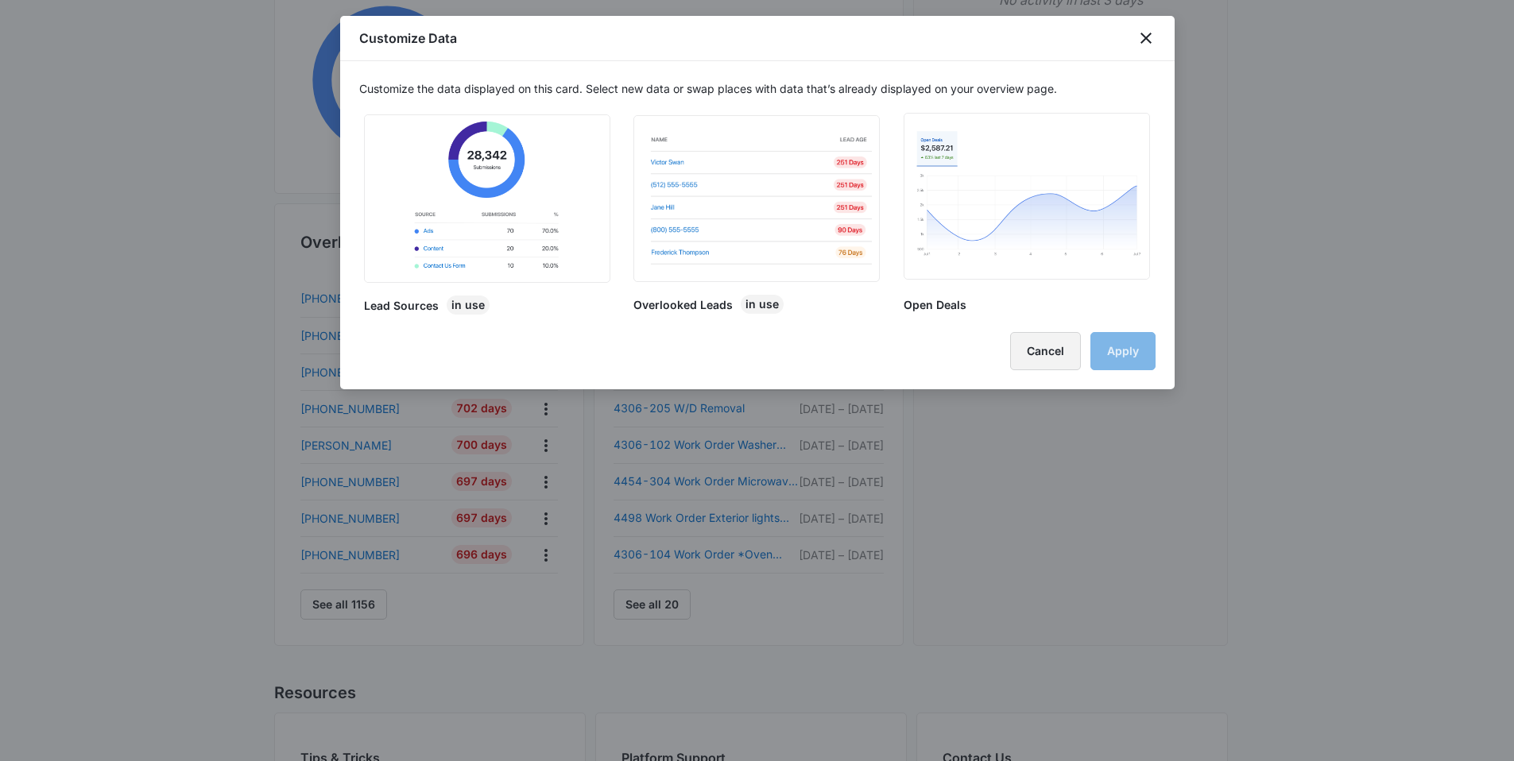
click at [1050, 356] on button "Cancel" at bounding box center [1045, 351] width 71 height 38
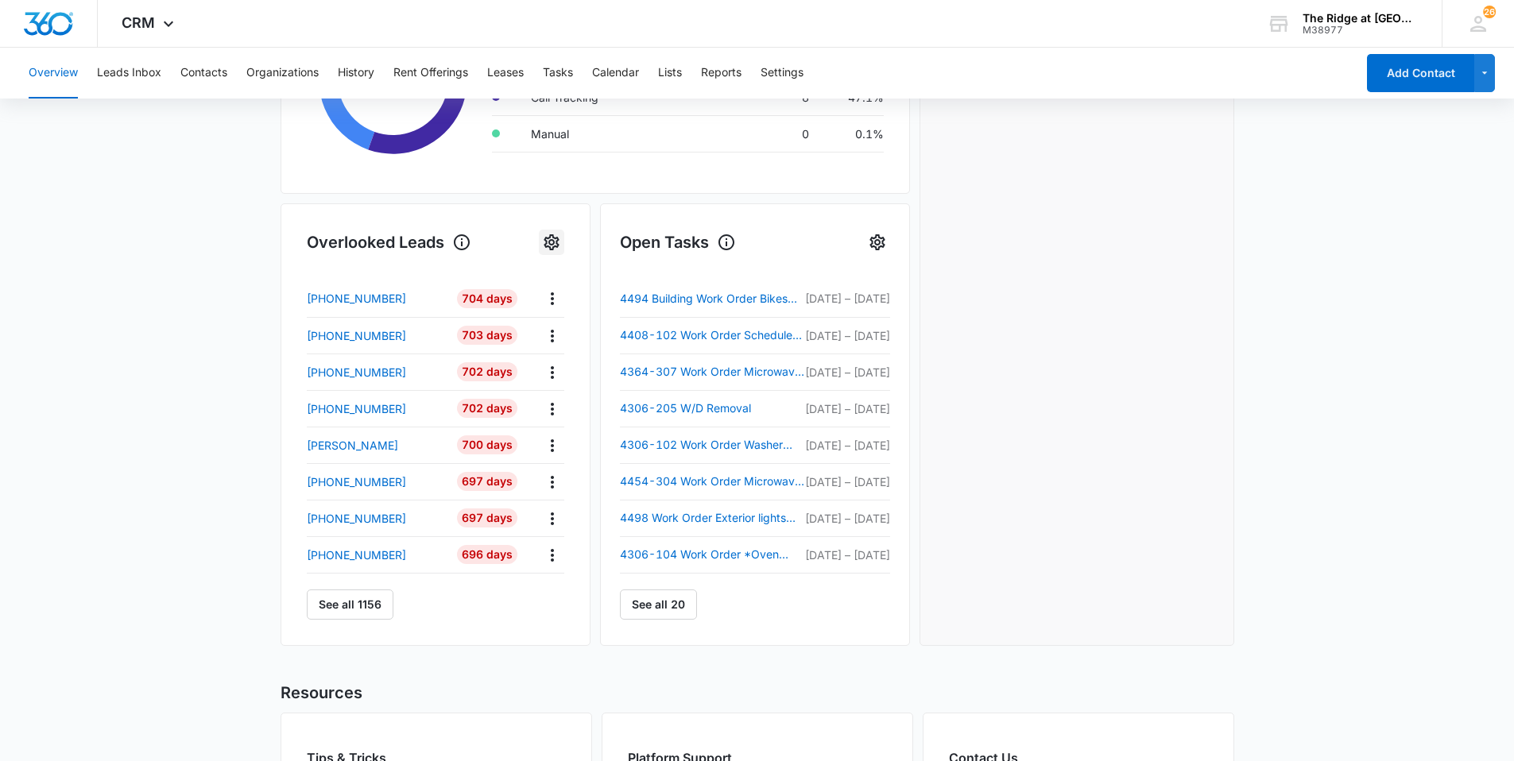
click at [546, 240] on icon "Settings" at bounding box center [551, 242] width 19 height 19
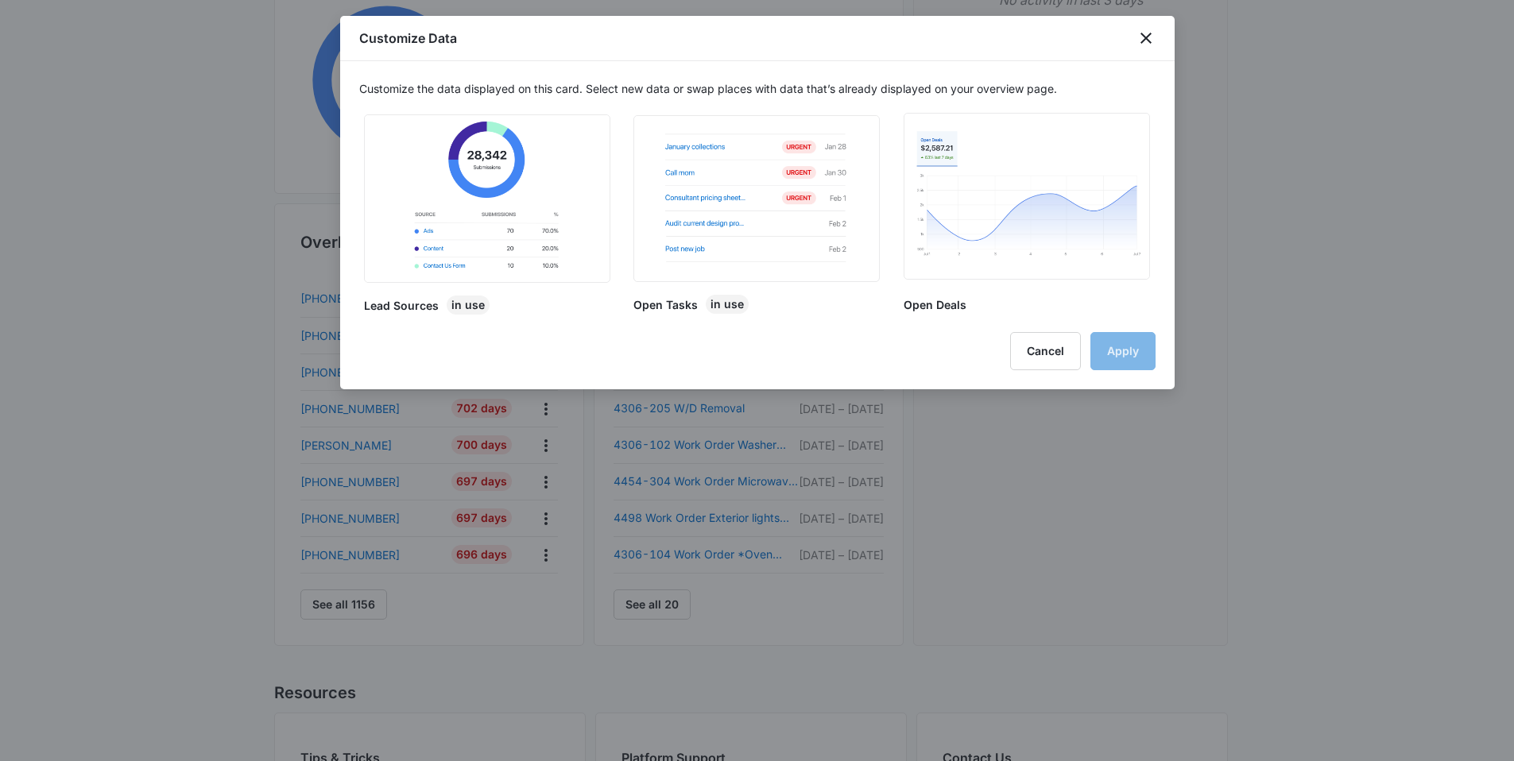
click at [1293, 383] on div at bounding box center [757, 380] width 1514 height 761
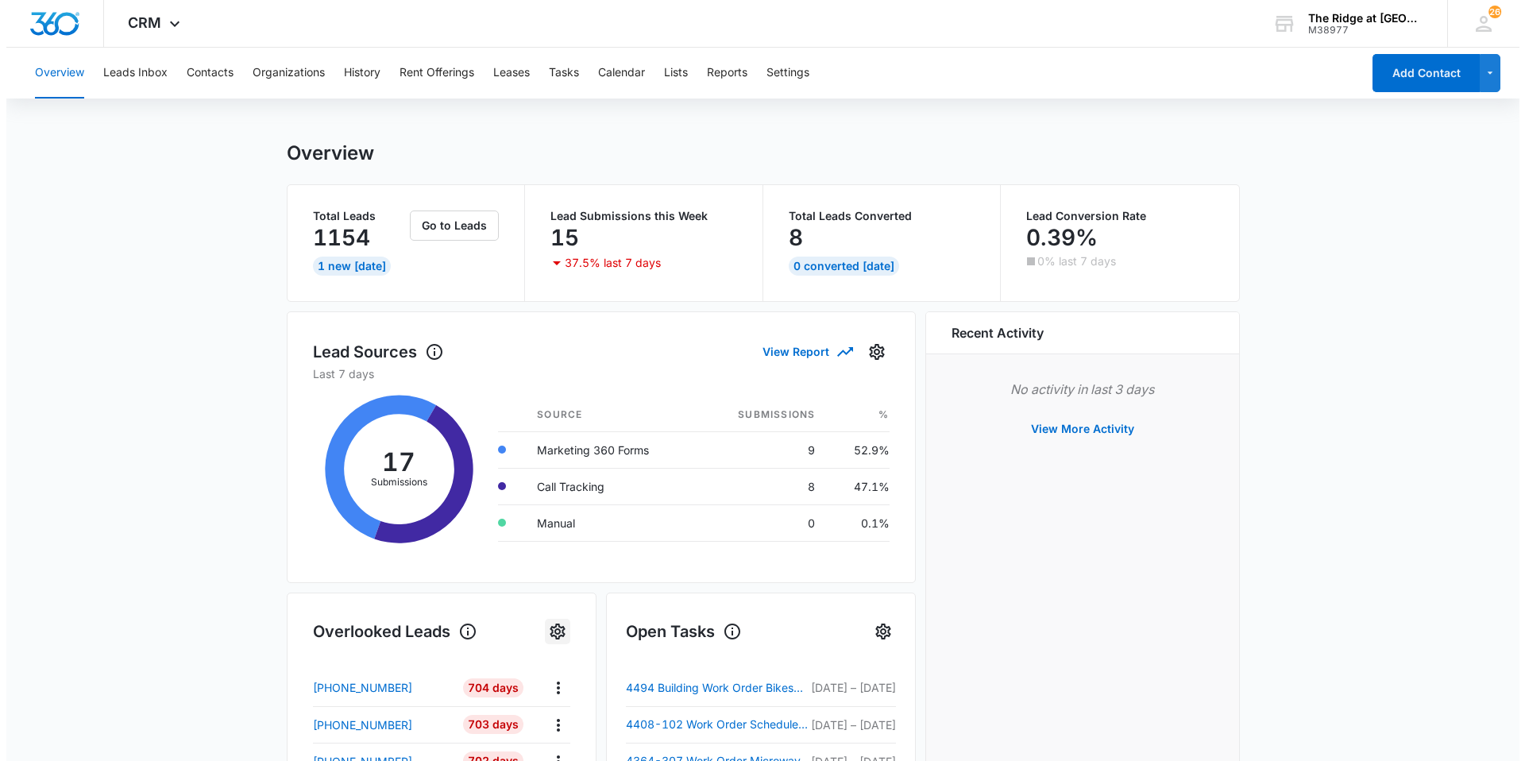
scroll to position [0, 0]
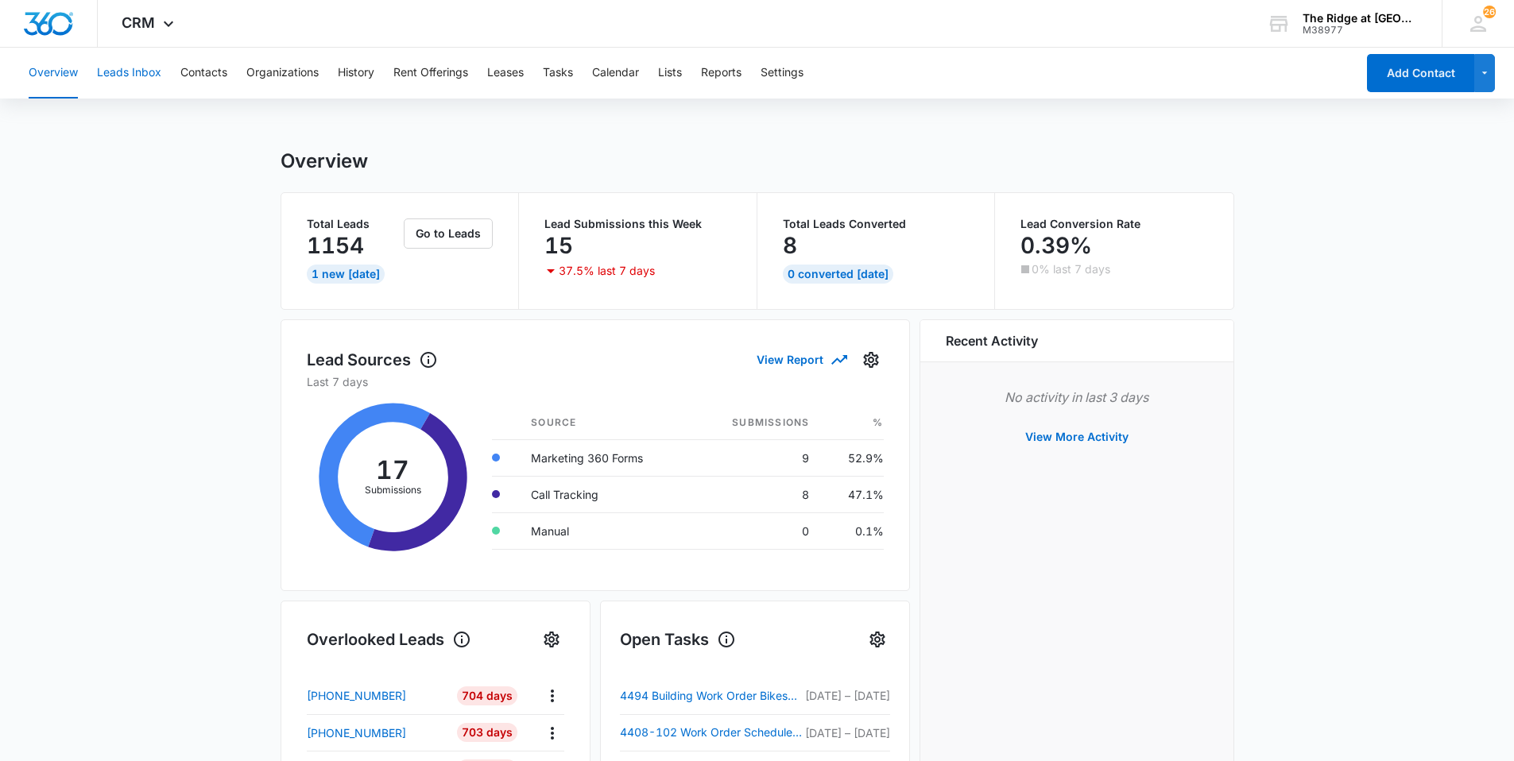
click at [160, 69] on button "Leads Inbox" at bounding box center [129, 73] width 64 height 51
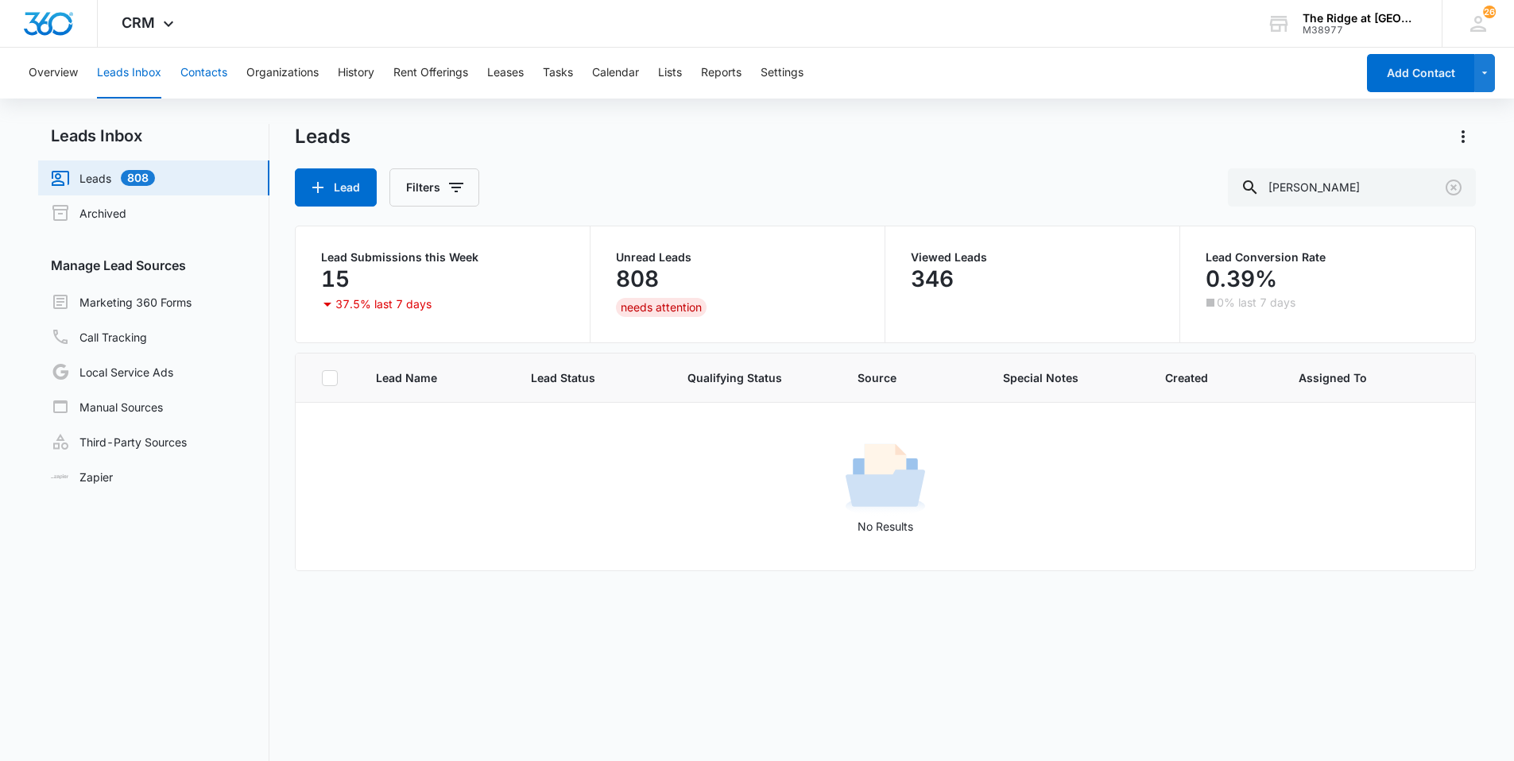
click at [212, 75] on button "Contacts" at bounding box center [203, 73] width 47 height 51
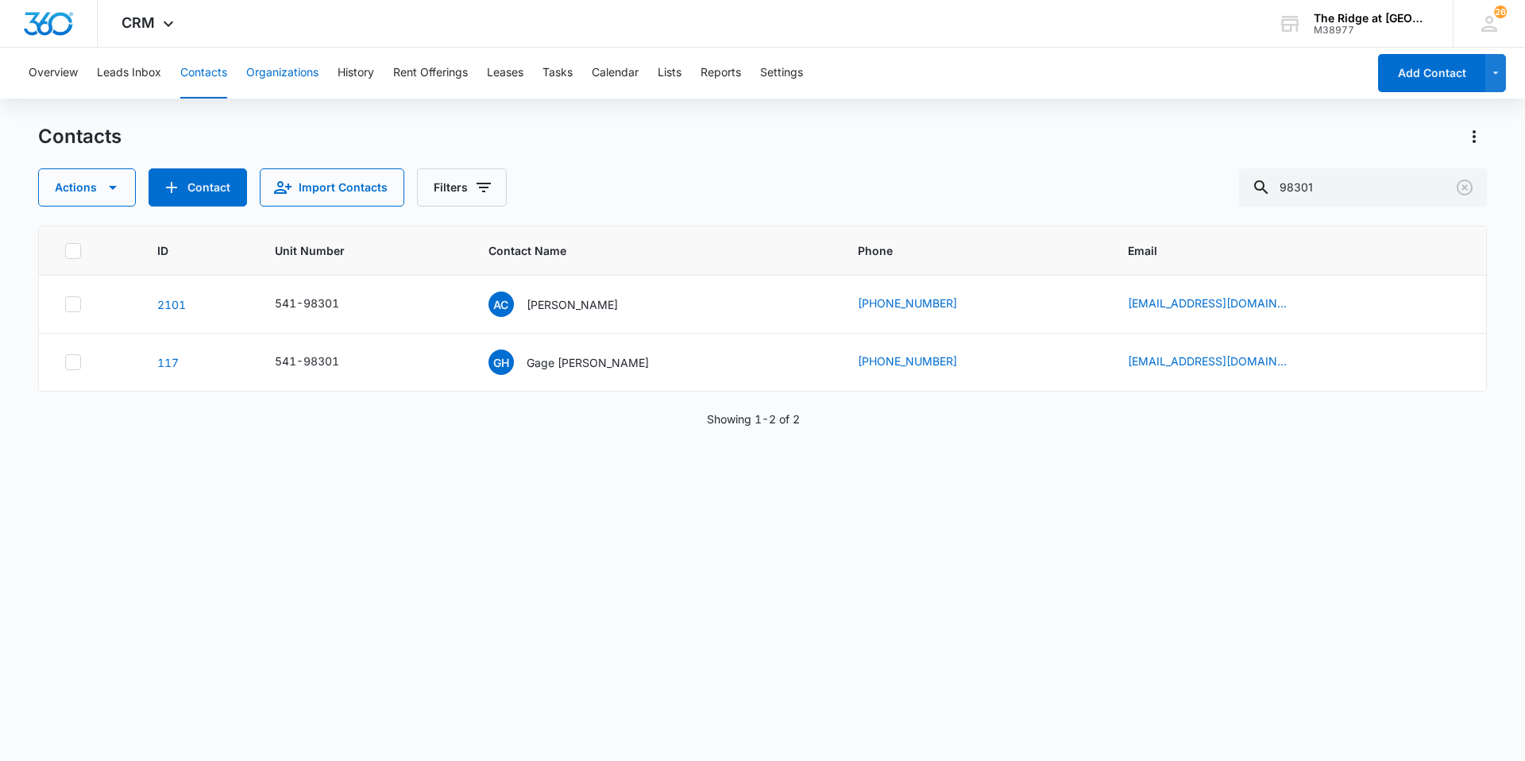
click at [312, 80] on button "Organizations" at bounding box center [282, 73] width 72 height 51
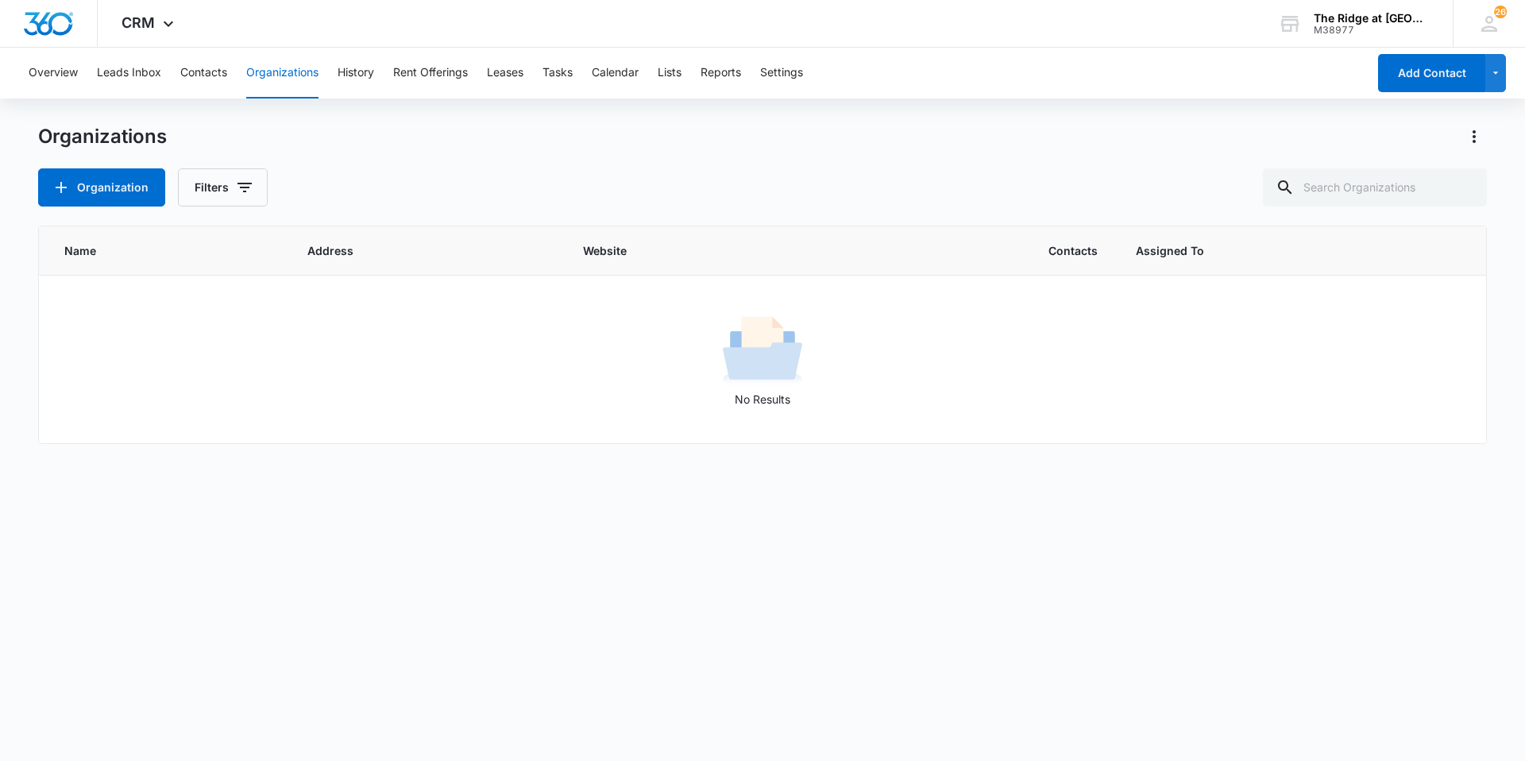
click at [393, 68] on div "Overview Leads Inbox Contacts Organizations History Rent Offerings Leases Tasks…" at bounding box center [693, 73] width 1348 height 51
click at [374, 75] on button "History" at bounding box center [356, 73] width 37 height 51
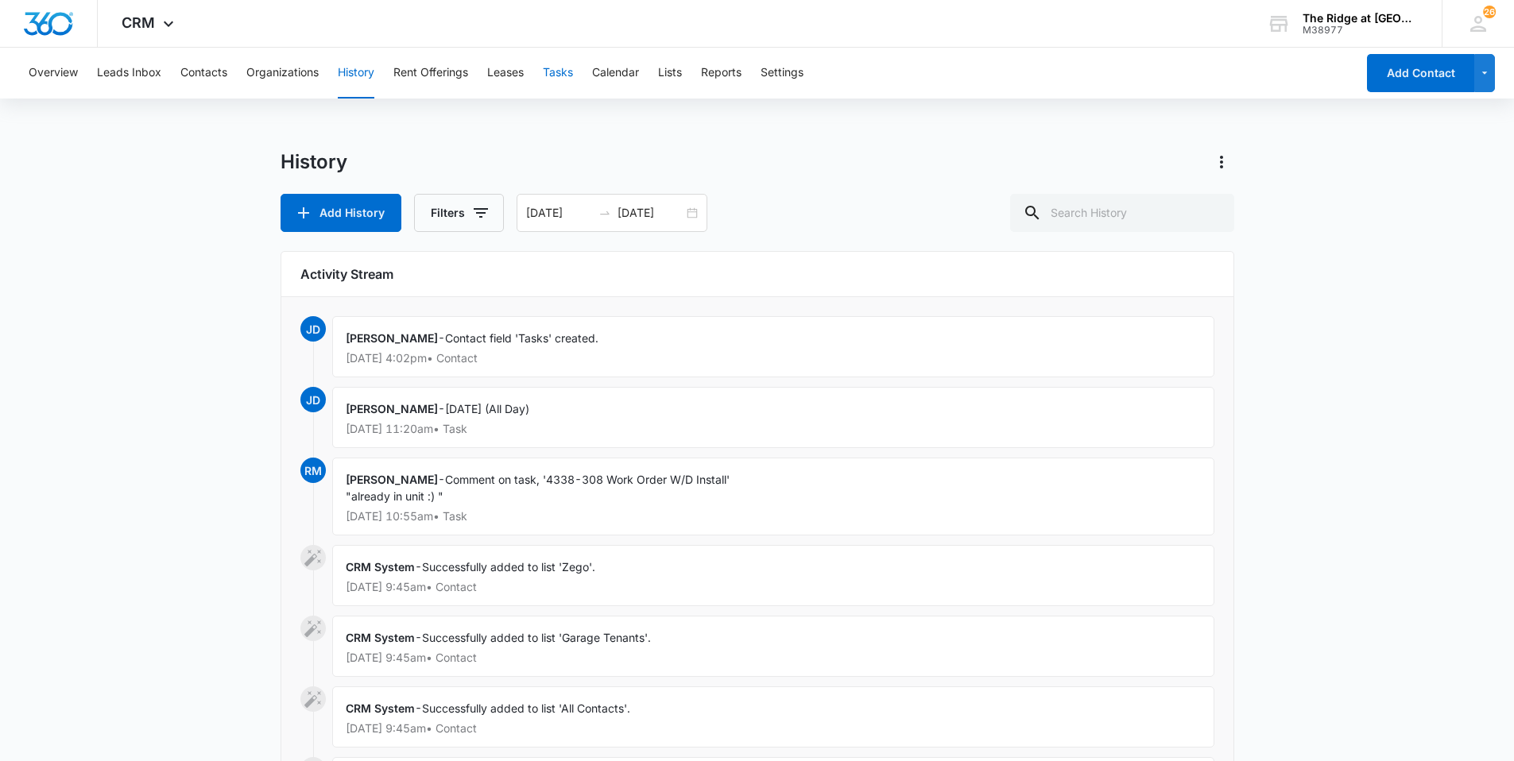
click at [566, 77] on button "Tasks" at bounding box center [558, 73] width 30 height 51
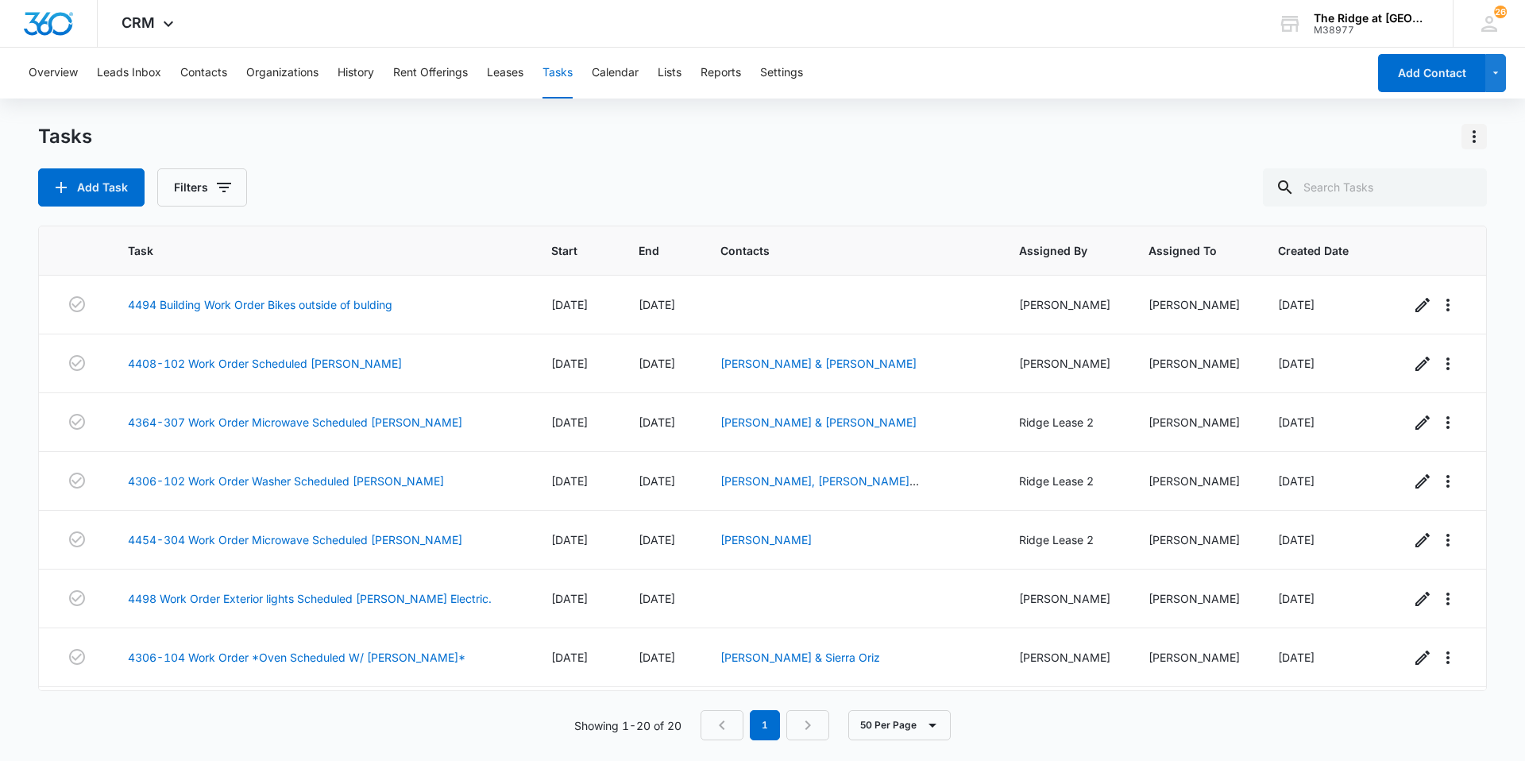
click at [1483, 135] on icon "Actions" at bounding box center [1474, 136] width 19 height 19
click at [1418, 207] on div "Export Task" at bounding box center [1408, 204] width 82 height 11
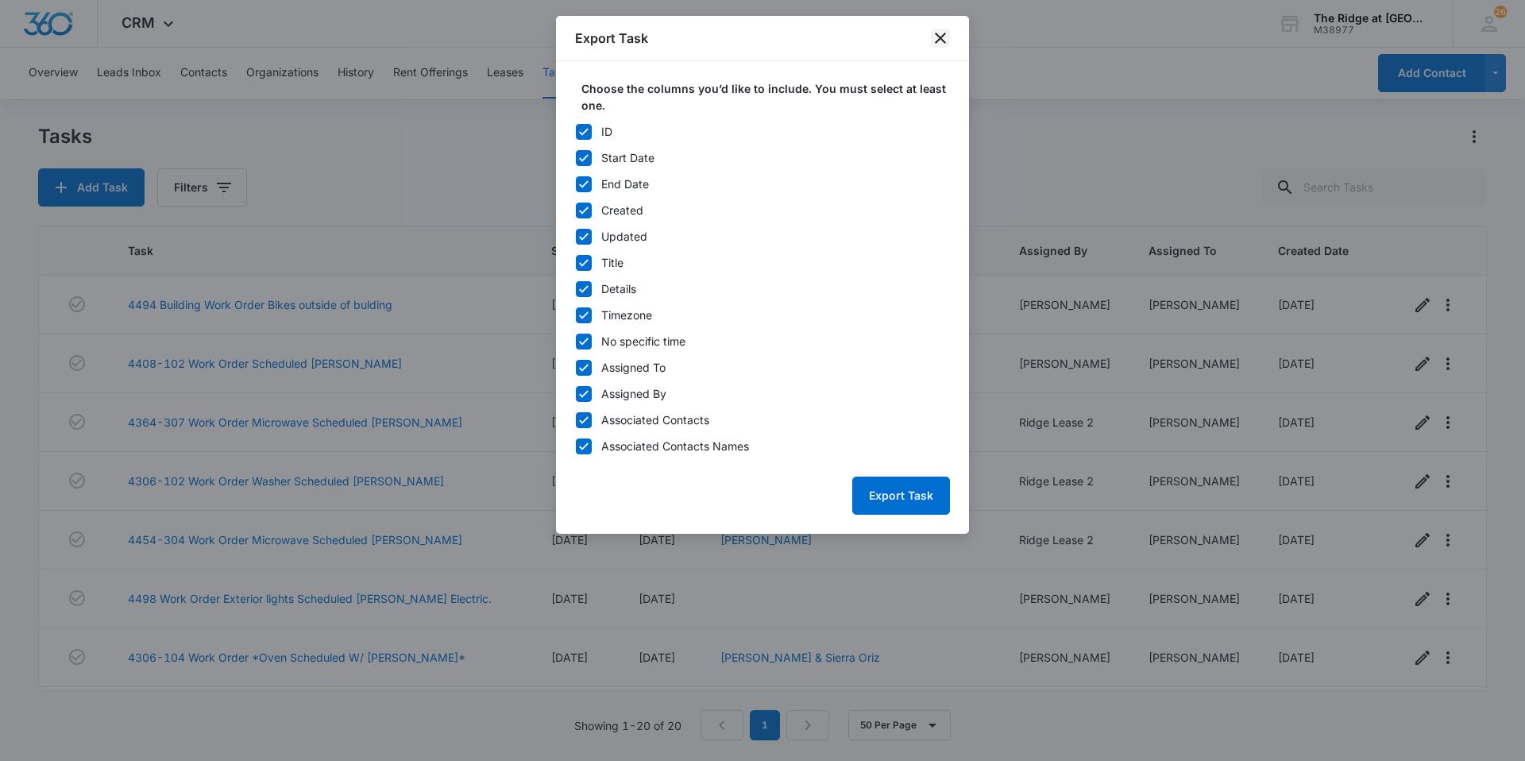
click at [937, 42] on icon "close" at bounding box center [940, 38] width 11 height 11
